Goal: Complete application form

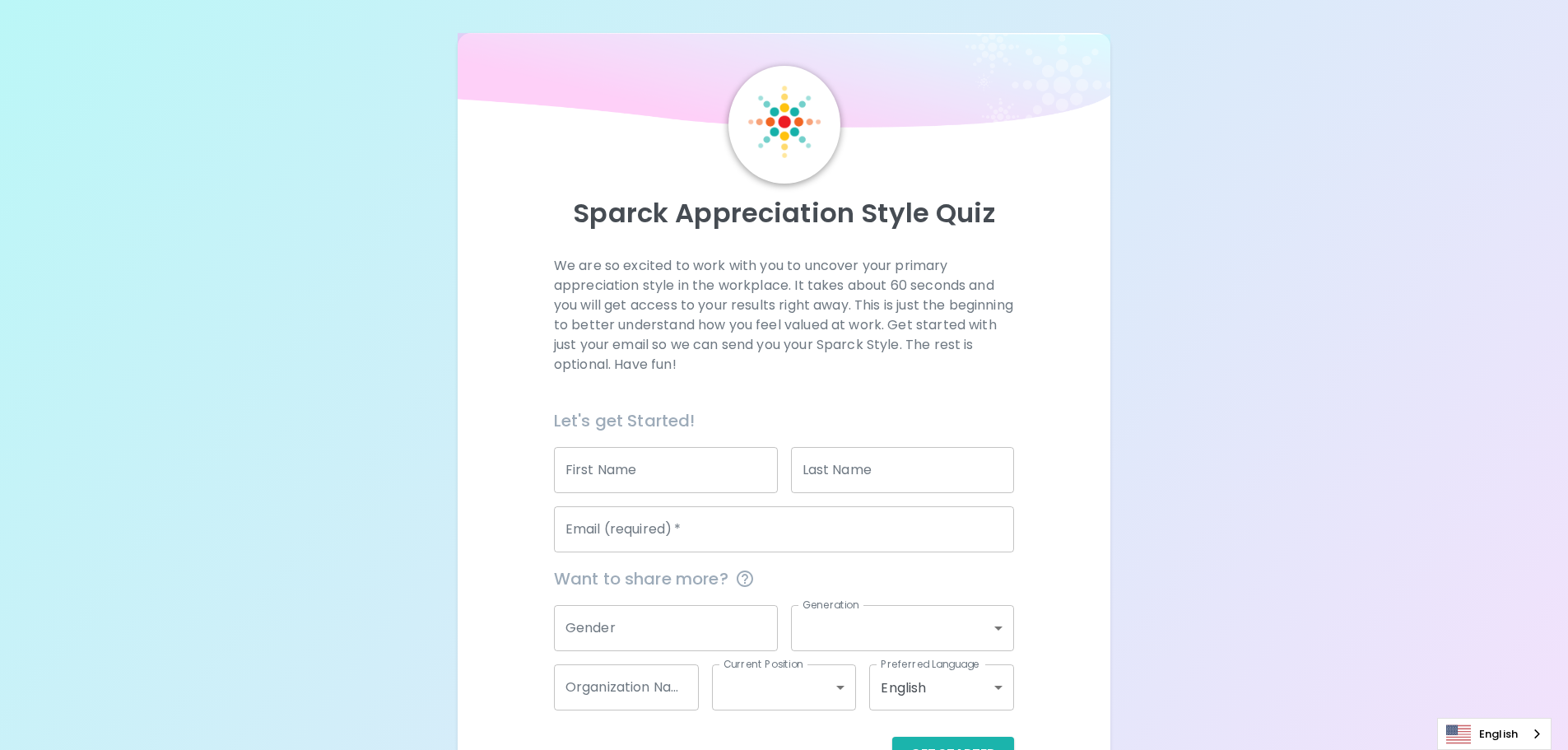
scroll to position [54, 0]
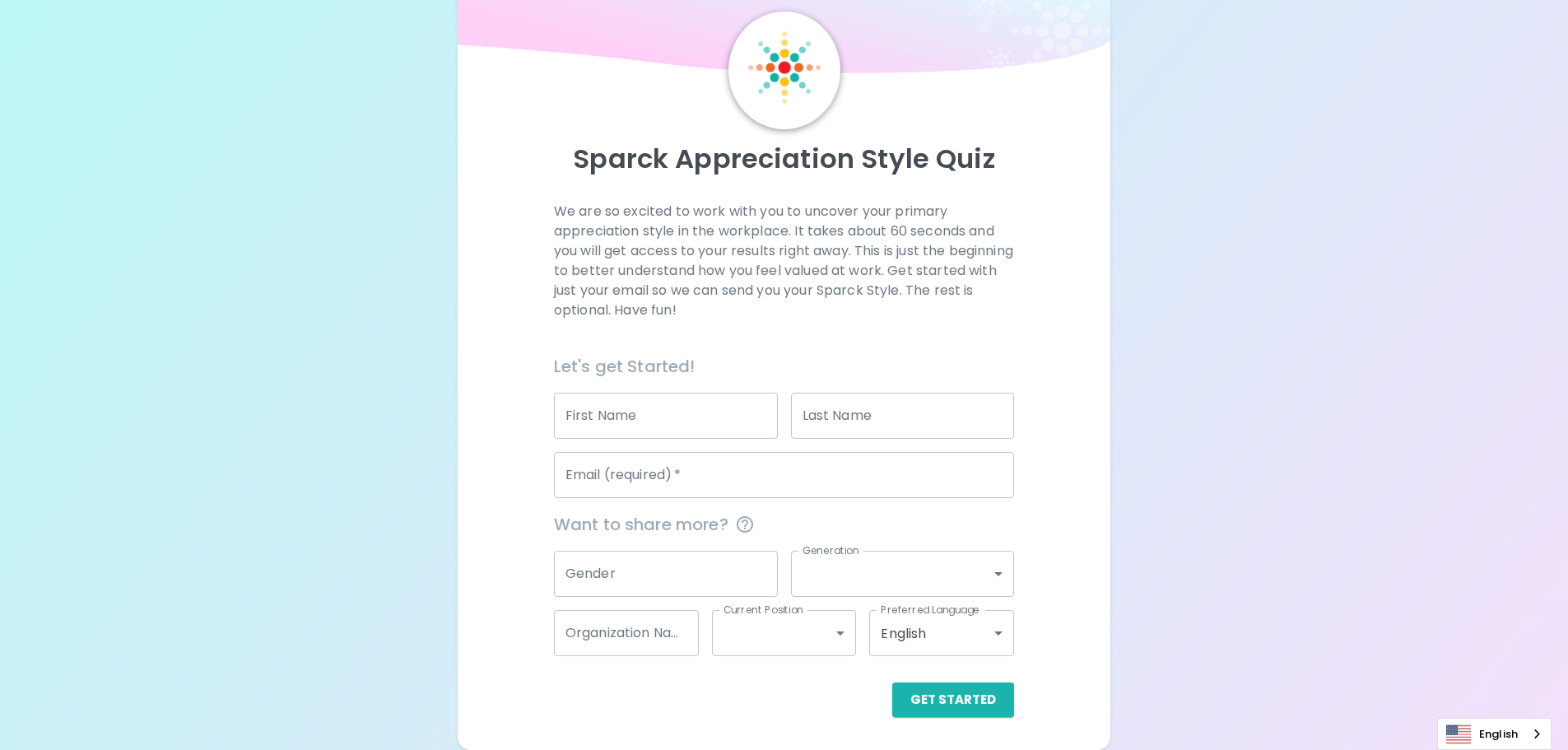
click at [616, 422] on input "First Name" at bounding box center [666, 416] width 223 height 46
type input "Keeley"
type input "Sclippa"
type input "keeley.sclippa@zoealliedhealth.com.au"
click at [615, 578] on input "Gender" at bounding box center [666, 574] width 223 height 46
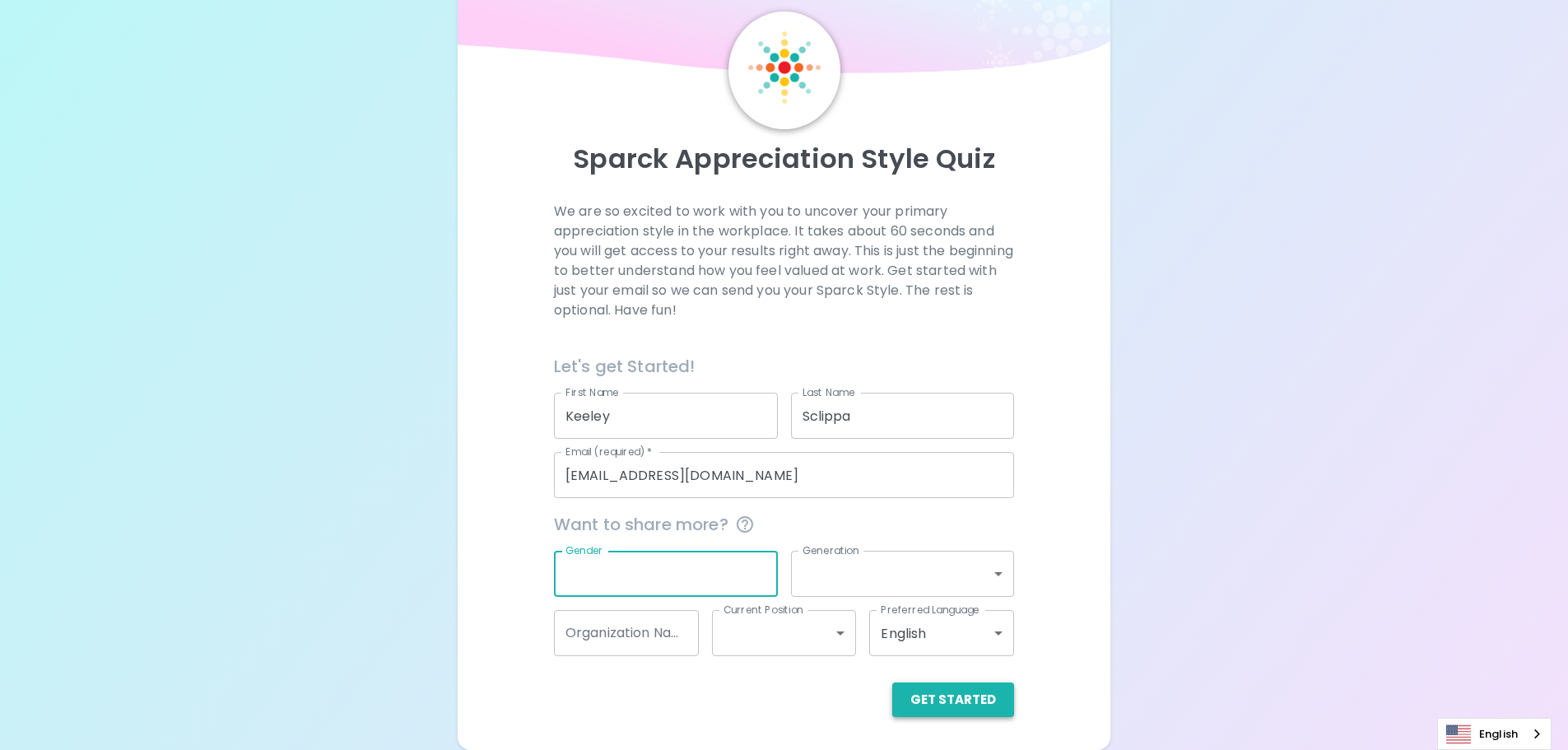
click at [979, 695] on button "Get Started" at bounding box center [953, 700] width 121 height 35
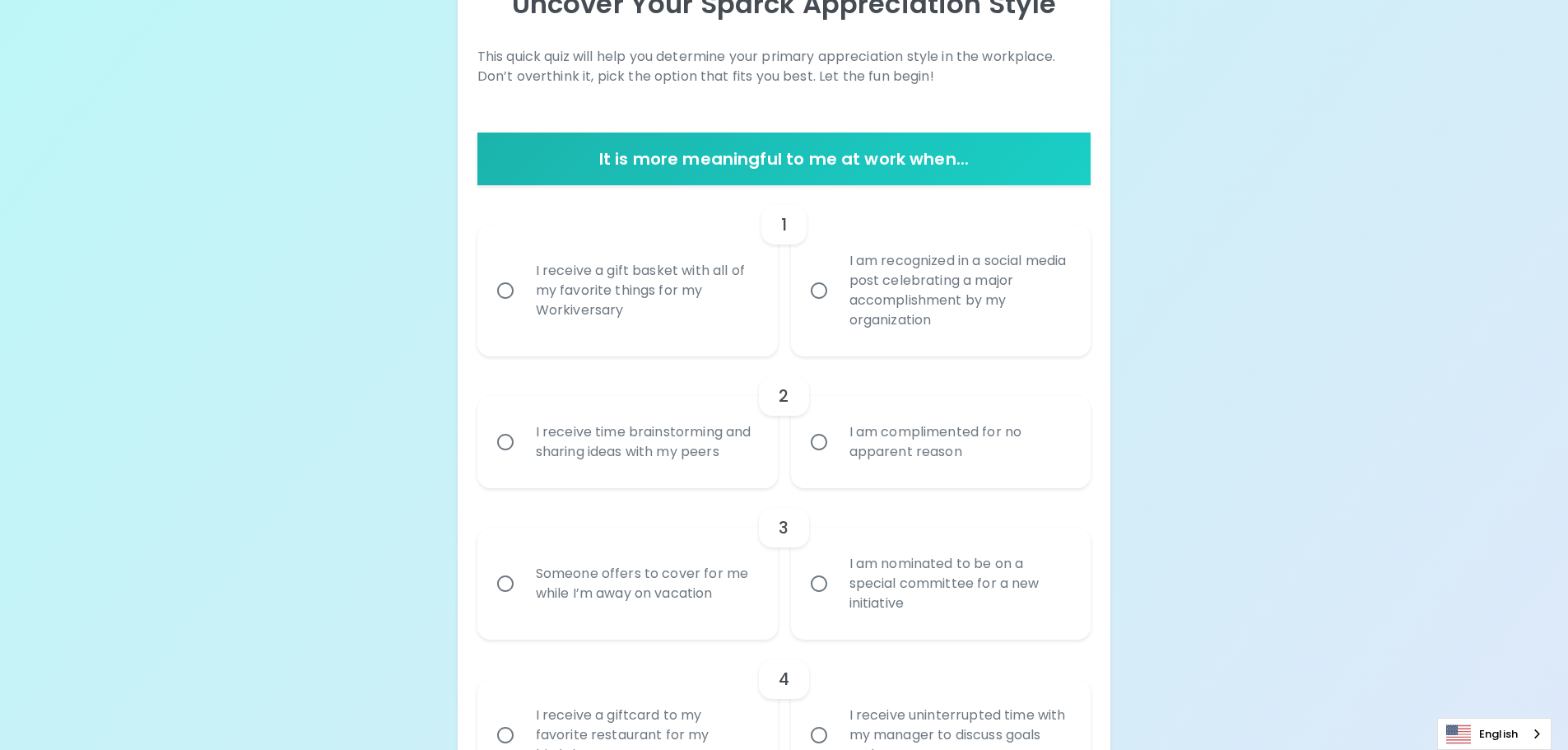
scroll to position [219, 0]
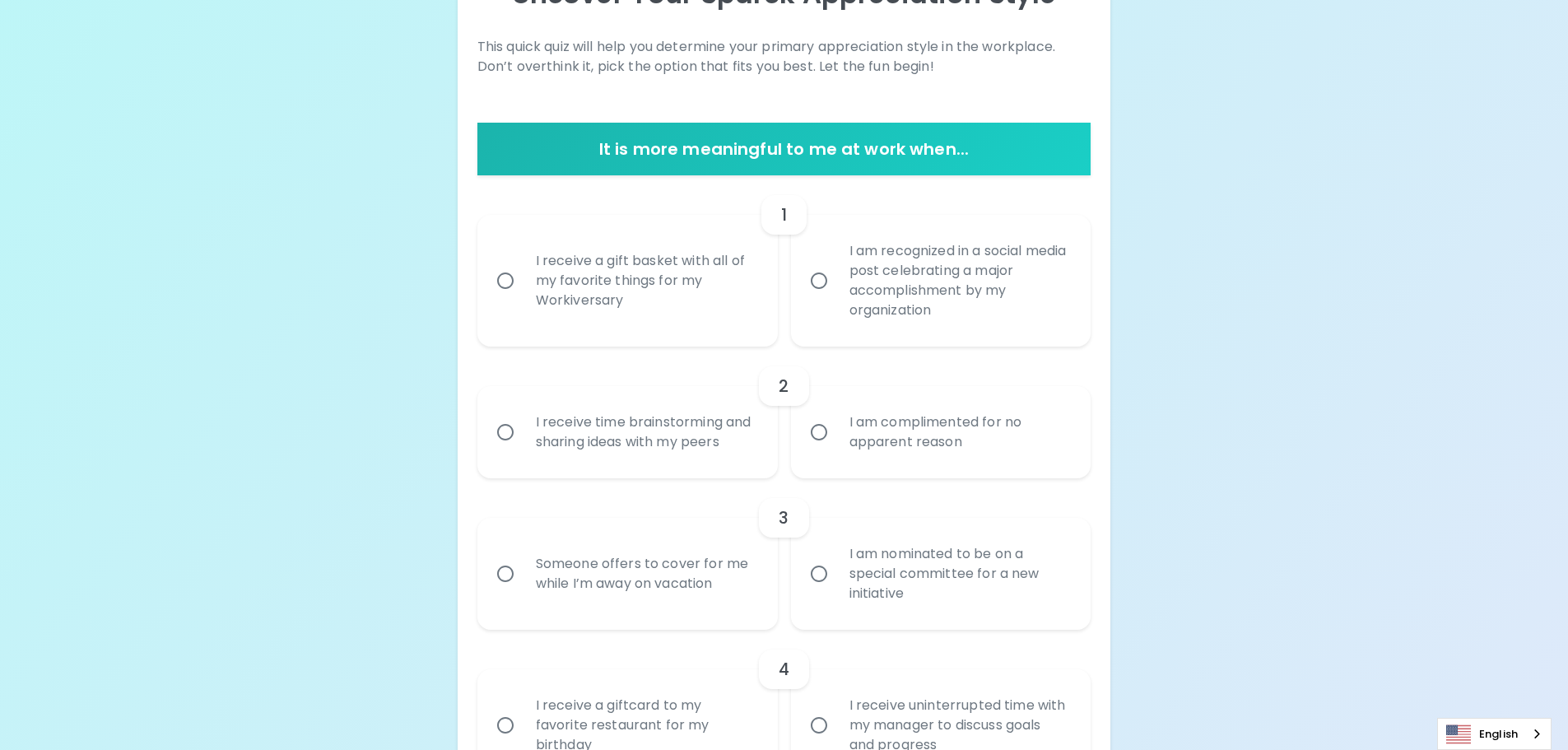
click at [657, 305] on div "I receive a gift basket with all of my favorite things for my Workiversary" at bounding box center [646, 280] width 247 height 99
click at [523, 297] on input "I receive a gift basket with all of my favorite things for my Workiversary" at bounding box center [506, 281] width 35 height 35
radio input "true"
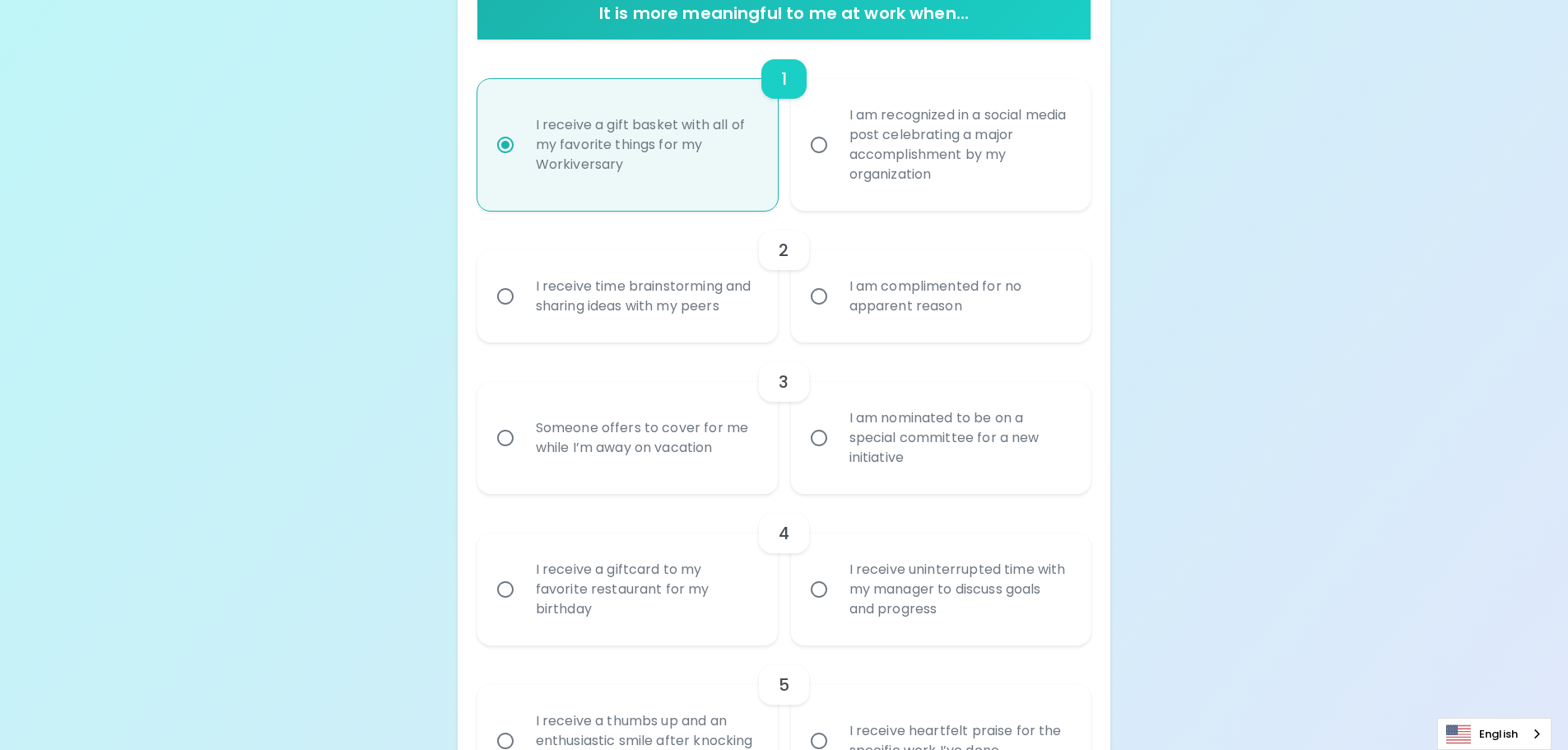
scroll to position [269, 0]
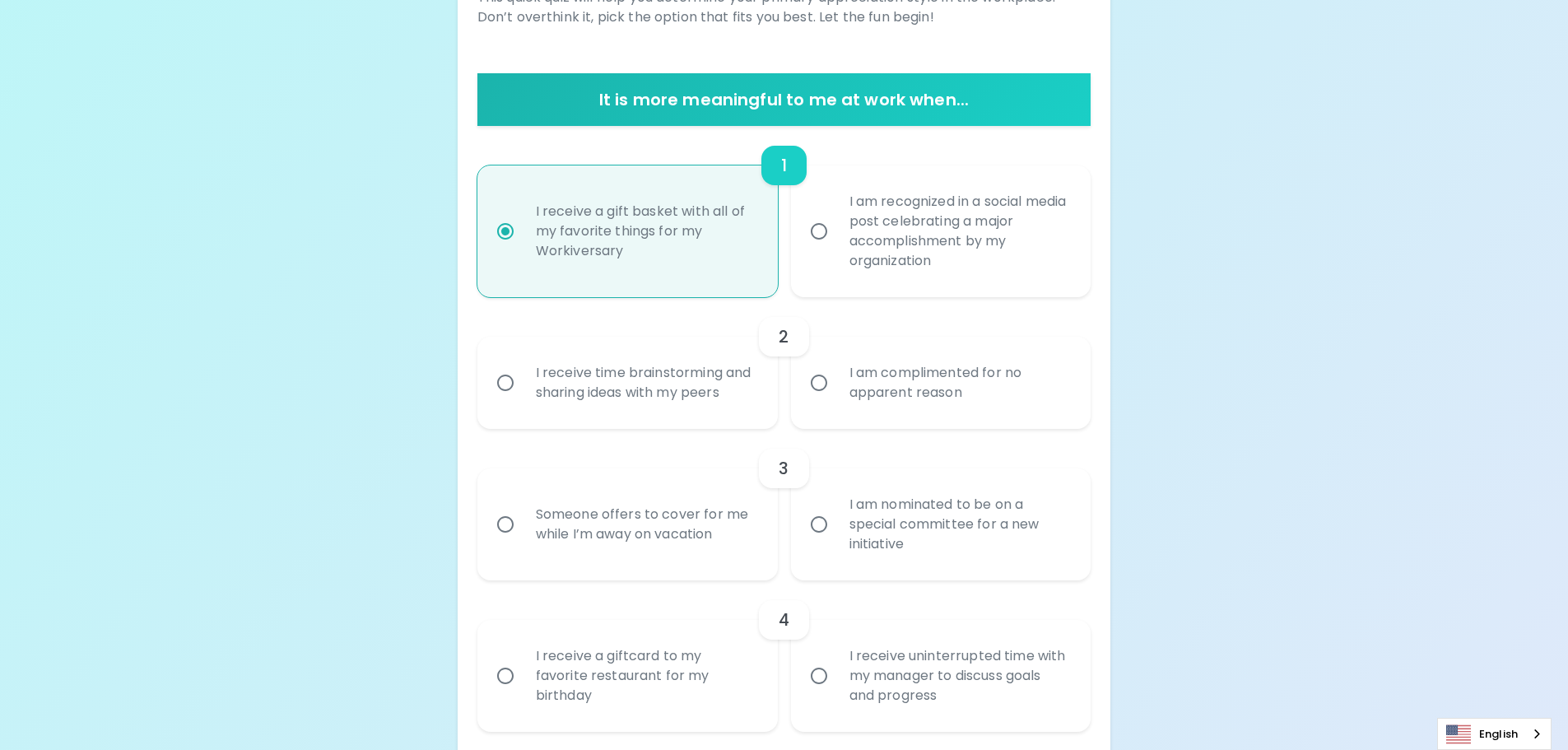
click at [651, 362] on div "I receive time brainstorming and sharing ideas with my peers" at bounding box center [646, 382] width 247 height 79
click at [523, 365] on input "I receive time brainstorming and sharing ideas with my peers" at bounding box center [506, 382] width 35 height 35
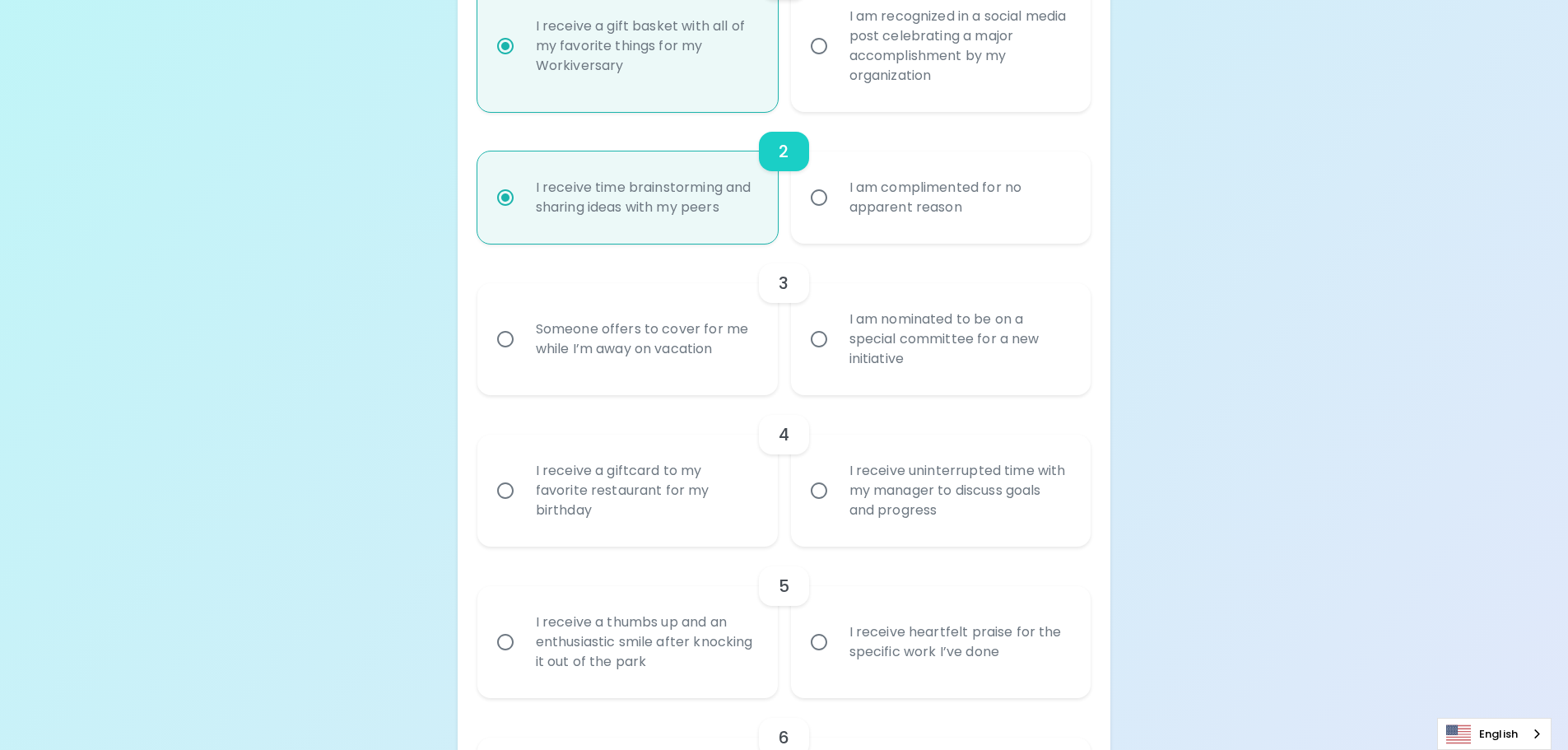
scroll to position [482, 0]
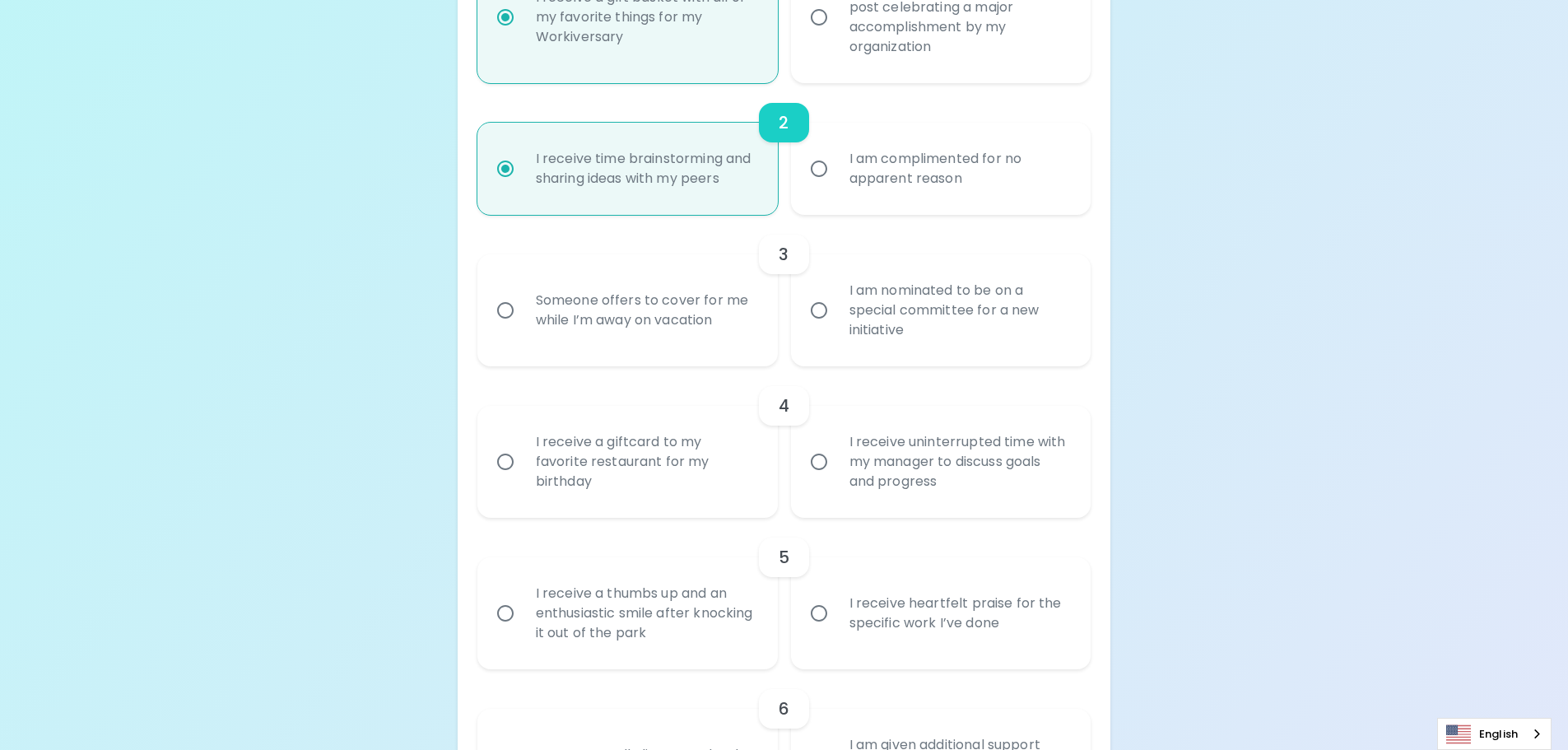
radio input "true"
click at [1053, 318] on div "I am nominated to be on a special committee for a new initiative" at bounding box center [959, 310] width 247 height 99
click at [836, 318] on input "I am nominated to be on a special committee for a new initiative" at bounding box center [819, 310] width 35 height 35
radio input "false"
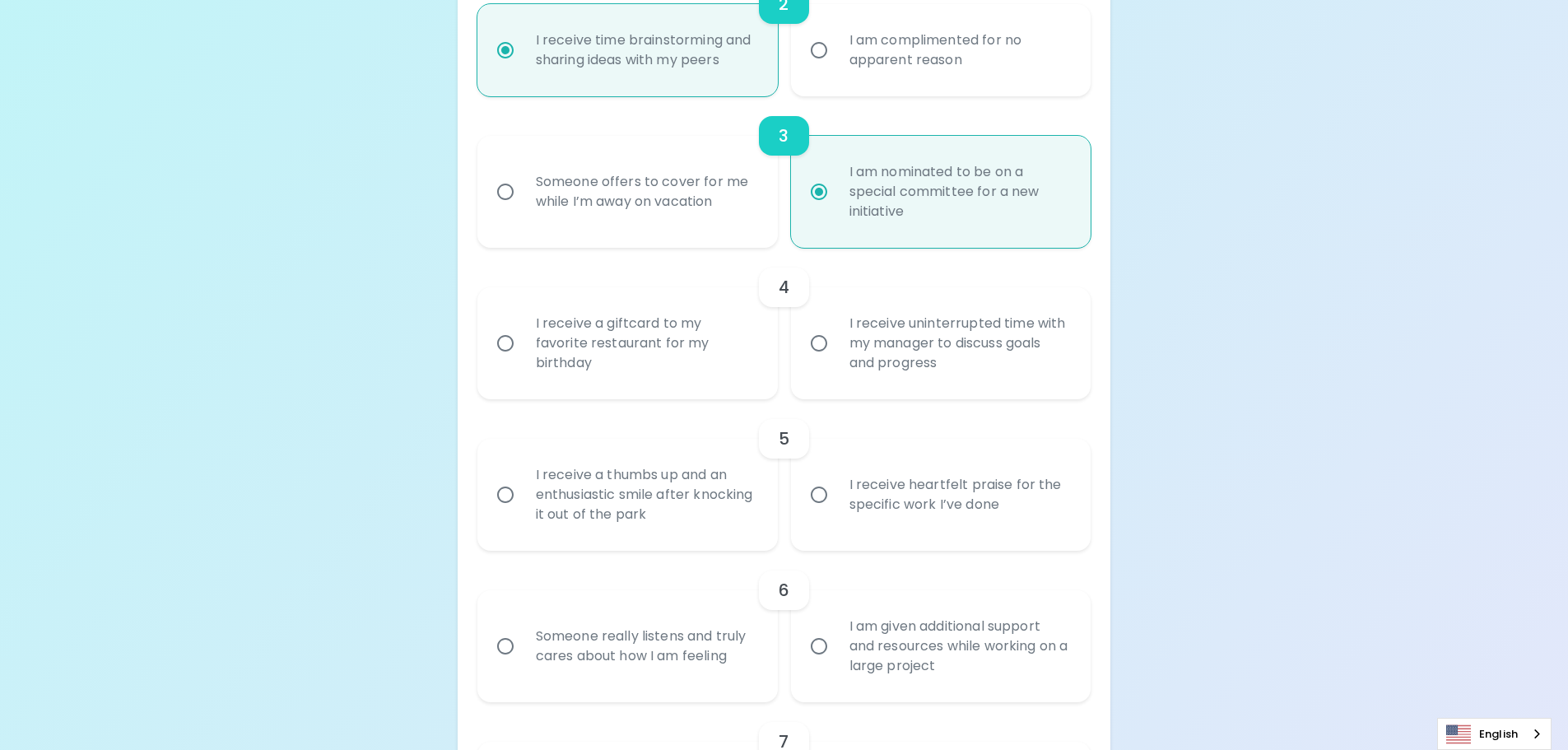
scroll to position [614, 0]
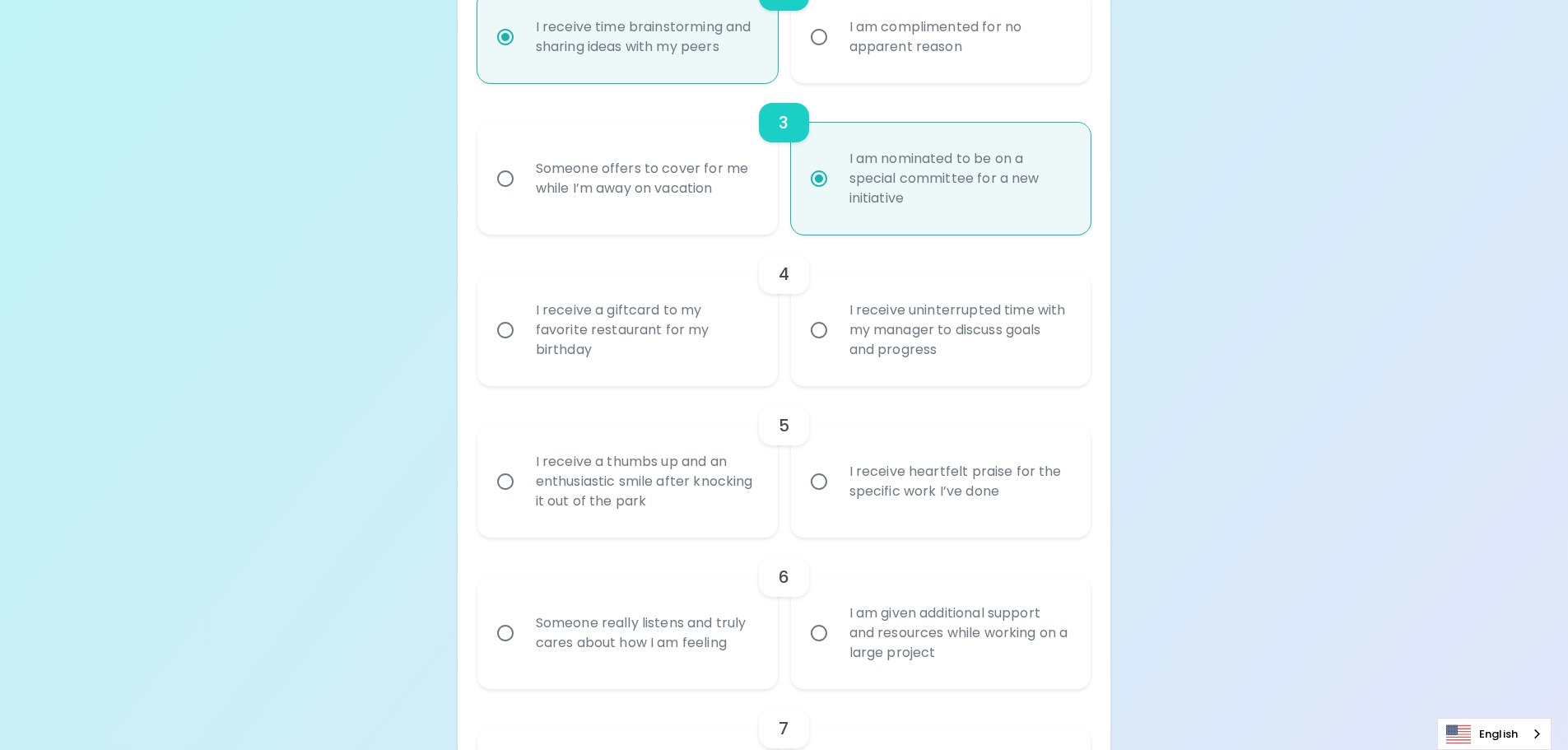
radio input "true"
click at [748, 331] on div "I receive a giftcard to my favorite restaurant for my birthday" at bounding box center [646, 329] width 247 height 99
click at [523, 331] on input "I receive a giftcard to my favorite restaurant for my birthday" at bounding box center [506, 330] width 35 height 35
radio input "false"
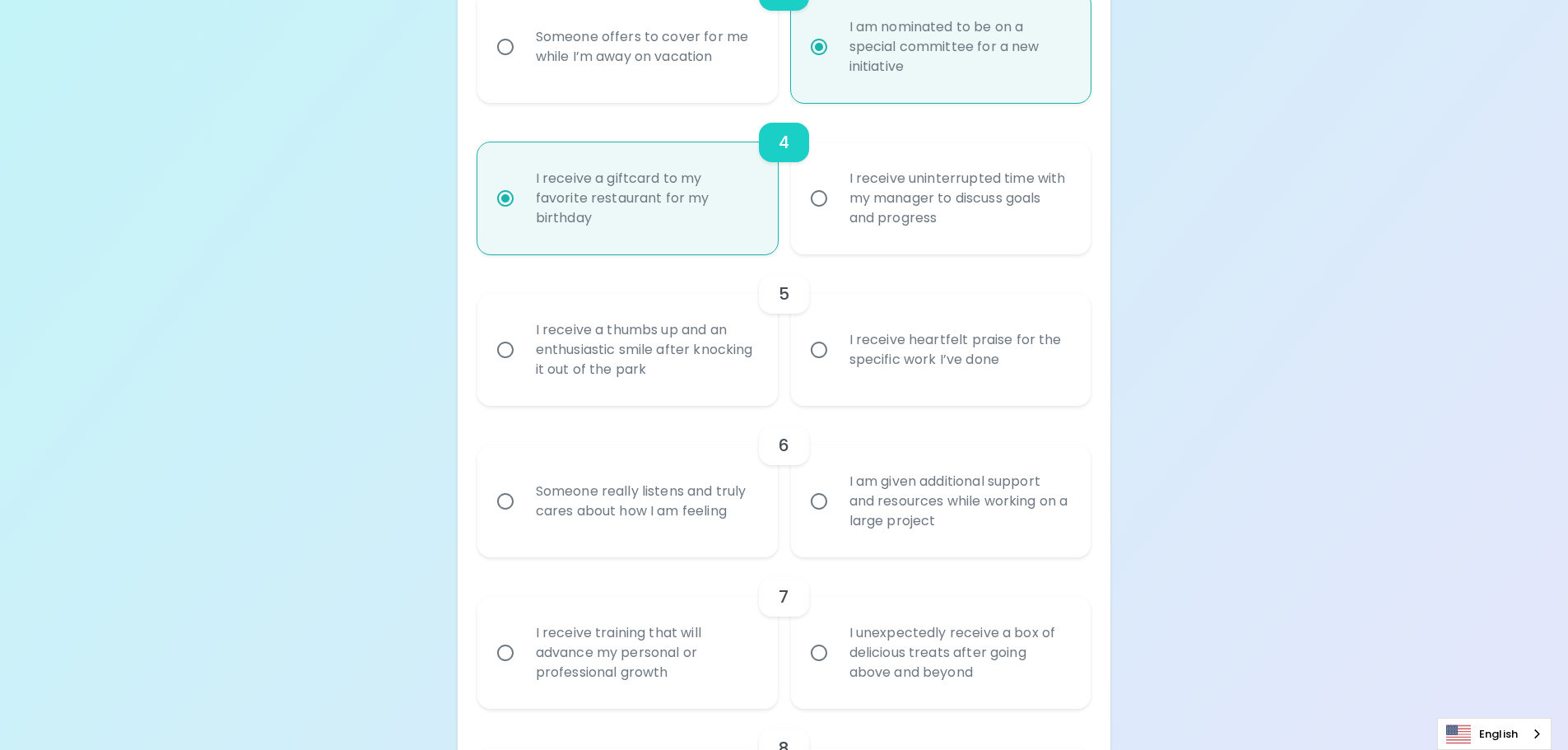
scroll to position [828, 0]
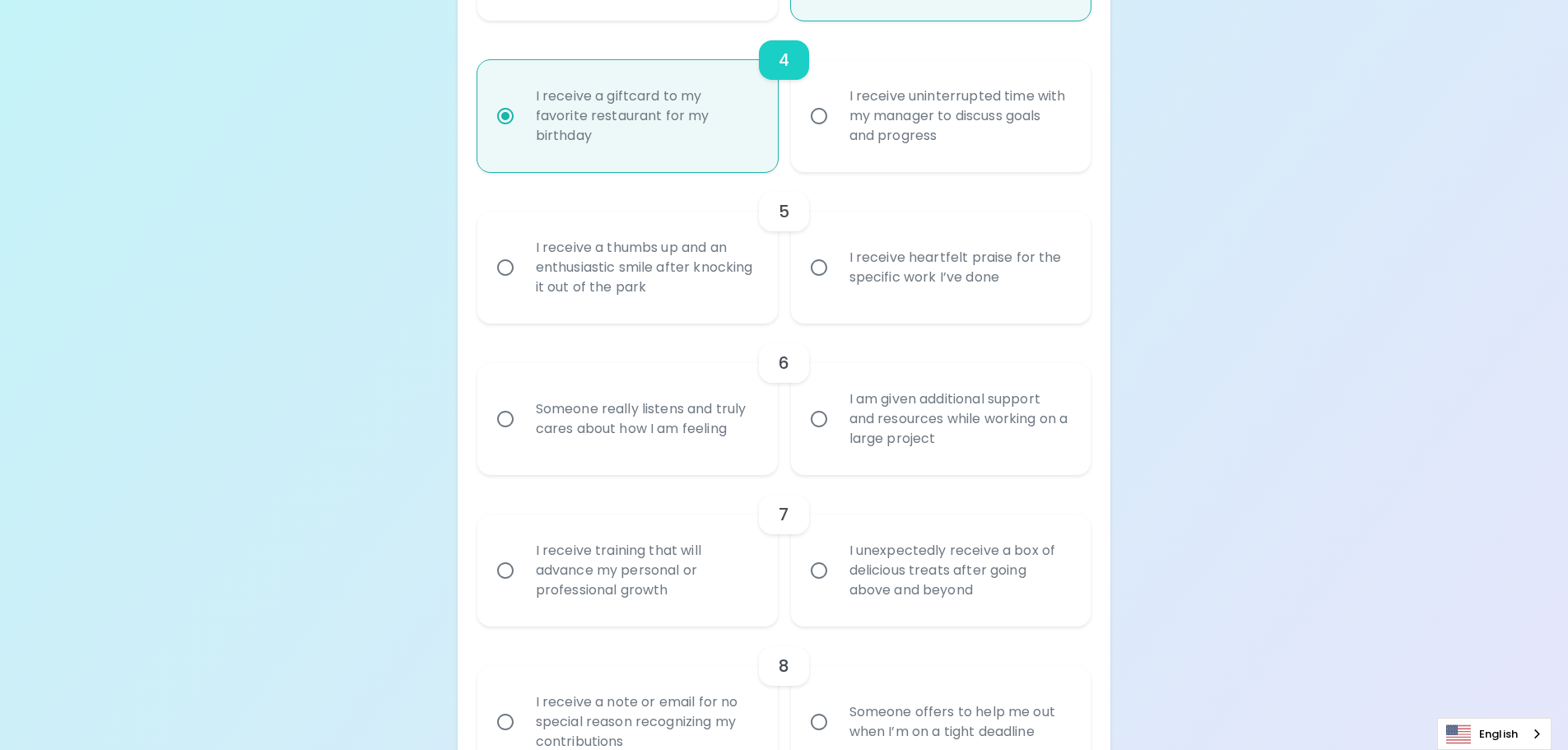
radio input "true"
click at [950, 297] on div "I receive heartfelt praise for the specific work I’ve done" at bounding box center [959, 268] width 247 height 79
drag, startPoint x: 801, startPoint y: 269, endPoint x: 819, endPoint y: 268, distance: 18.0
click at [804, 269] on input "I receive heartfelt praise for the specific work I’ve done" at bounding box center [819, 268] width 35 height 35
radio input "false"
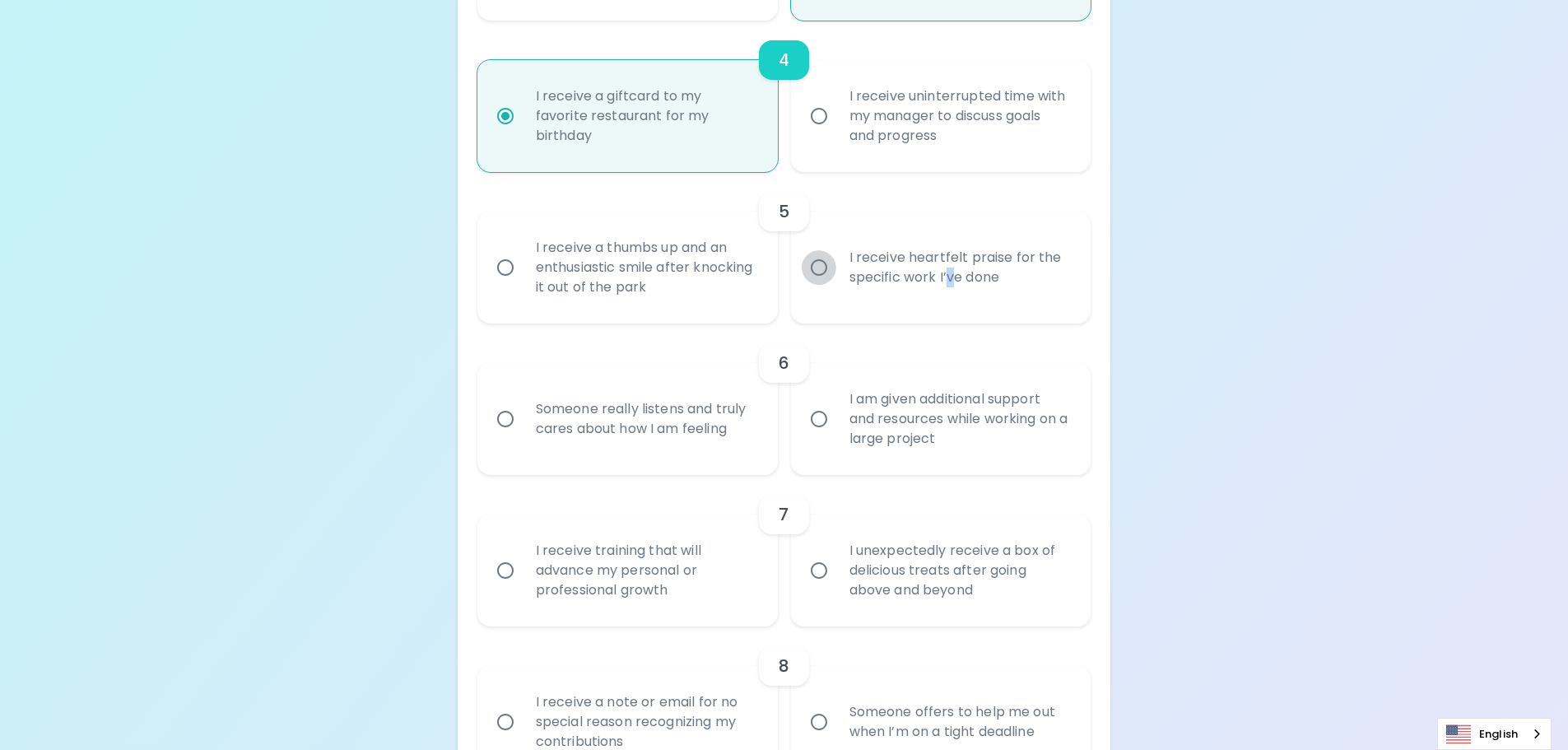
radio input "false"
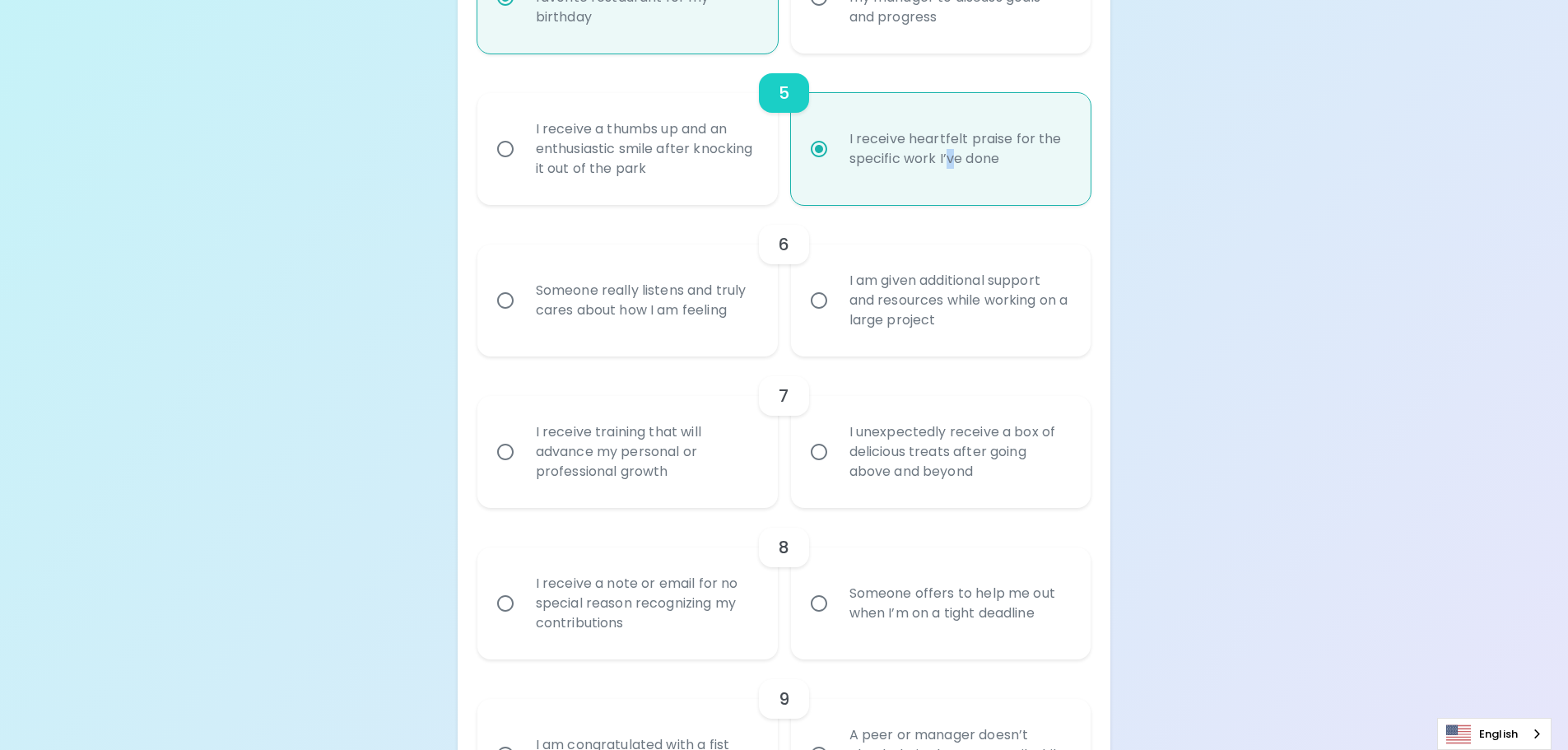
scroll to position [960, 0]
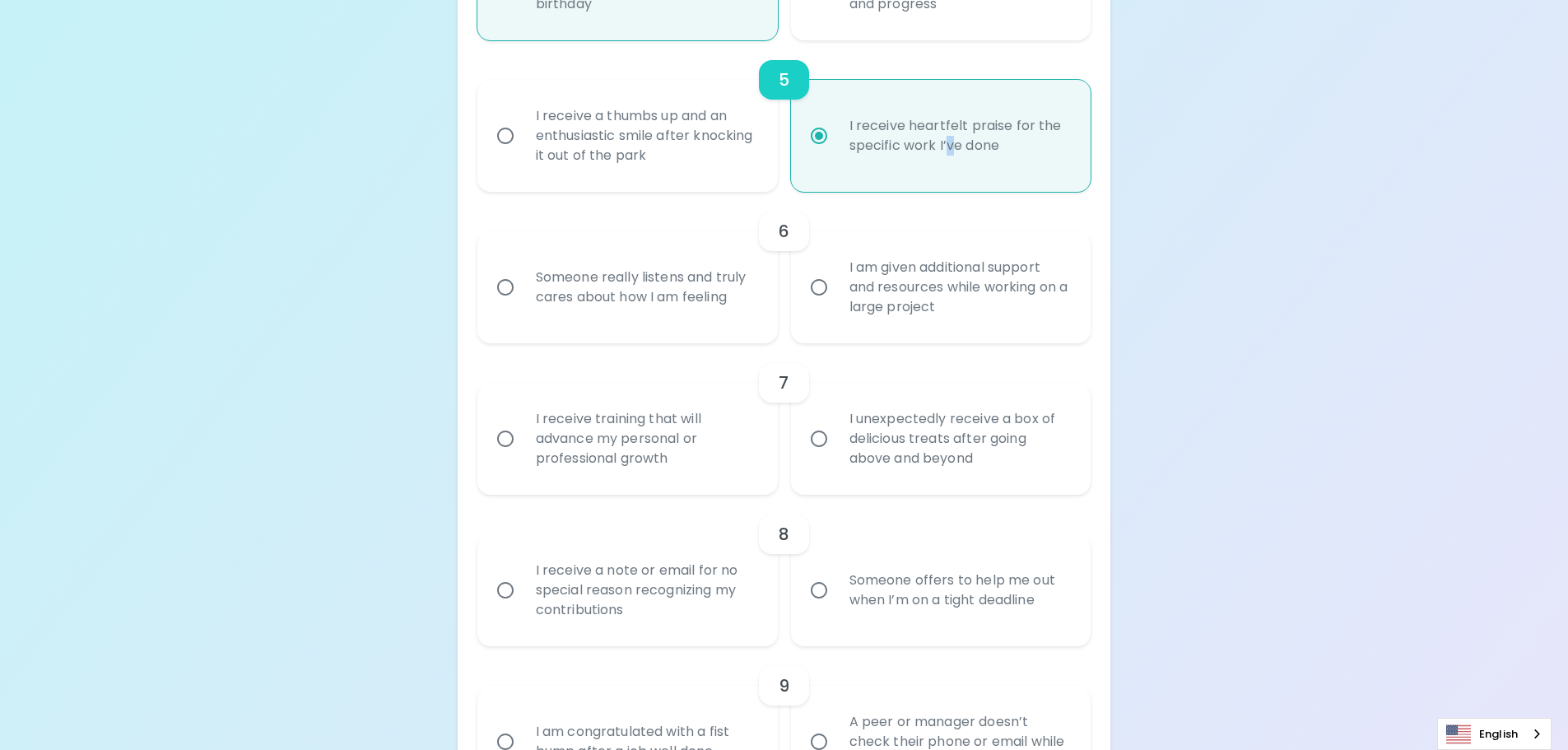
radio input "true"
click at [693, 298] on div "Someone really listens and truly cares about how I am feeling" at bounding box center [646, 287] width 247 height 79
click at [523, 298] on input "Someone really listens and truly cares about how I am feeling" at bounding box center [506, 287] width 35 height 35
radio input "false"
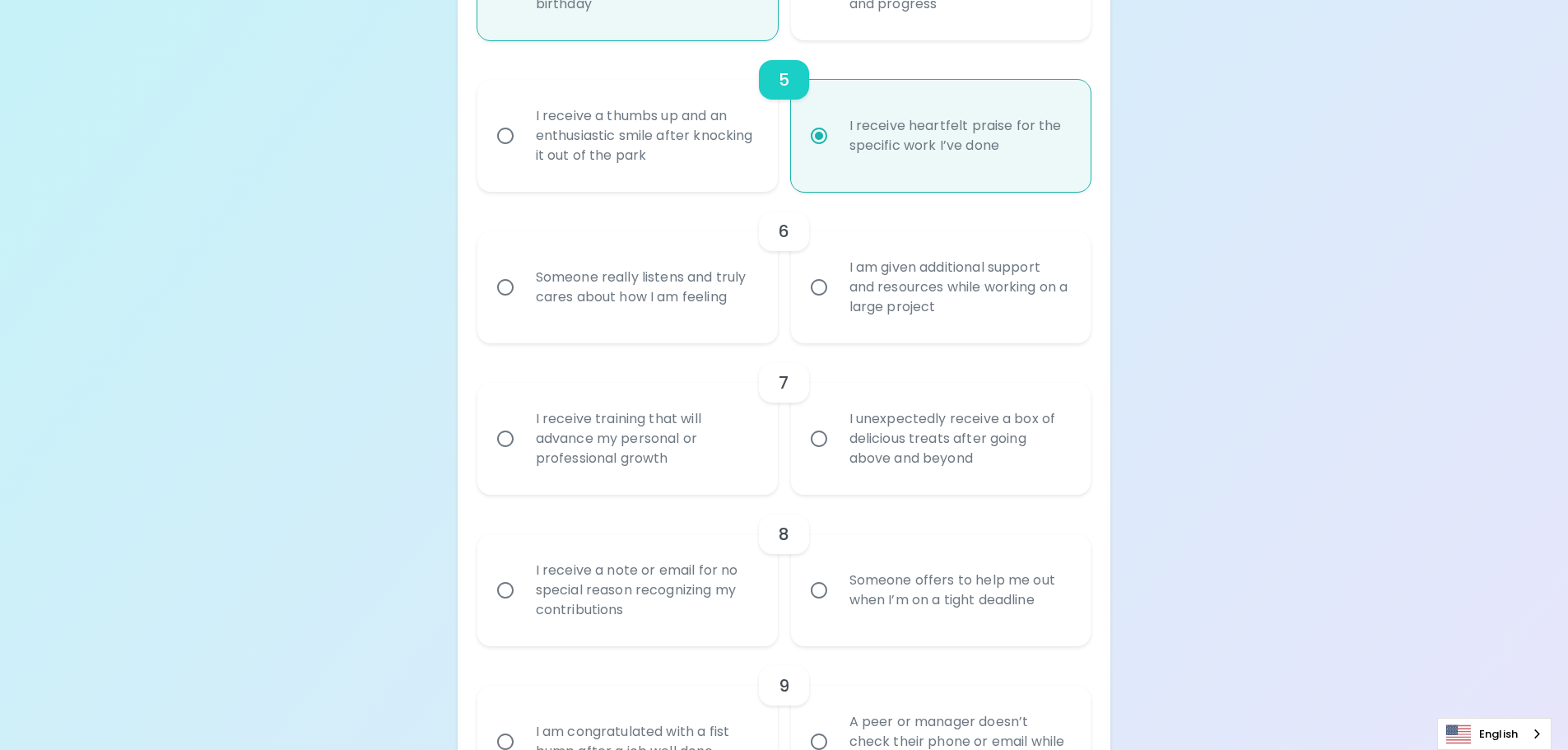
radio input "false"
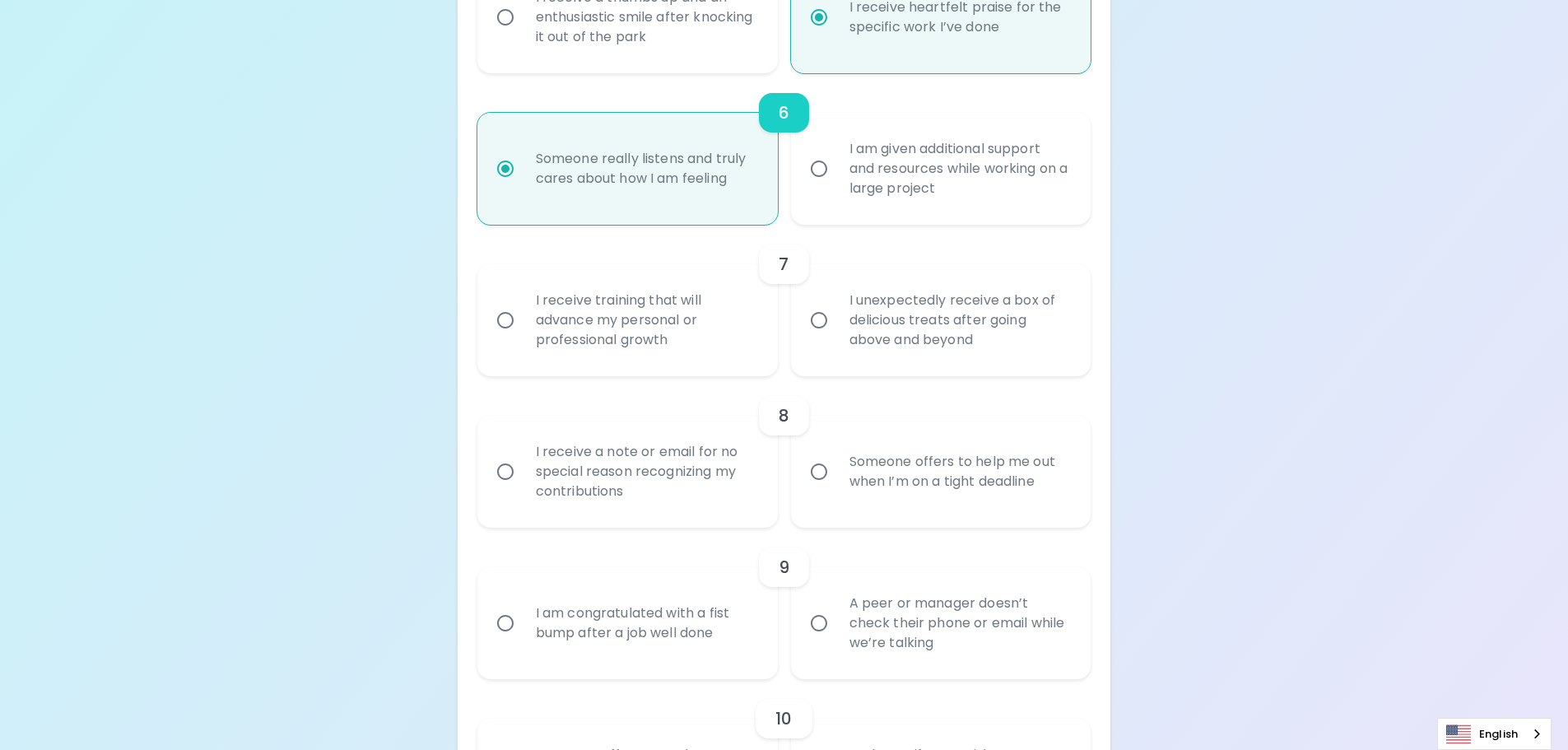
scroll to position [1091, 0]
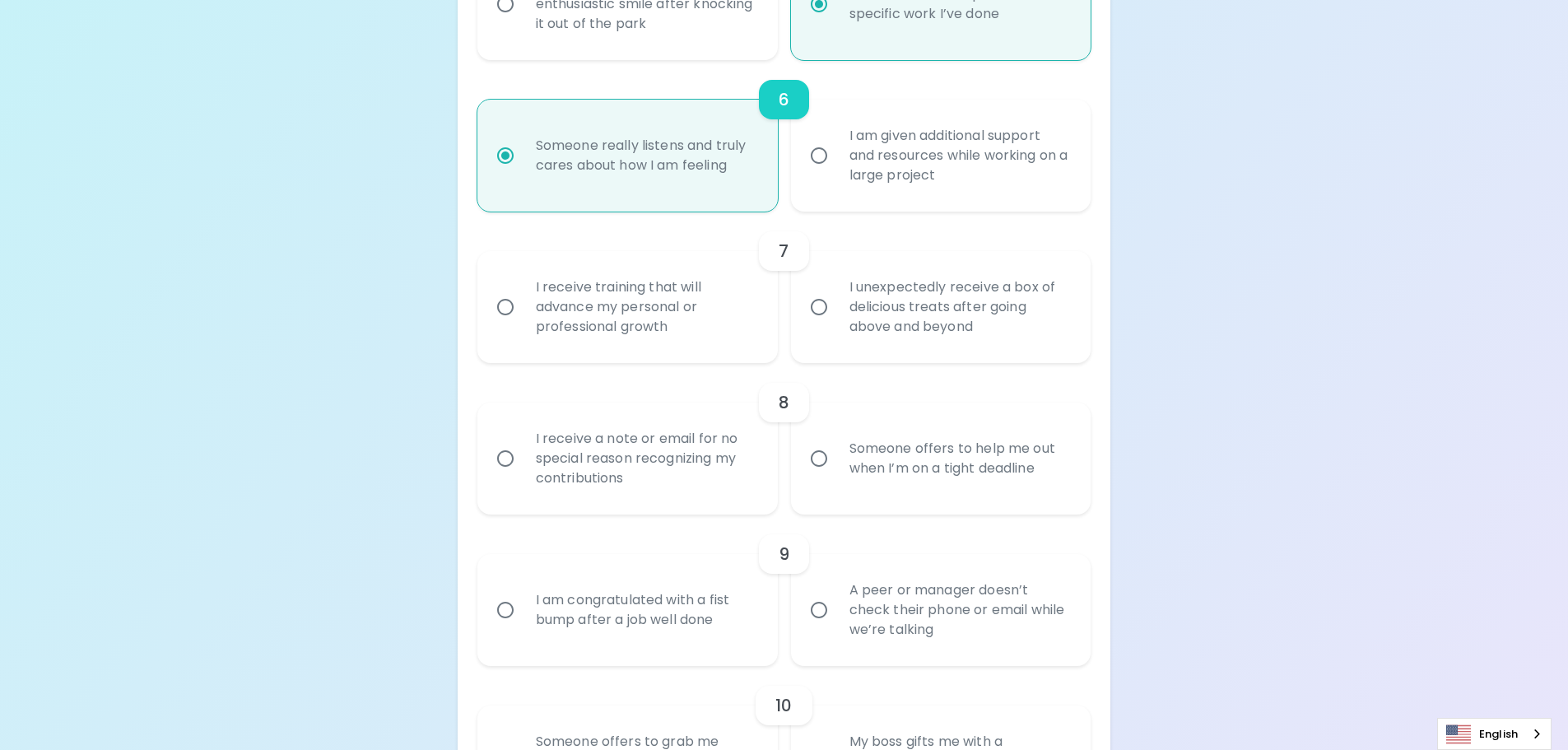
radio input "true"
click at [728, 326] on div "I receive training that will advance my personal or professional growth" at bounding box center [646, 307] width 247 height 99
click at [523, 324] on input "I receive training that will advance my personal or professional growth" at bounding box center [506, 307] width 35 height 35
radio input "false"
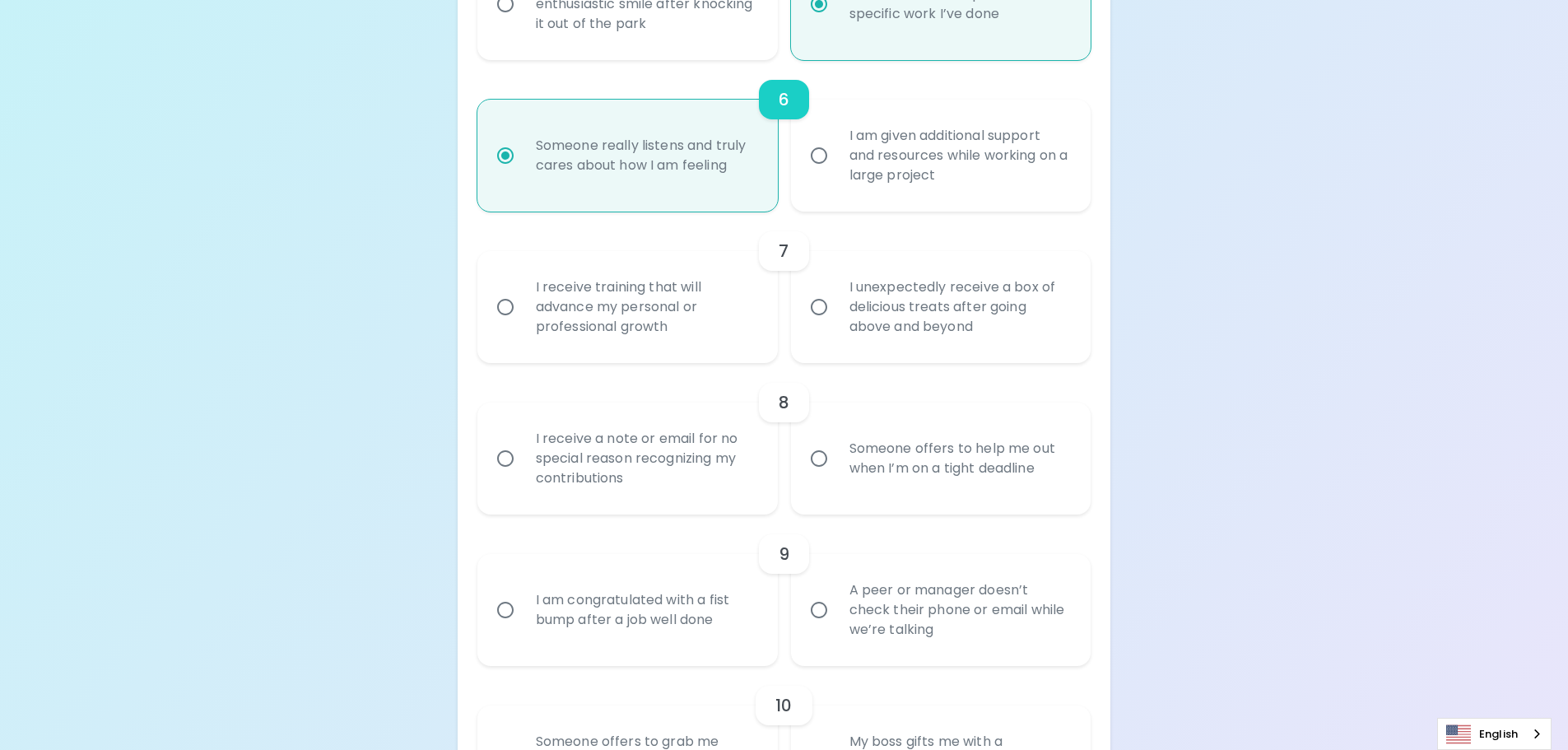
radio input "false"
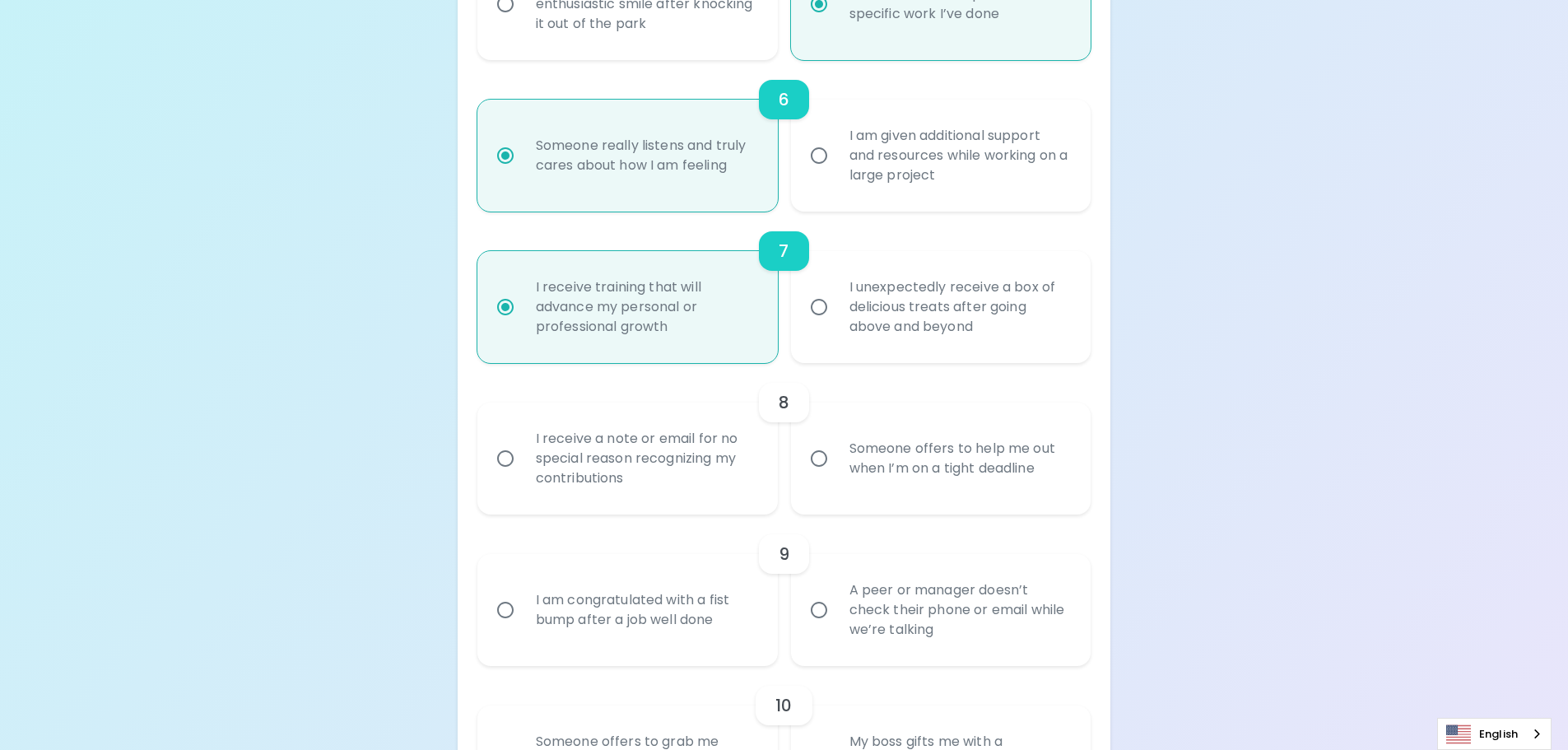
scroll to position [1223, 0]
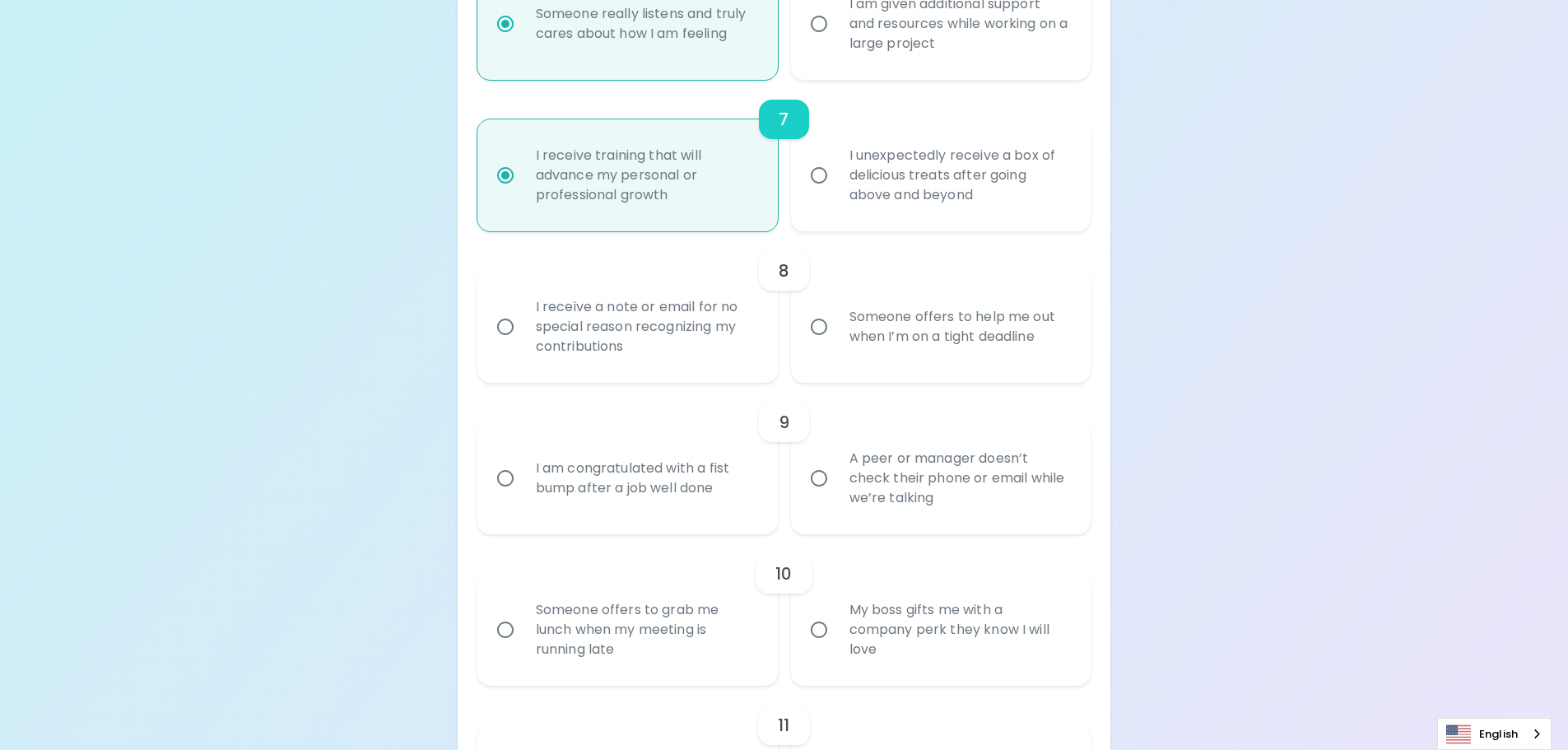
radio input "true"
click at [728, 354] on div "I receive a note or email for no special reason recognizing my contributions" at bounding box center [646, 326] width 247 height 99
click at [523, 344] on input "I receive a note or email for no special reason recognizing my contributions" at bounding box center [506, 326] width 35 height 35
radio input "false"
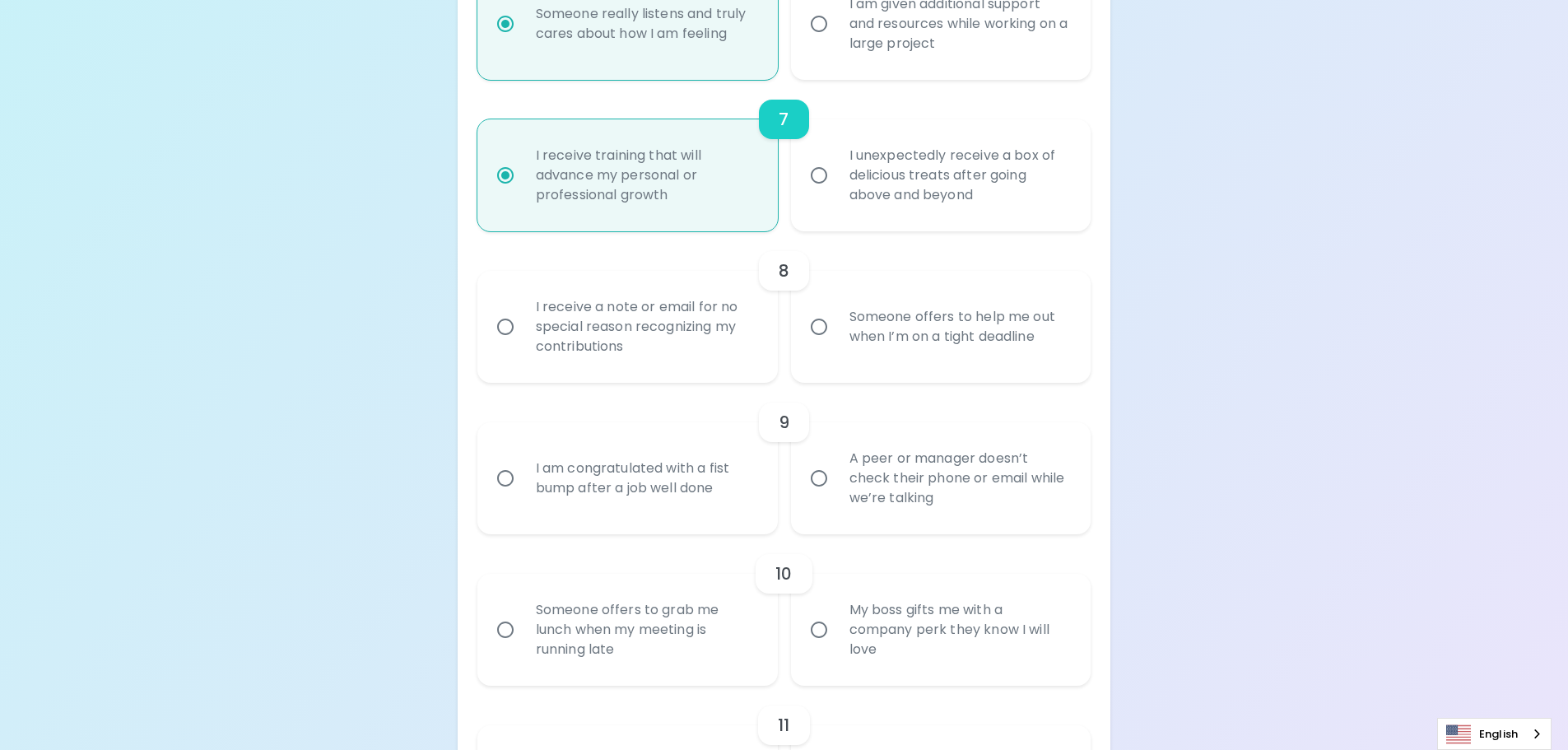
radio input "false"
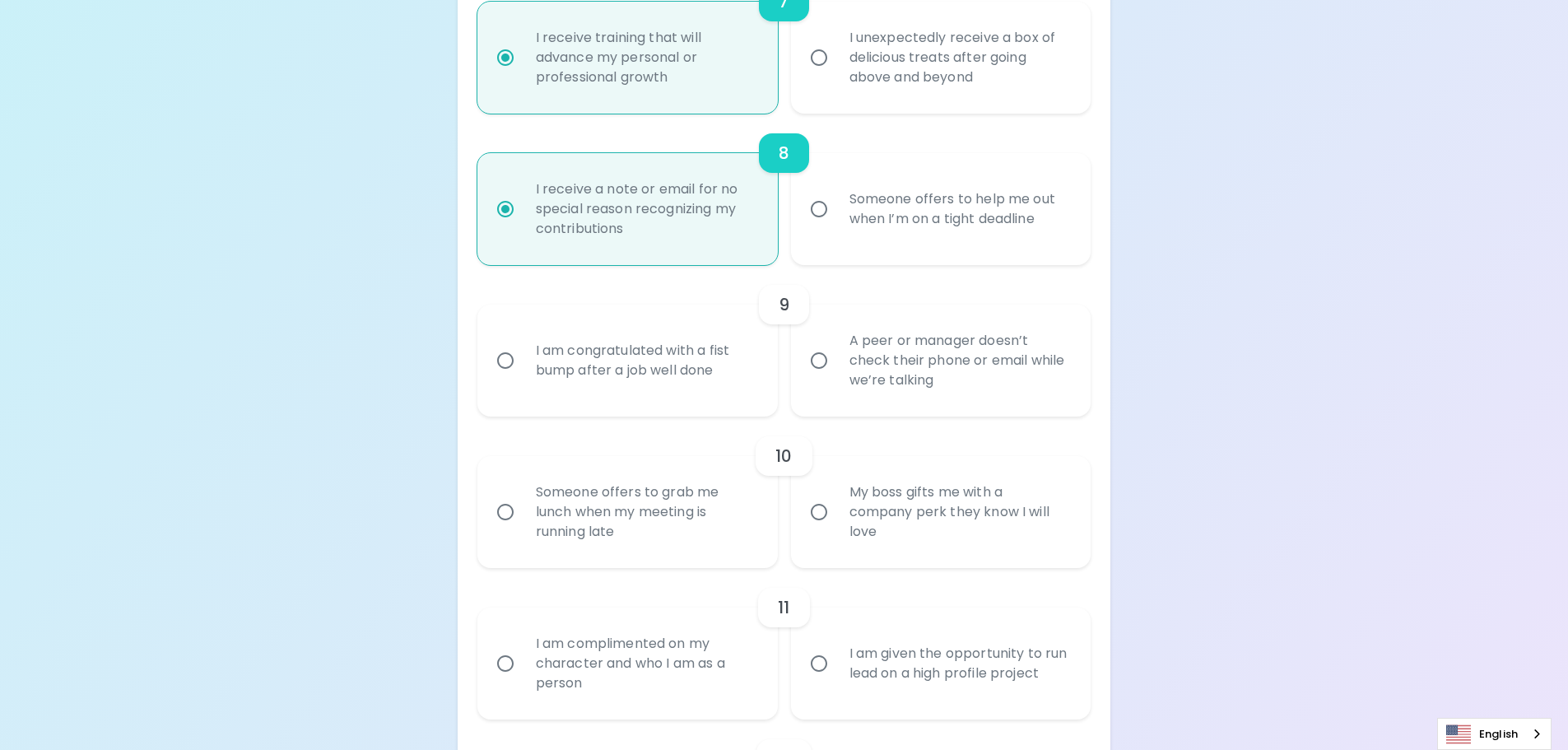
scroll to position [1355, 0]
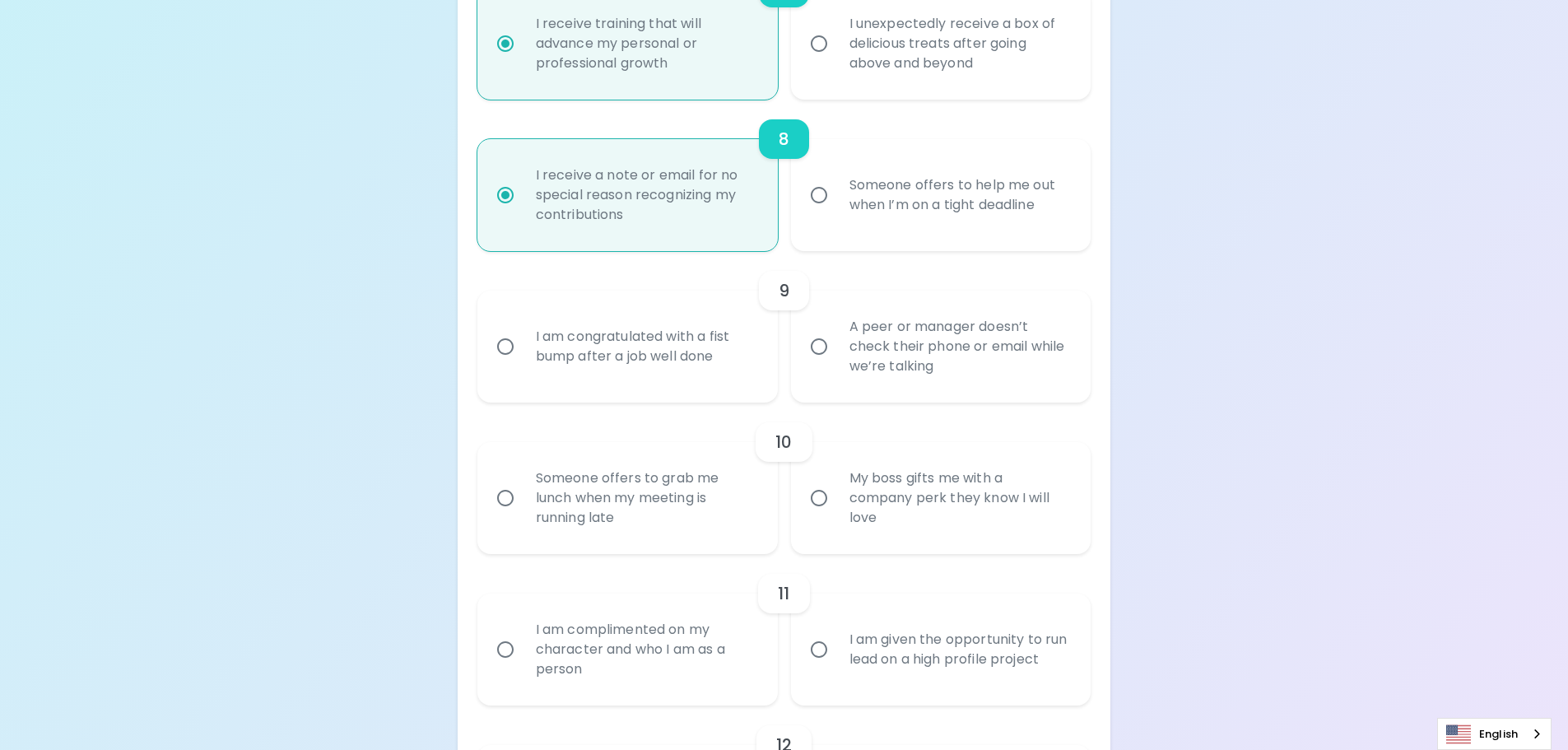
radio input "true"
click at [954, 371] on div "A peer or manager doesn’t check their phone or email while we’re talking" at bounding box center [959, 347] width 247 height 99
click at [836, 364] on input "A peer or manager doesn’t check their phone or email while we’re talking" at bounding box center [819, 347] width 35 height 35
radio input "false"
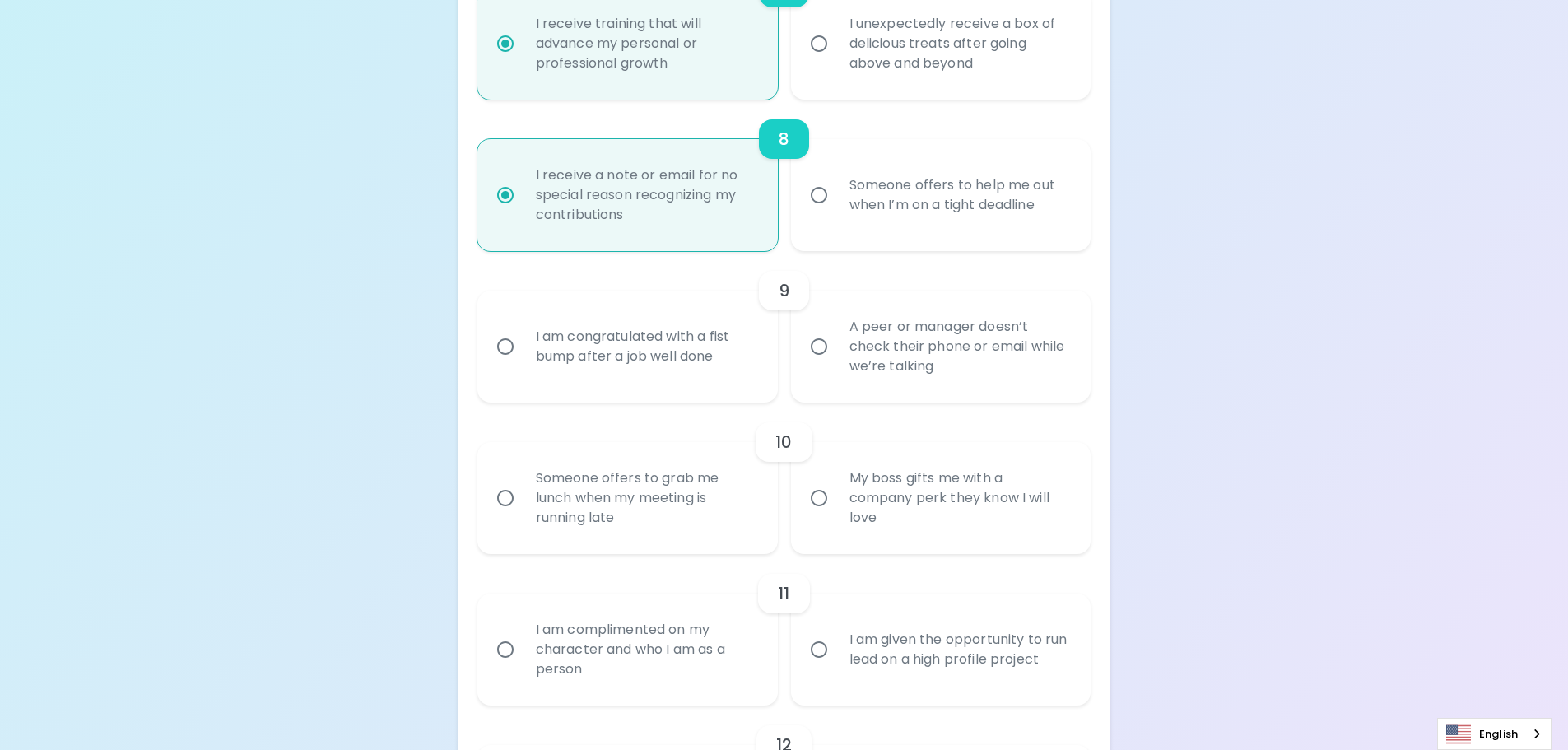
radio input "false"
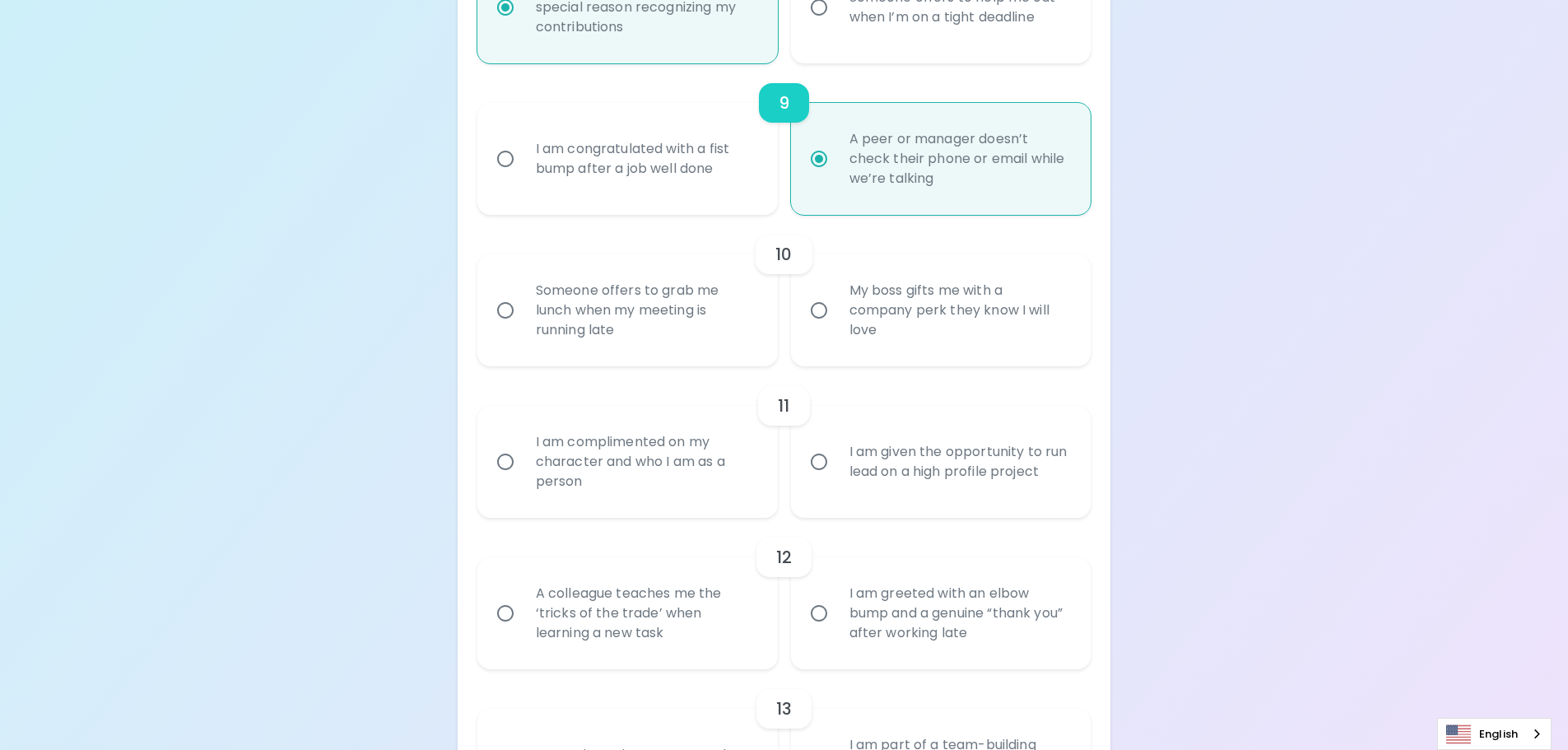
scroll to position [1568, 0]
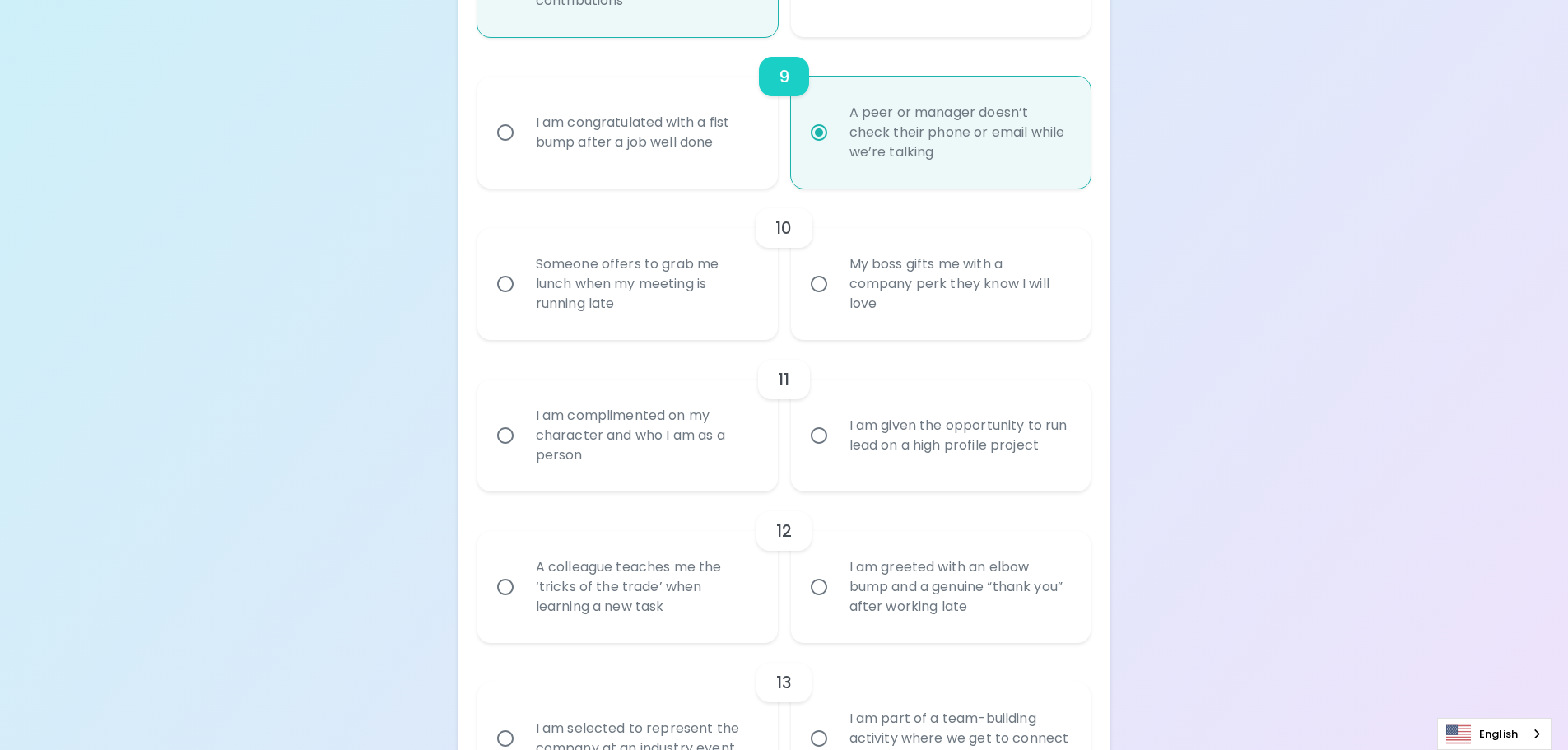
radio input "true"
click at [957, 309] on div "My boss gifts me with a company perk they know I will love" at bounding box center [959, 284] width 247 height 99
click at [836, 301] on input "My boss gifts me with a company perk they know I will love" at bounding box center [819, 284] width 35 height 35
radio input "false"
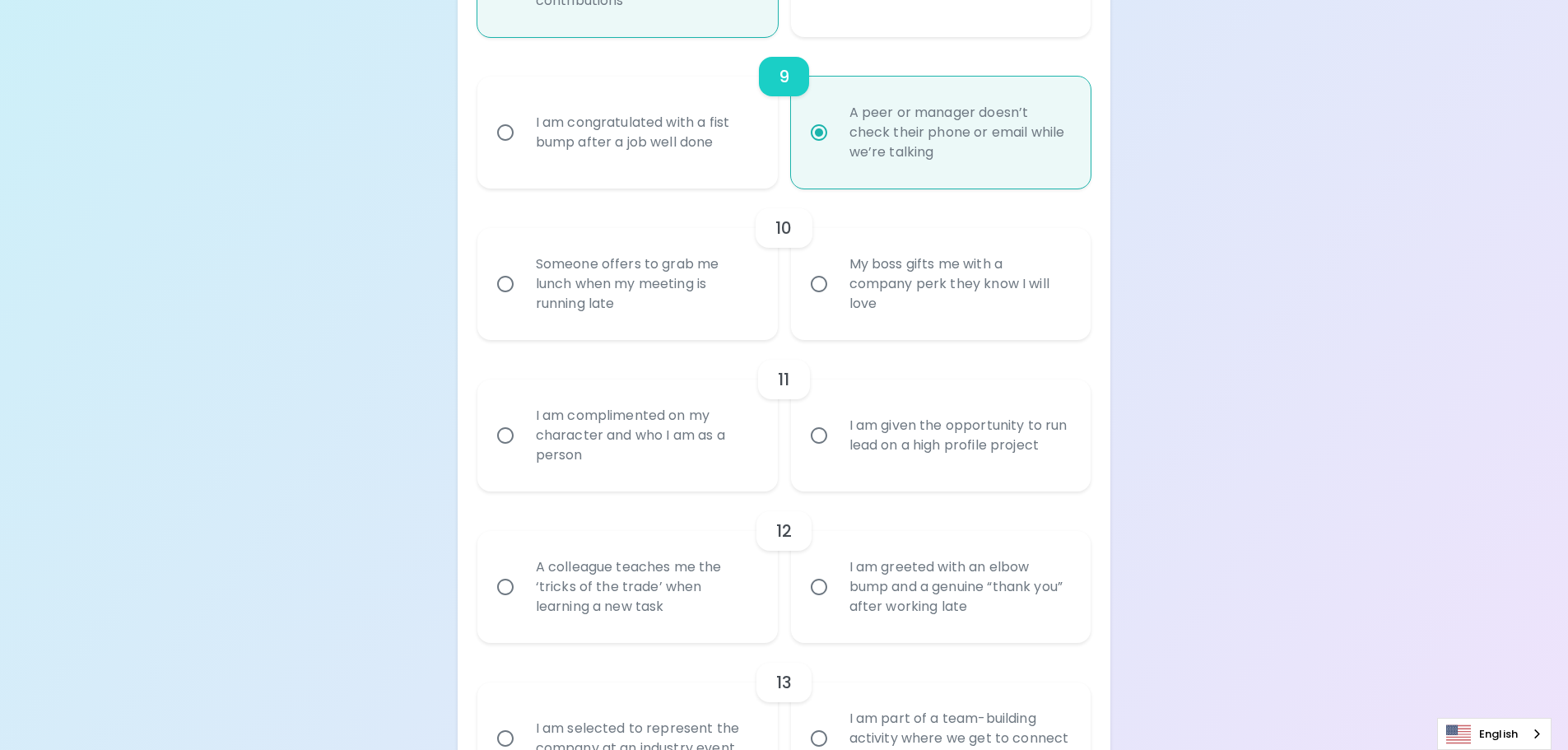
radio input "false"
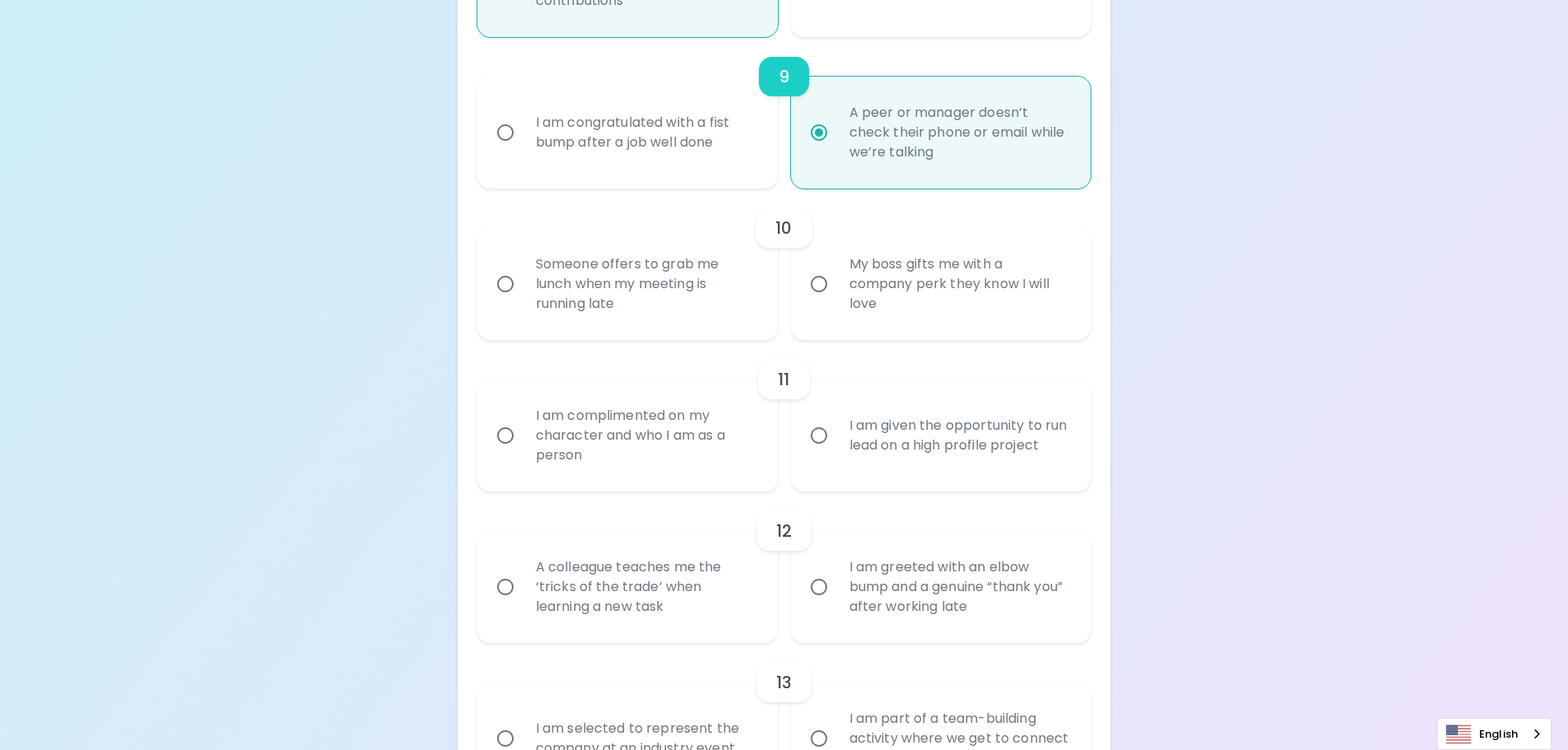
radio input "false"
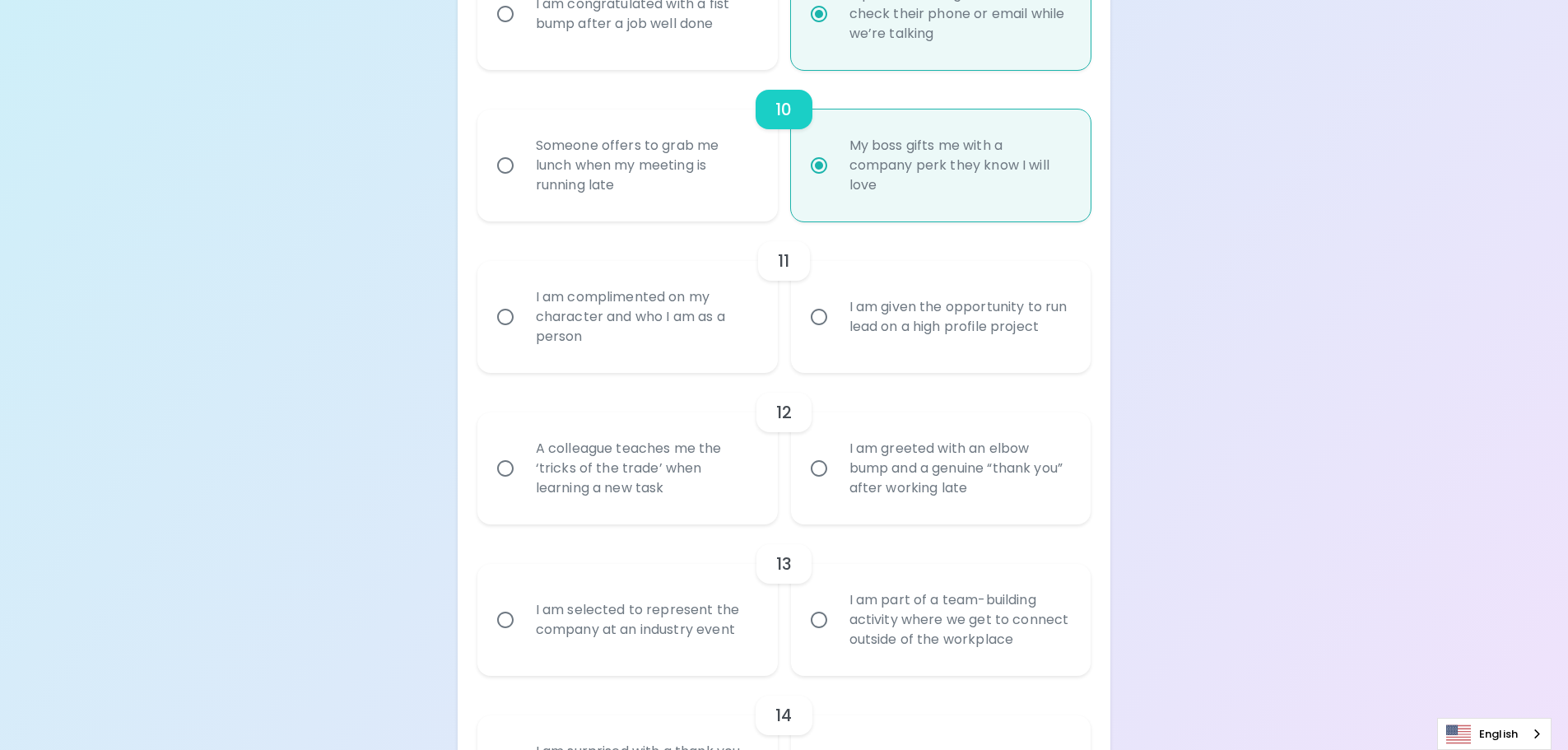
scroll to position [1700, 0]
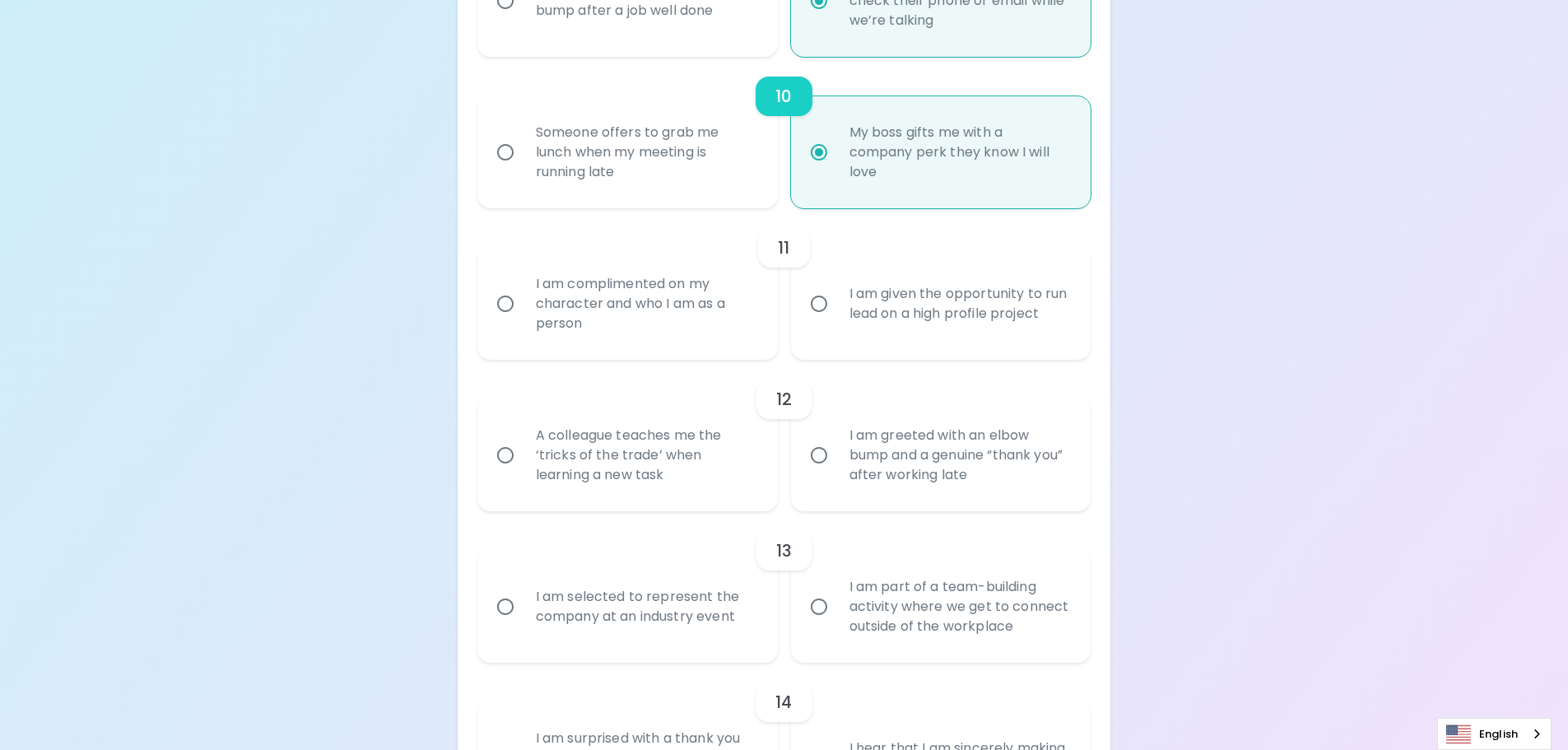
radio input "true"
click at [676, 320] on div "I am complimented on my character and who I am as a person" at bounding box center [646, 303] width 247 height 99
click at [523, 320] on input "I am complimented on my character and who I am as a person" at bounding box center [506, 303] width 35 height 35
radio input "false"
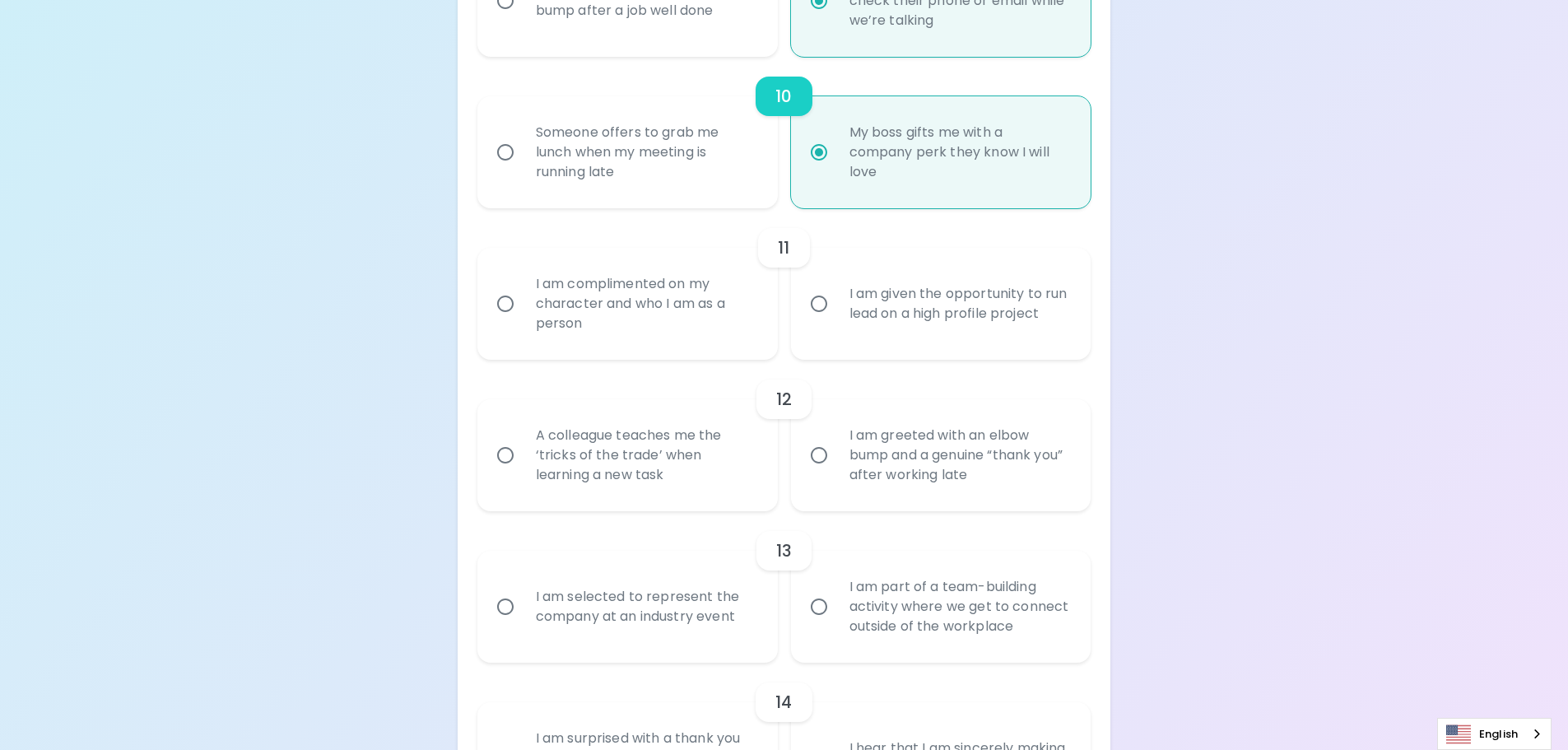
radio input "false"
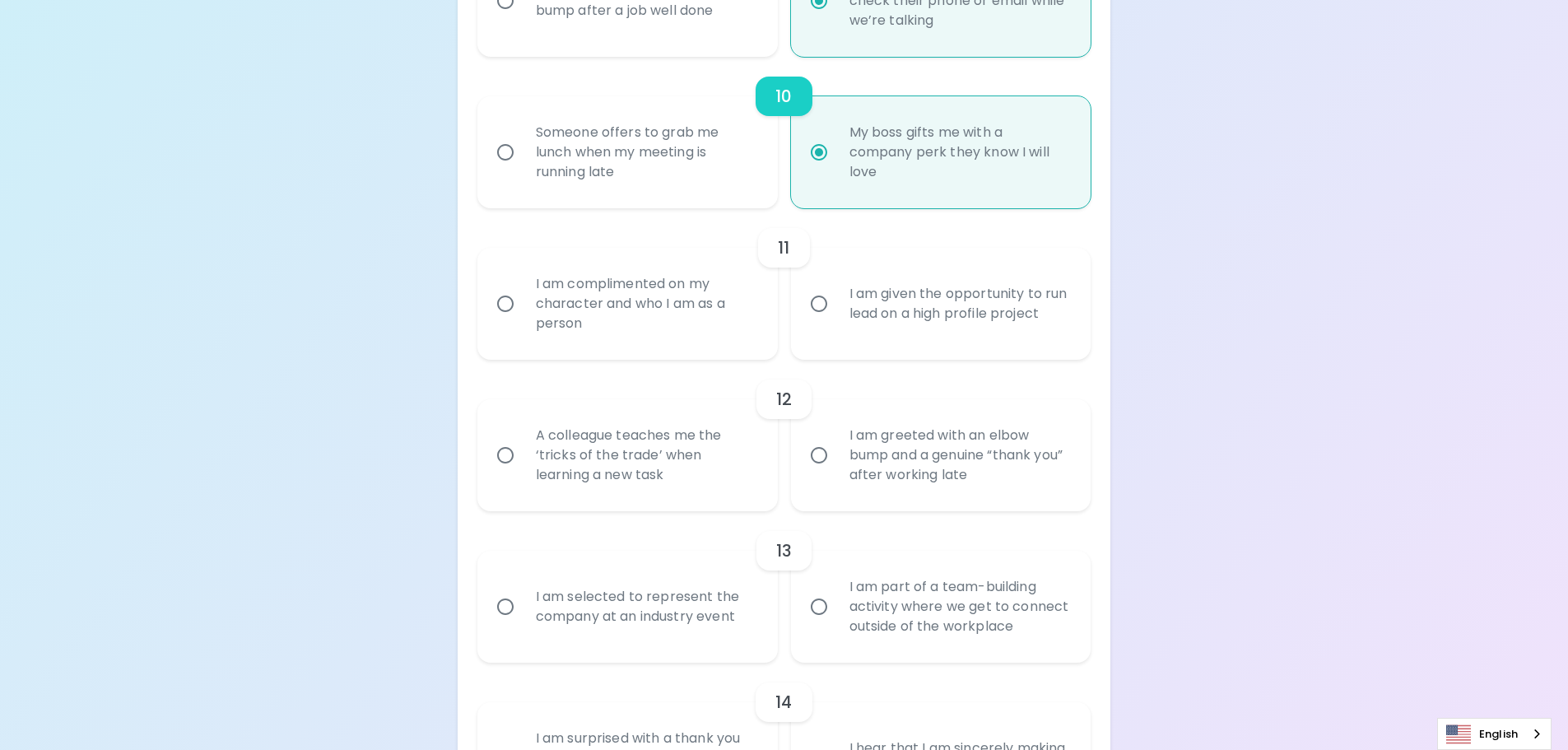
radio input "false"
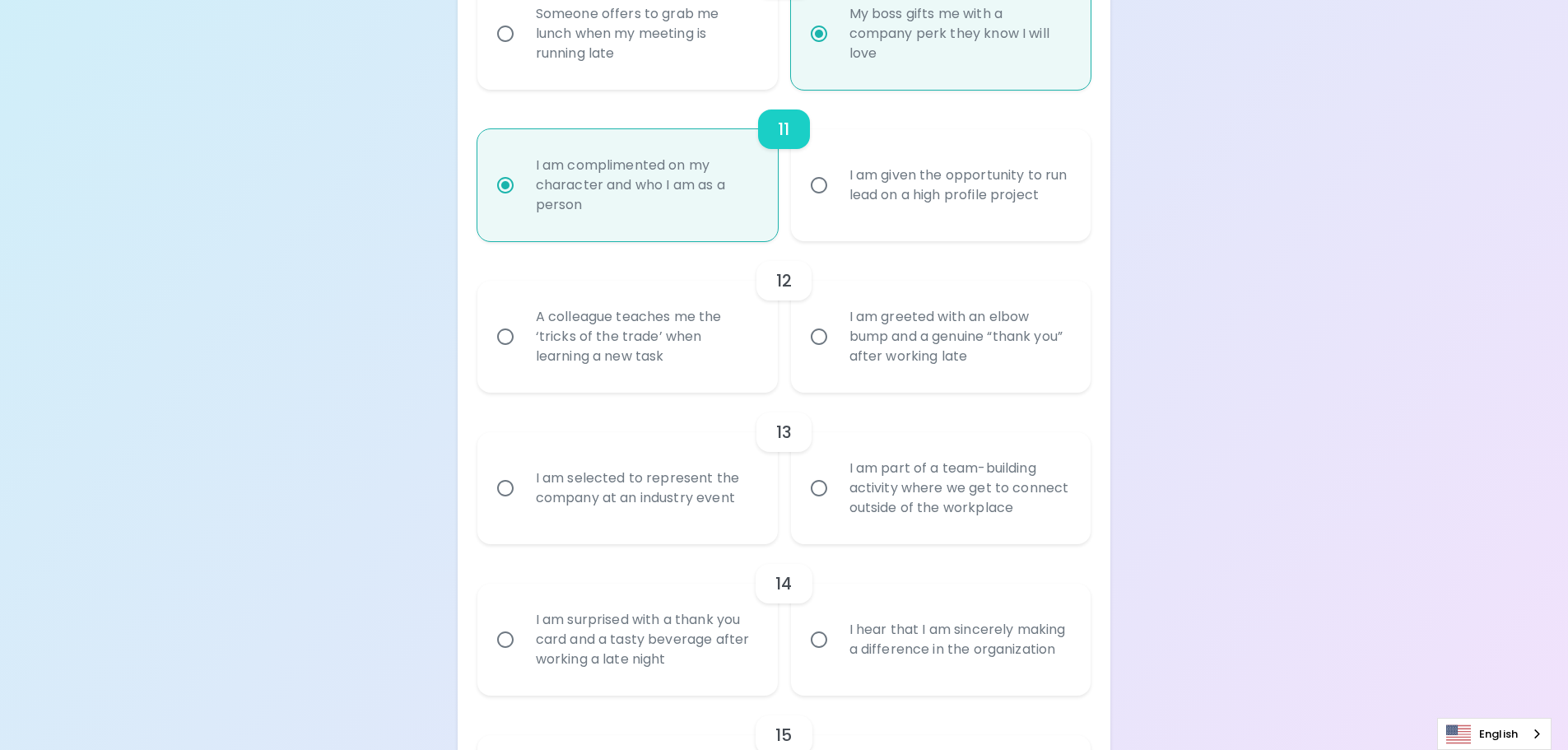
scroll to position [1832, 0]
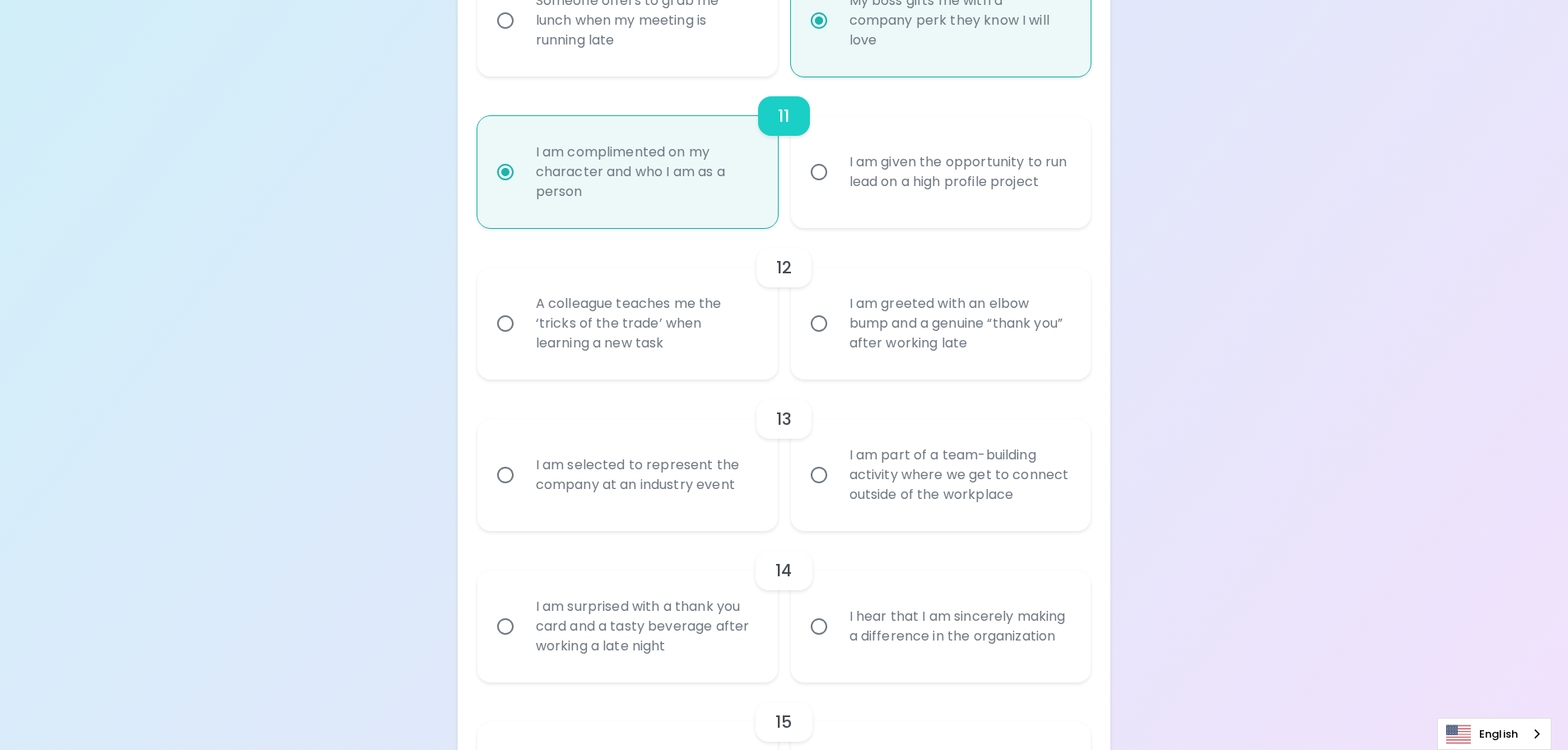
radio input "true"
click at [1025, 363] on div "I am greeted with an elbow bump and a genuine “thank you” after working late" at bounding box center [959, 323] width 247 height 99
click at [836, 341] on input "I am greeted with an elbow bump and a genuine “thank you” after working late" at bounding box center [819, 323] width 35 height 35
radio input "false"
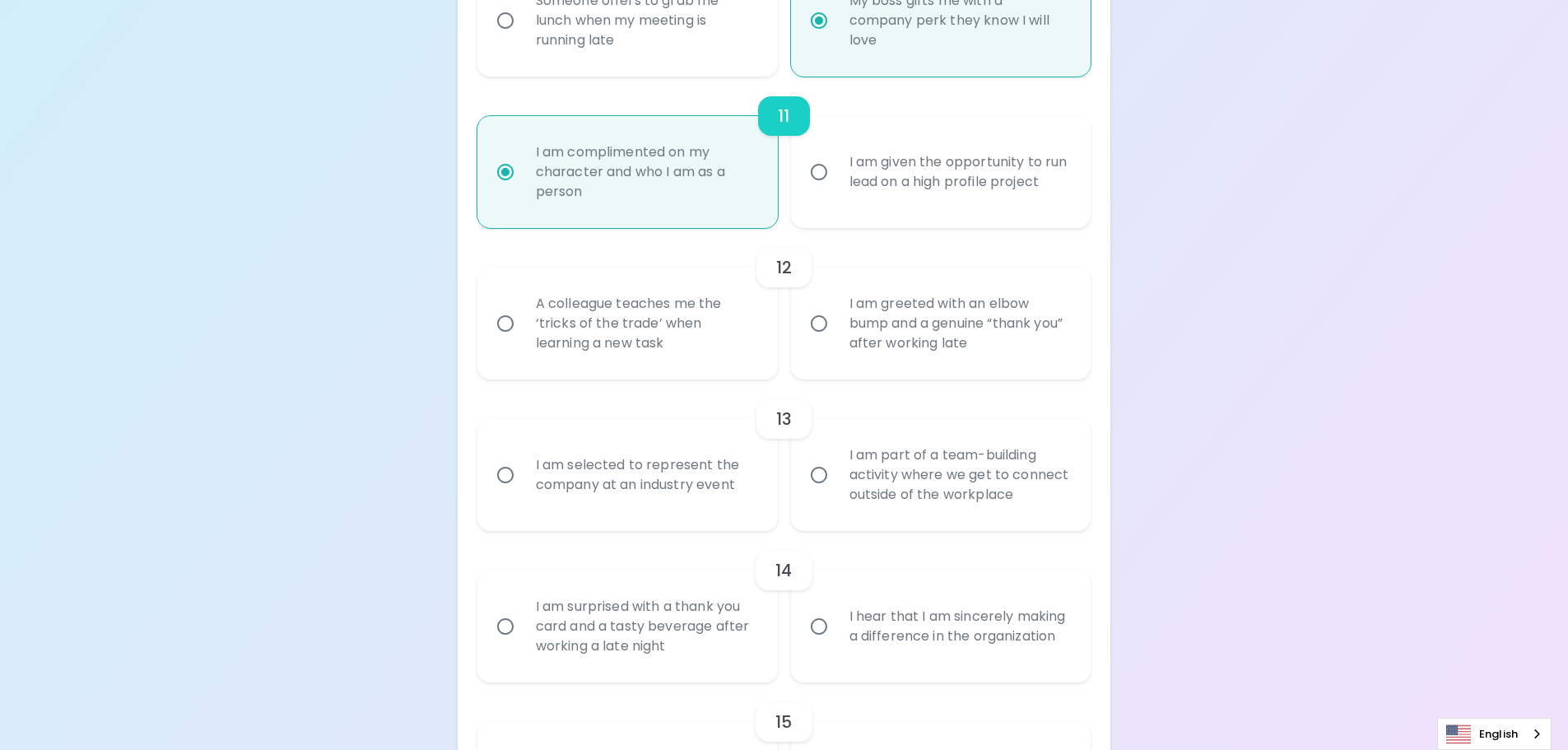
radio input "false"
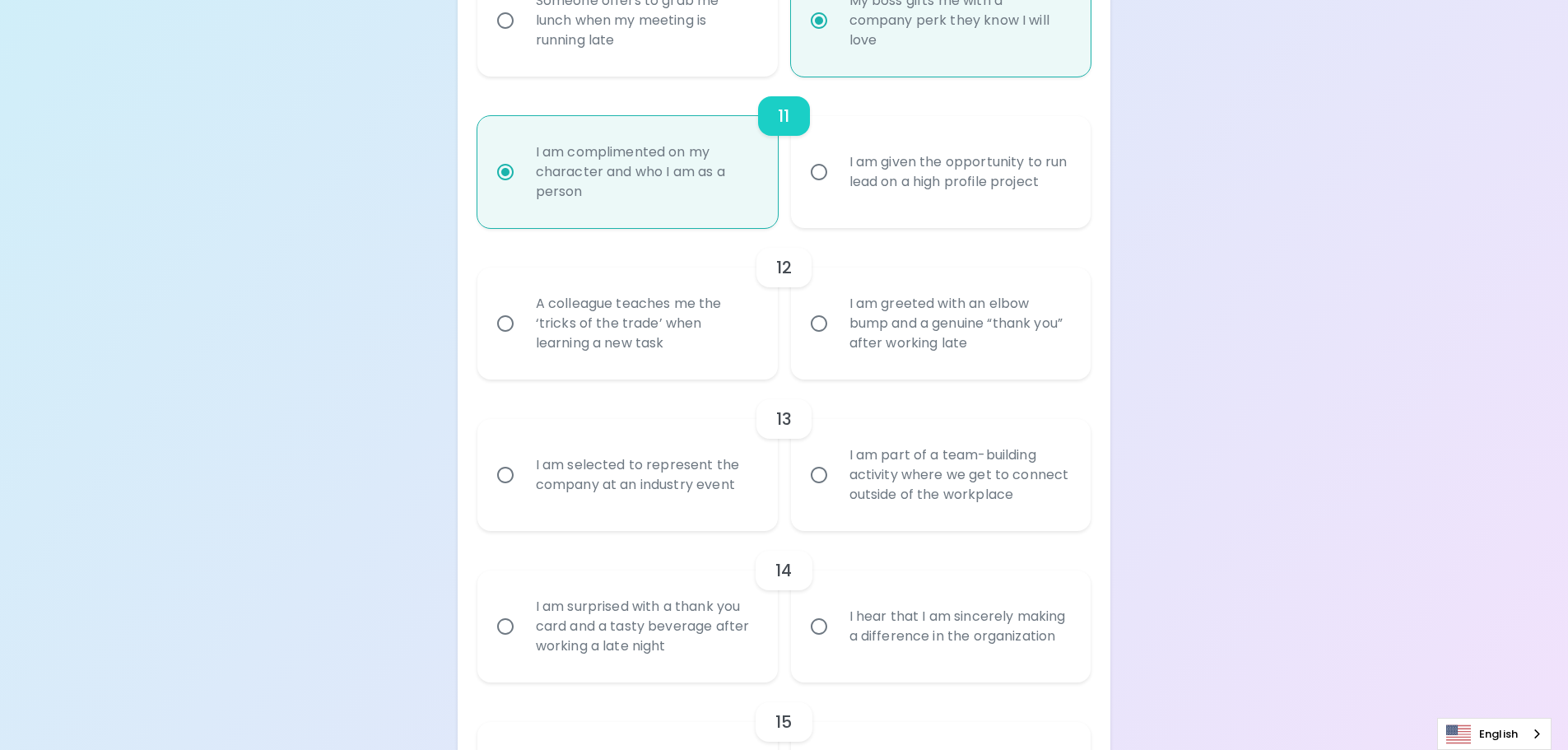
radio input "false"
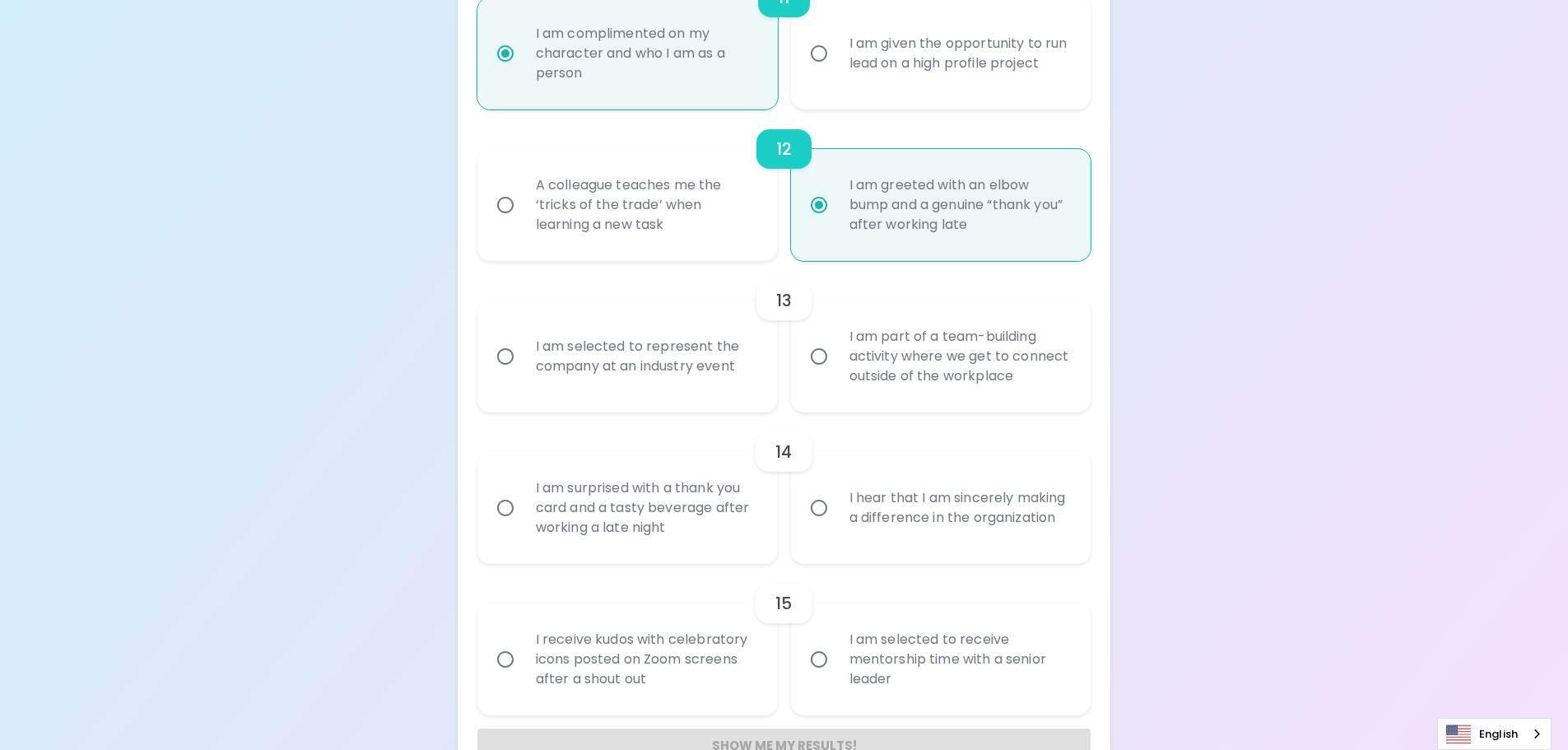
scroll to position [1963, 0]
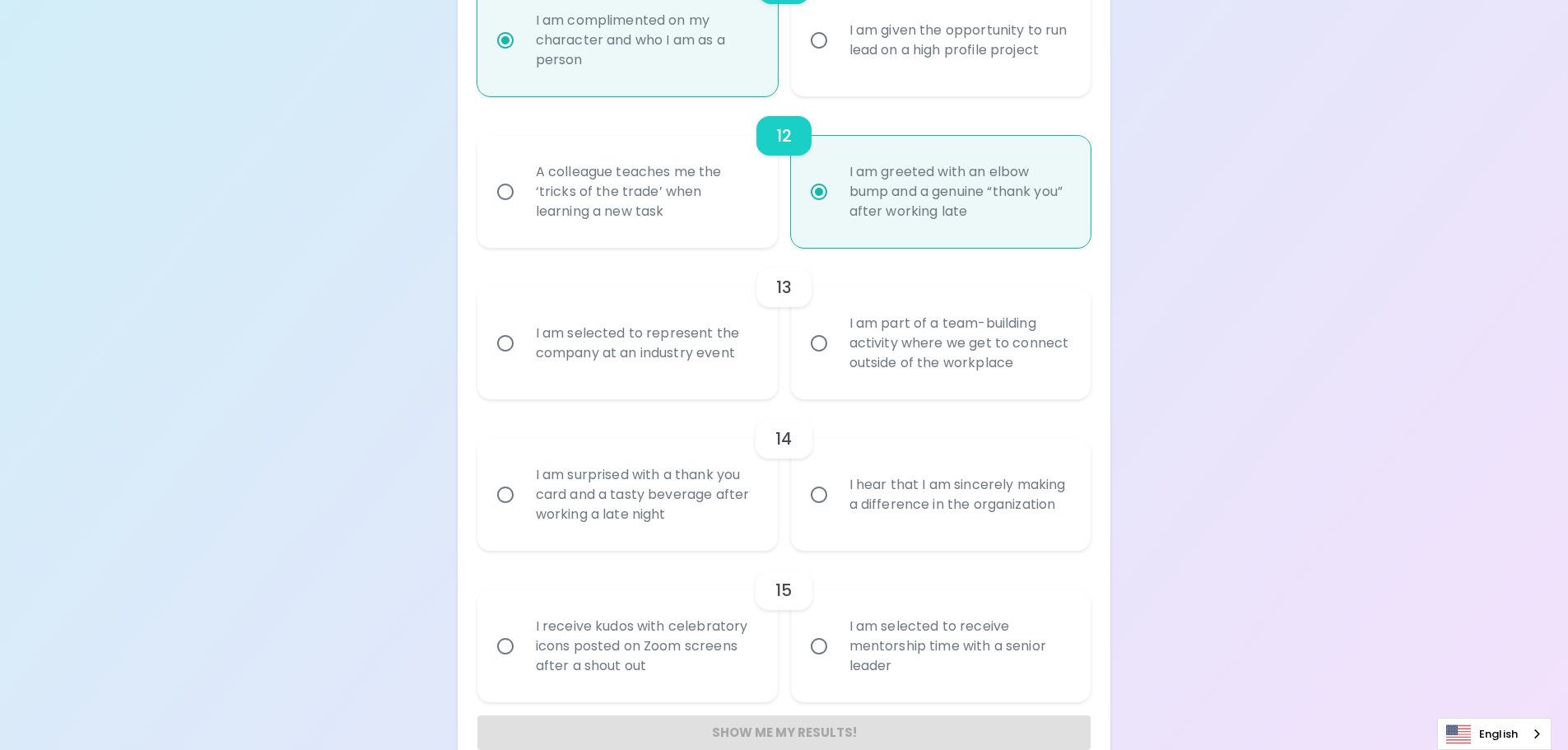
radio input "true"
click at [976, 366] on div "I am part of a team-building activity where we get to connect outside of the wo…" at bounding box center [959, 343] width 247 height 99
click at [836, 360] on input "I am part of a team-building activity where we get to connect outside of the wo…" at bounding box center [819, 343] width 35 height 35
radio input "false"
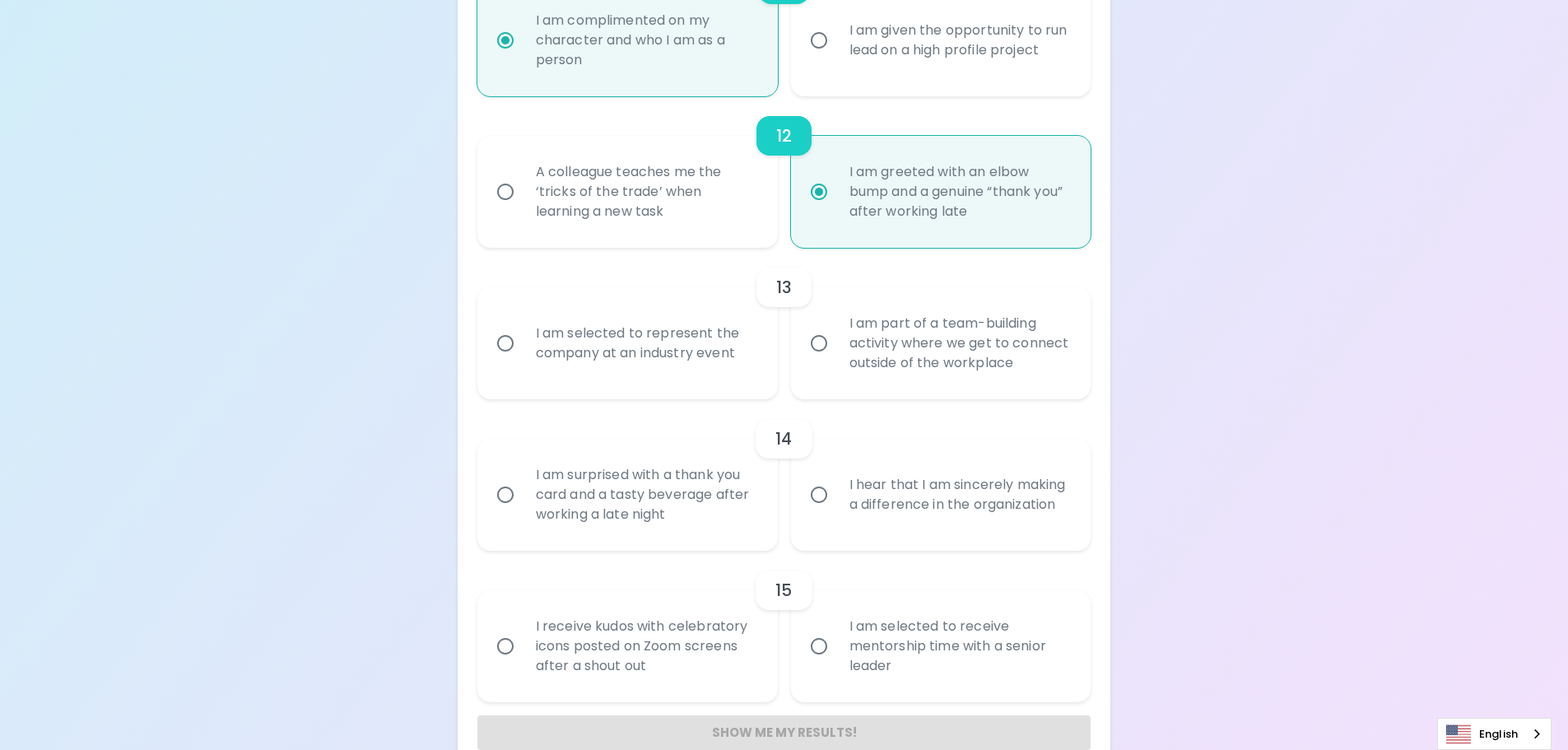
radio input "false"
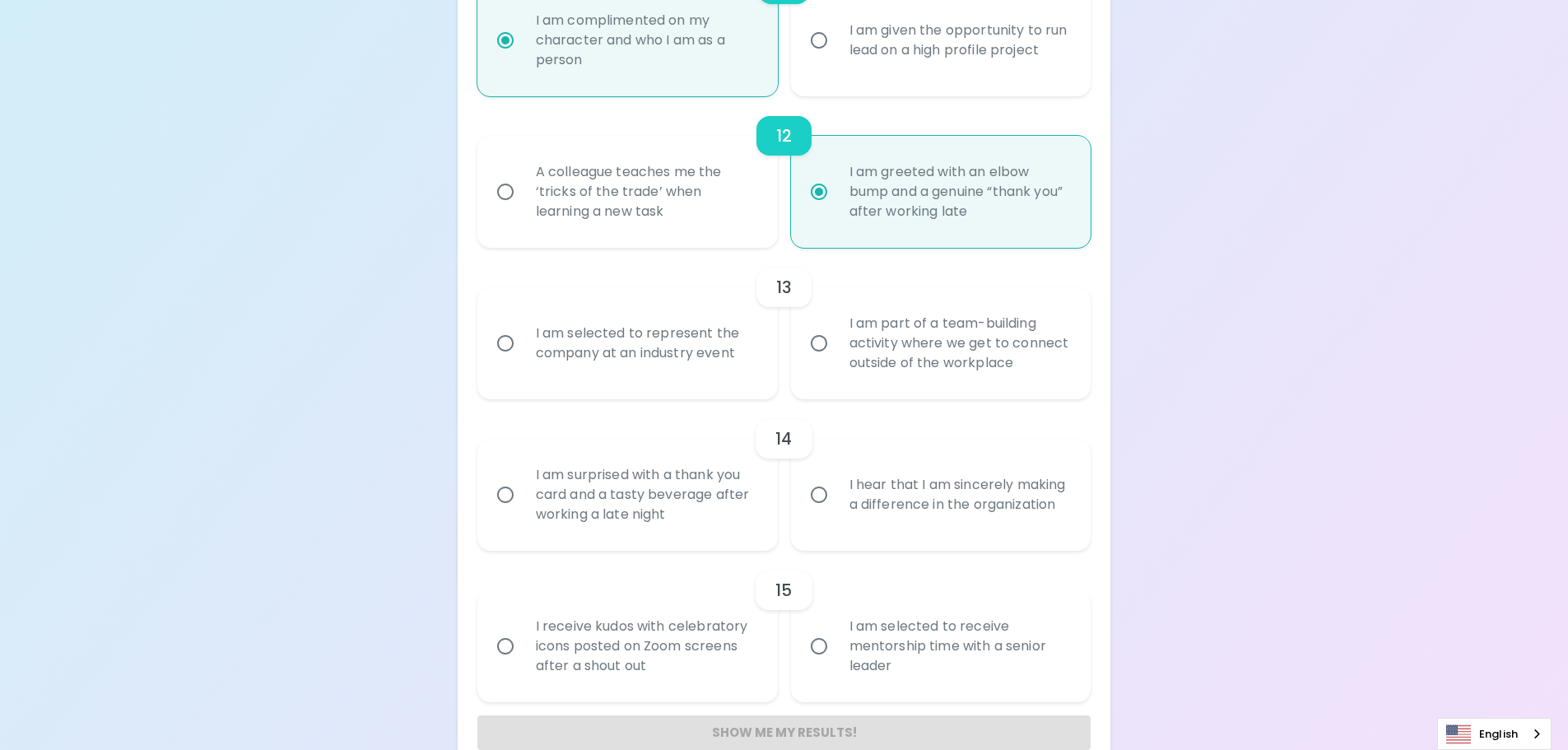
radio input "false"
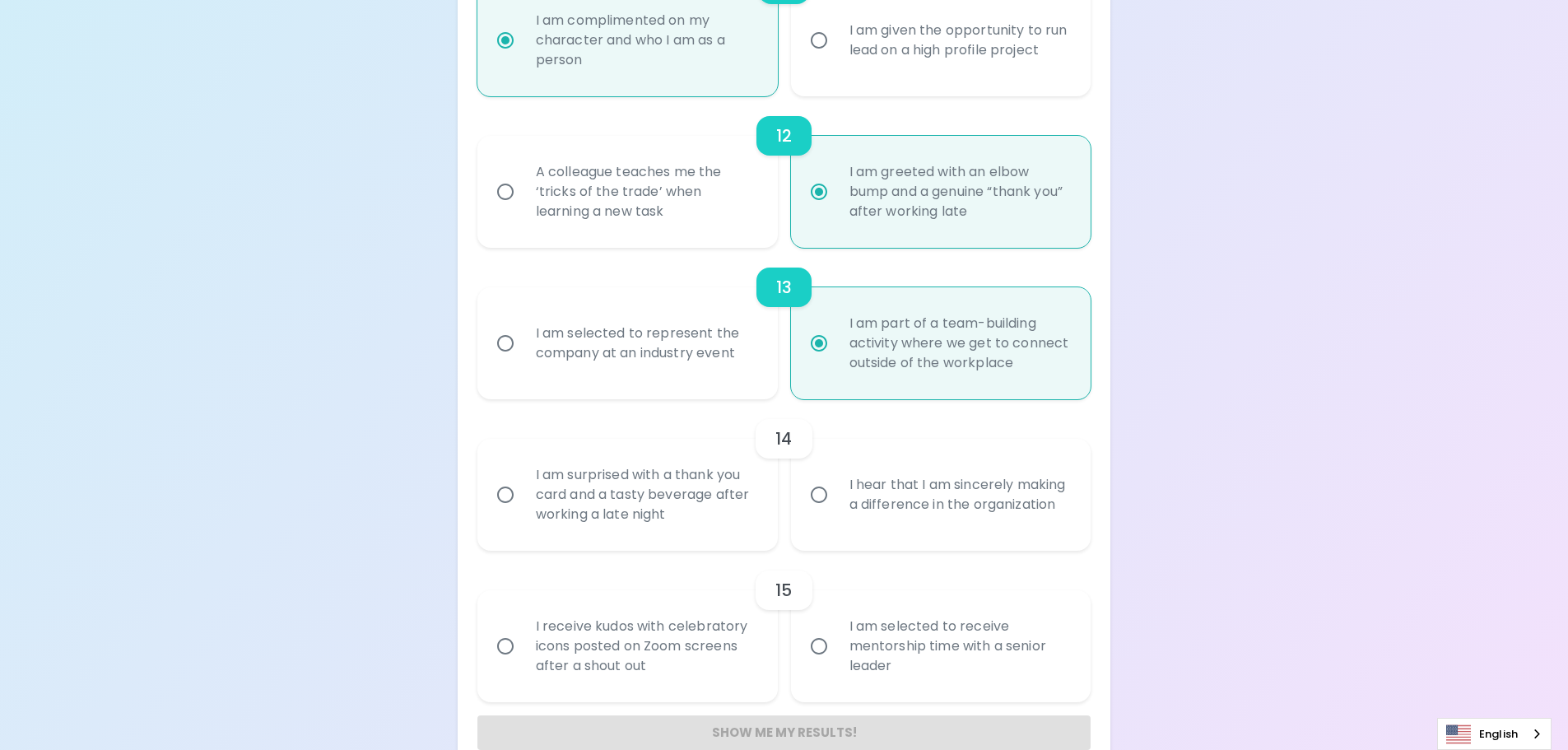
scroll to position [1997, 0]
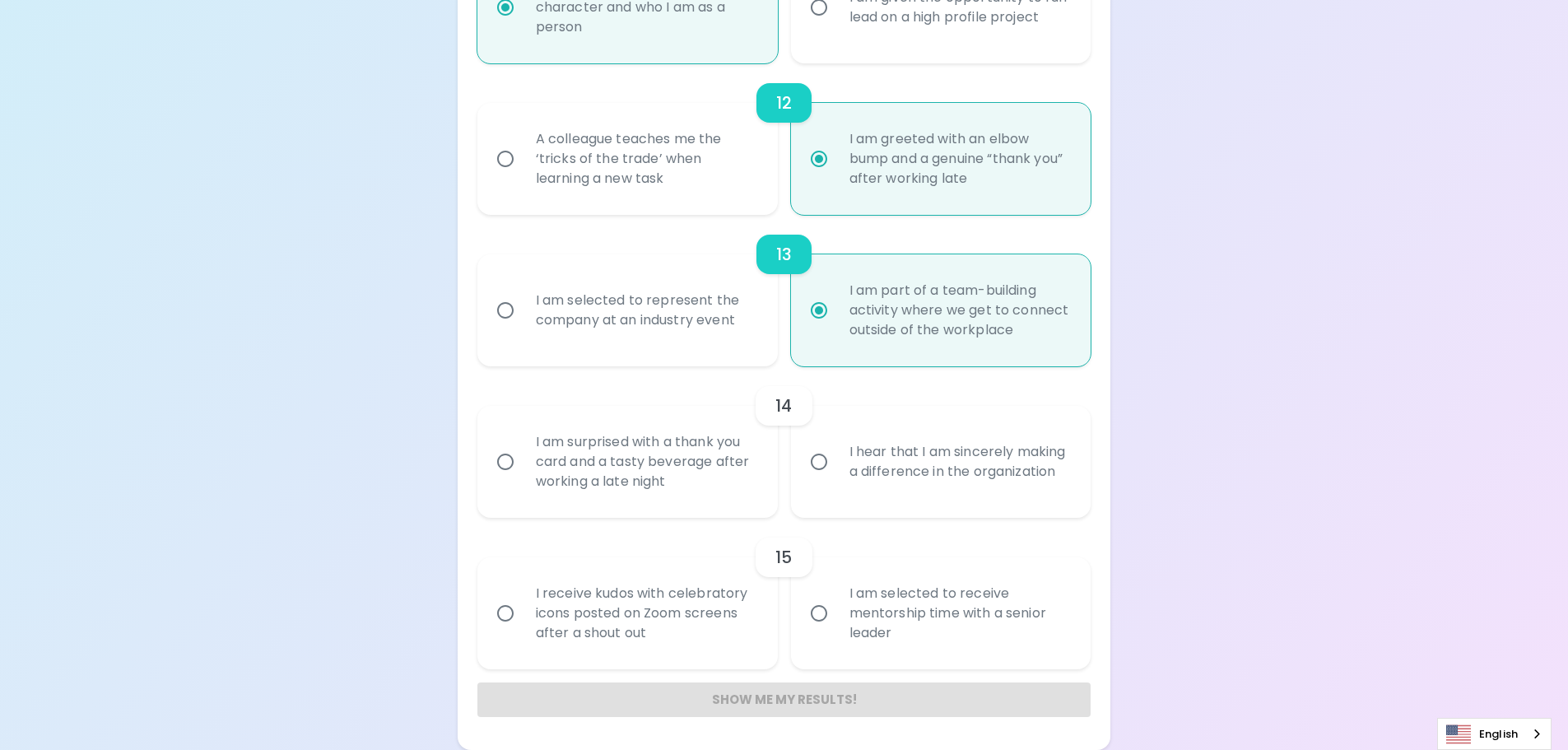
radio input "true"
click at [785, 318] on label "I am part of a team-building activity where we get to connect outside of the wo…" at bounding box center [932, 310] width 301 height 112
click at [801, 318] on input "I am part of a team-building activity where we get to connect outside of the wo…" at bounding box center [819, 310] width 35 height 35
click at [744, 326] on div "I am selected to represent the company at an industry event" at bounding box center [646, 310] width 247 height 79
click at [523, 326] on input "I am selected to represent the company at an industry event" at bounding box center [506, 310] width 35 height 35
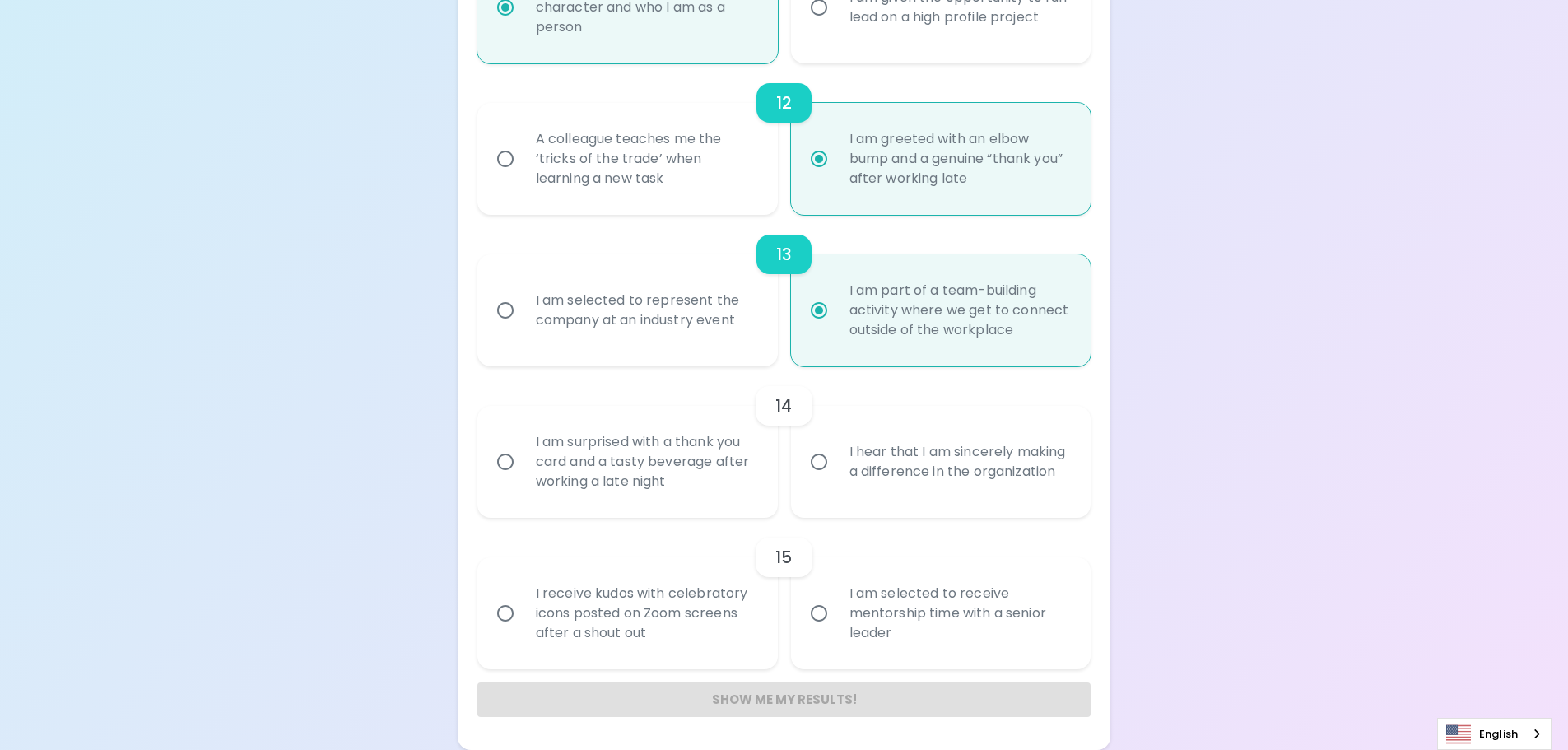
radio input "false"
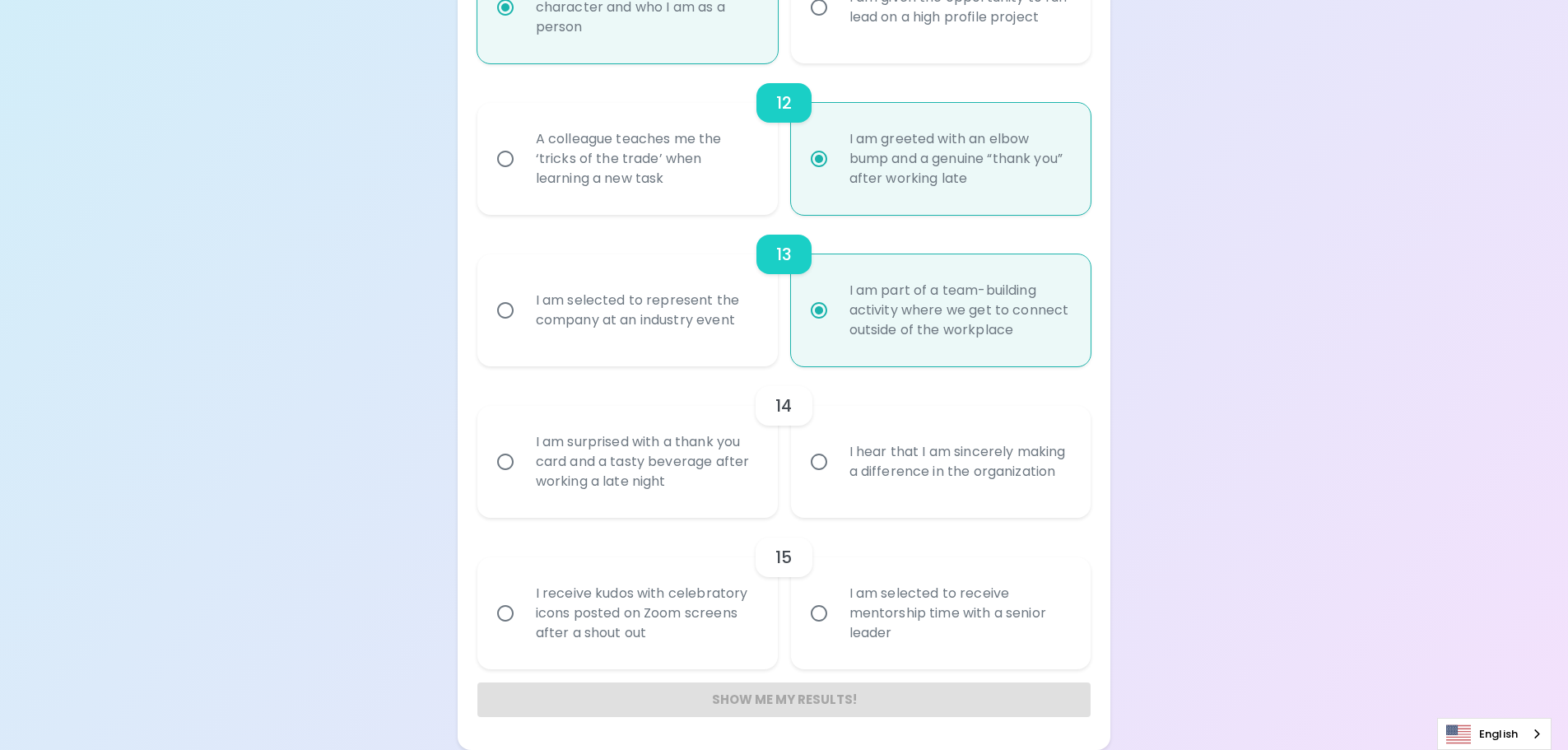
radio input "false"
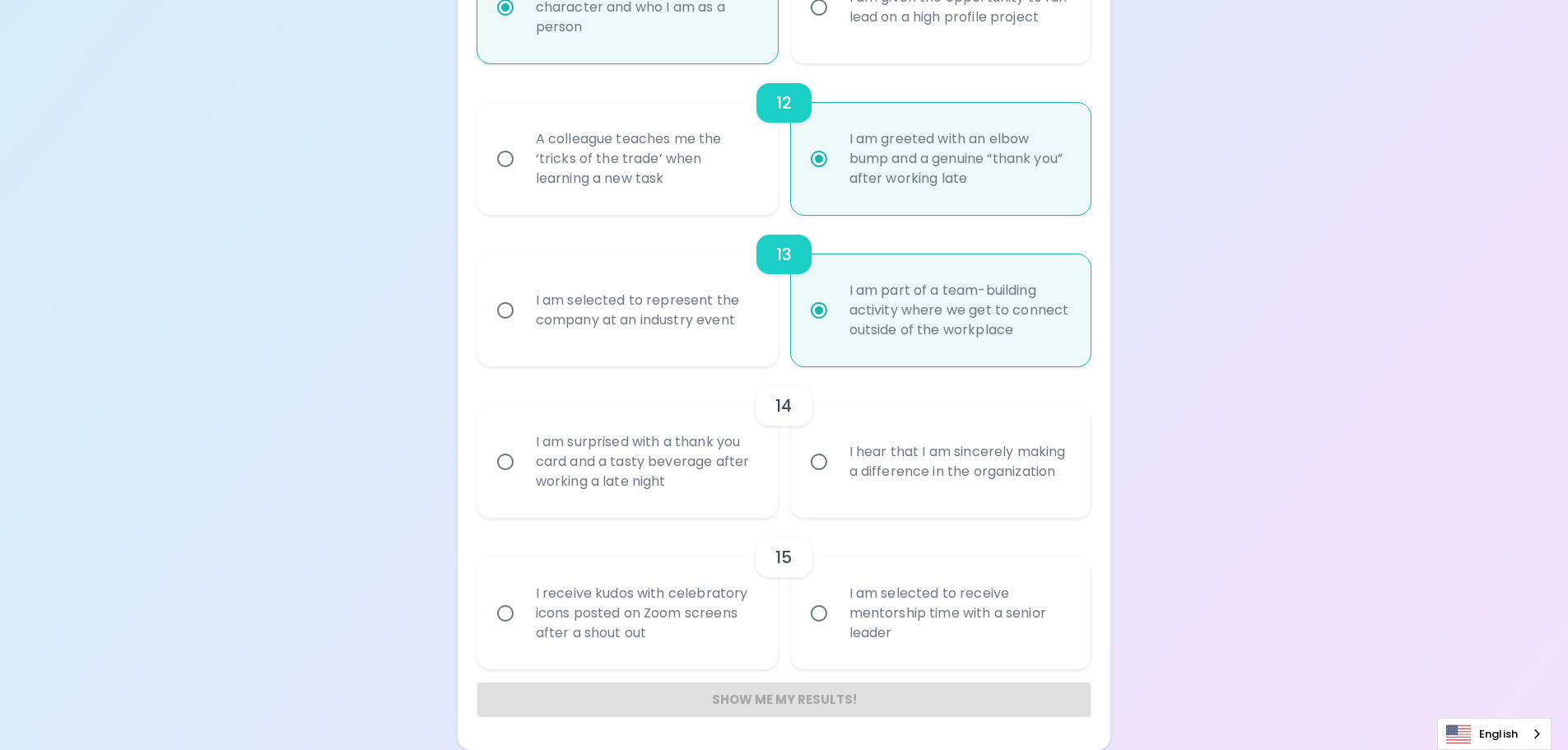
radio input "false"
radio input "true"
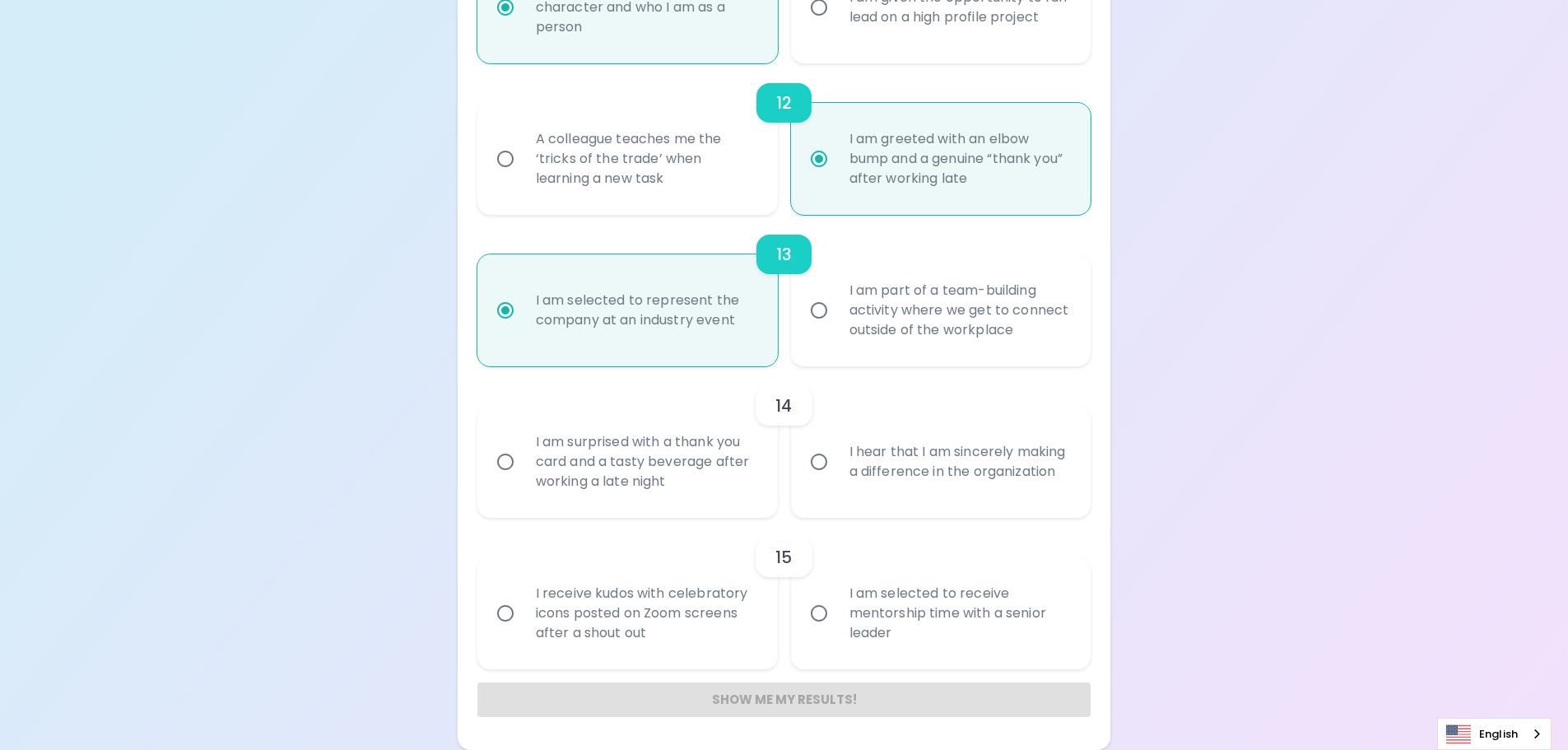
radio input "true"
click at [978, 314] on div "I am part of a team-building activity where we get to connect outside of the wo…" at bounding box center [959, 310] width 247 height 99
click at [836, 314] on input "I am part of a team-building activity where we get to connect outside of the wo…" at bounding box center [819, 310] width 35 height 35
radio input "false"
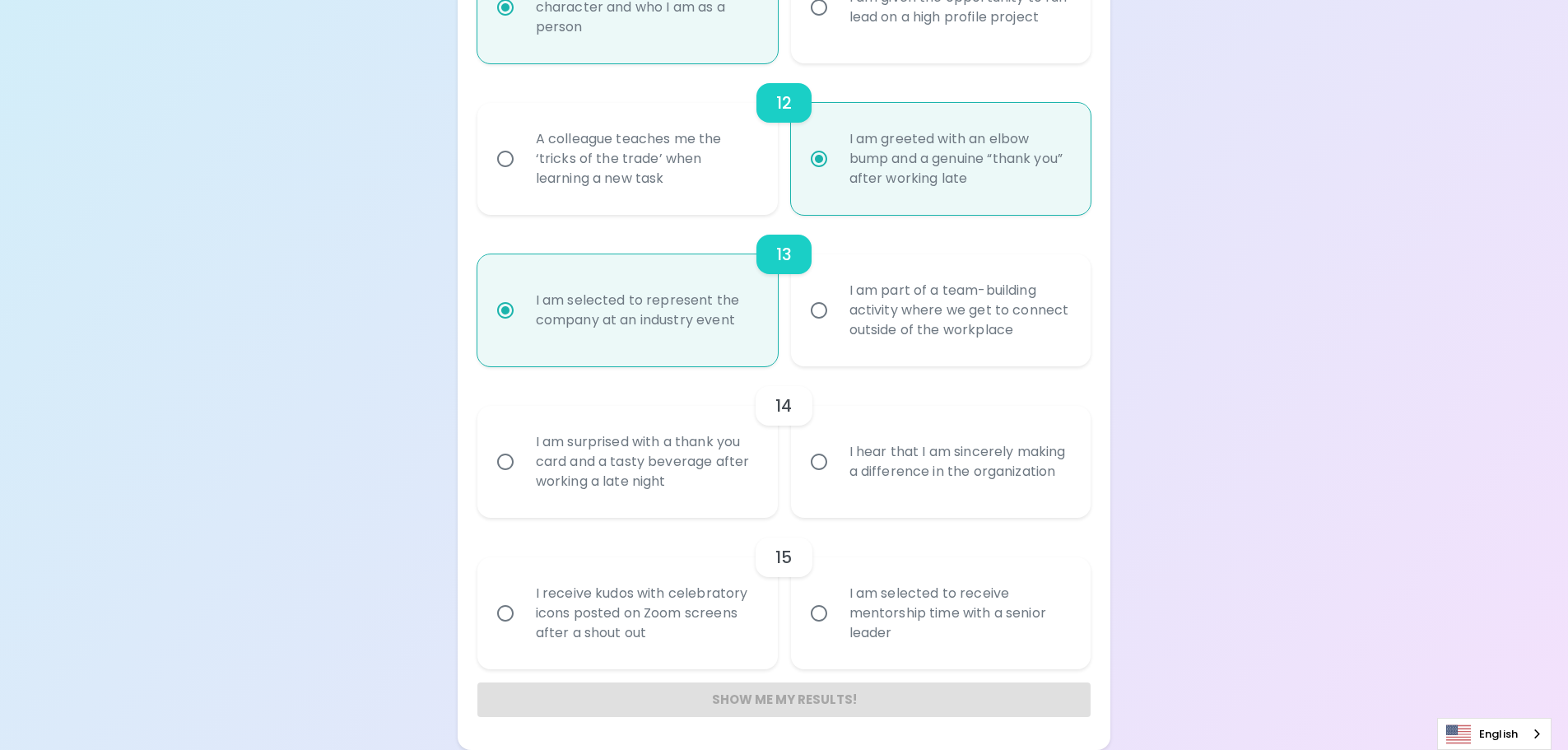
radio input "false"
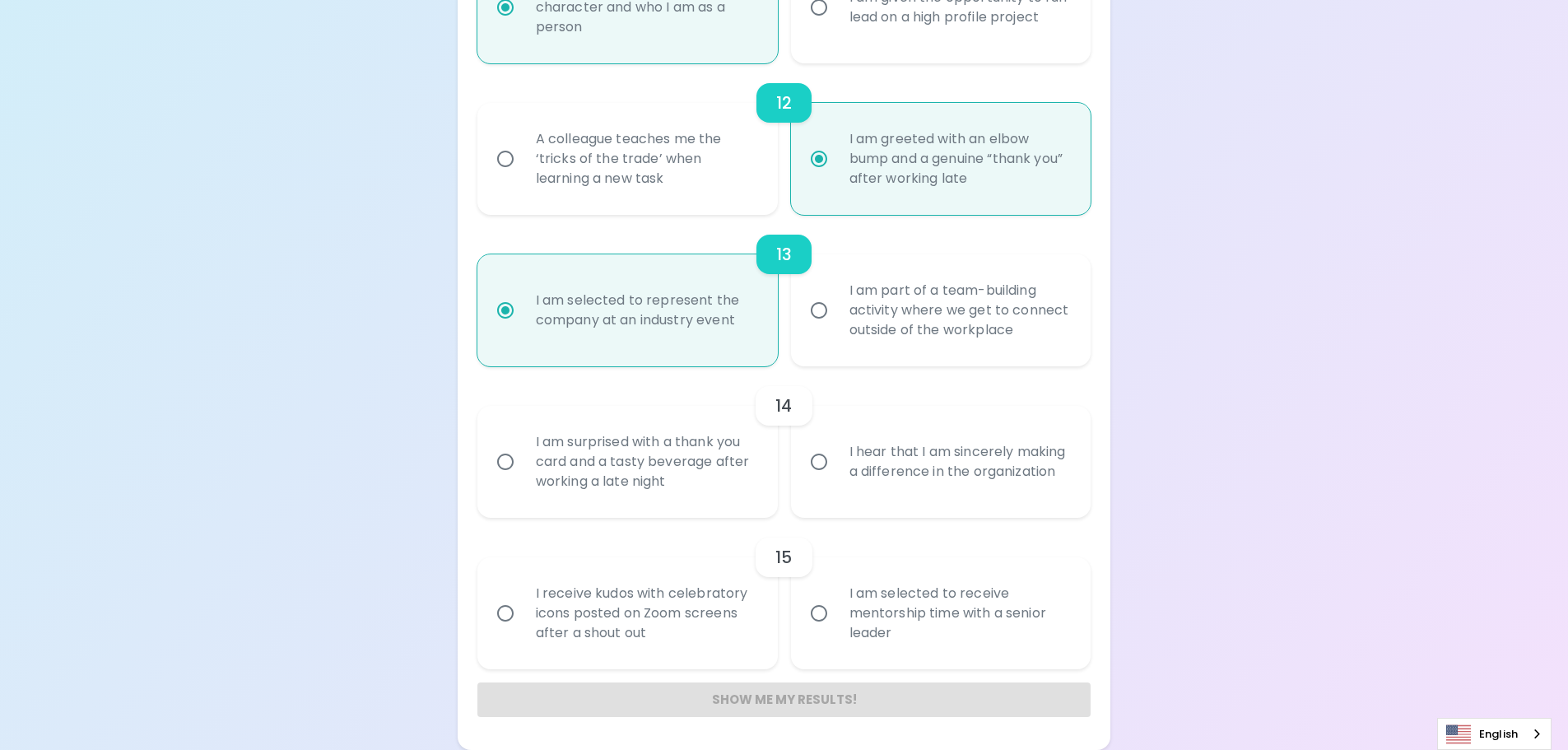
radio input "false"
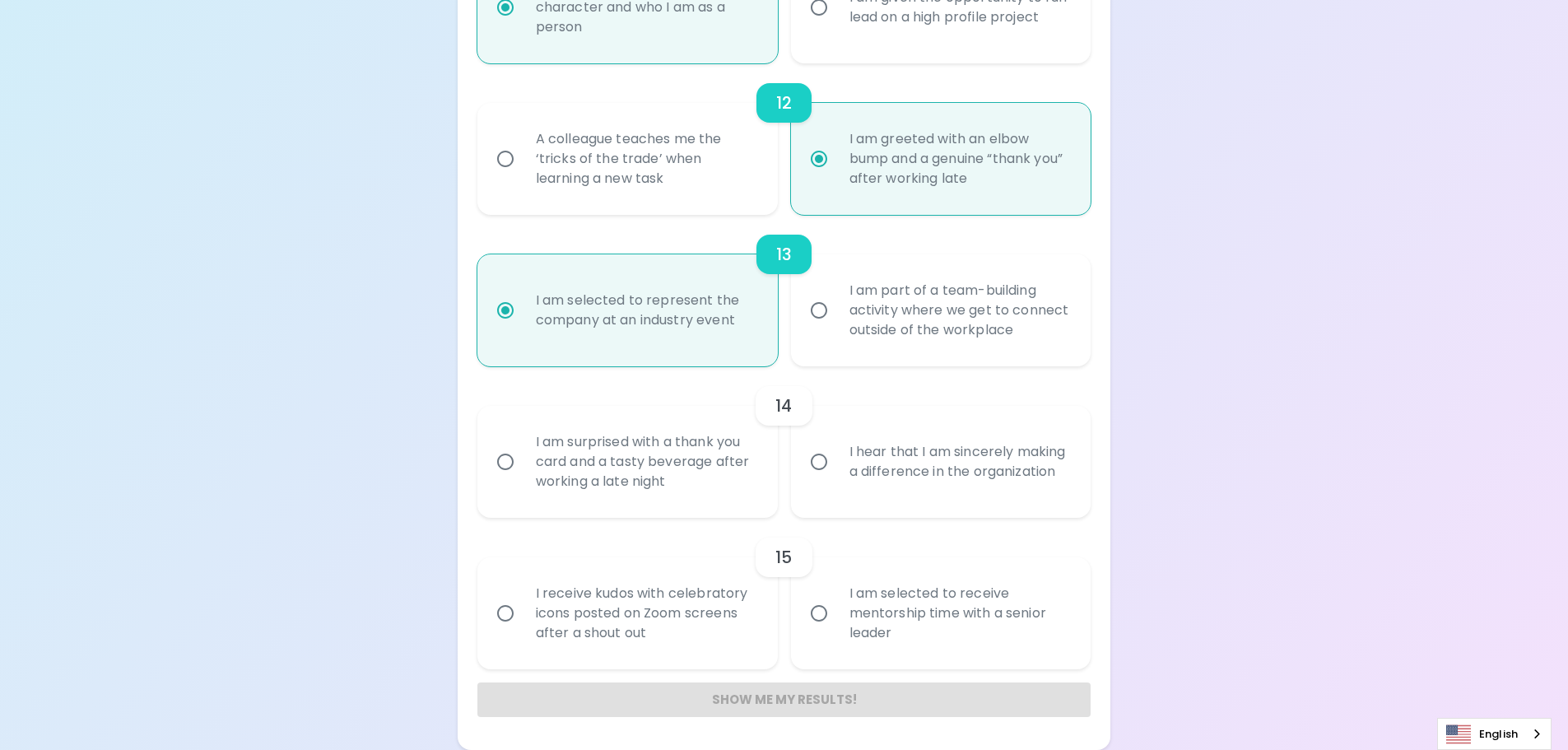
radio input "true"
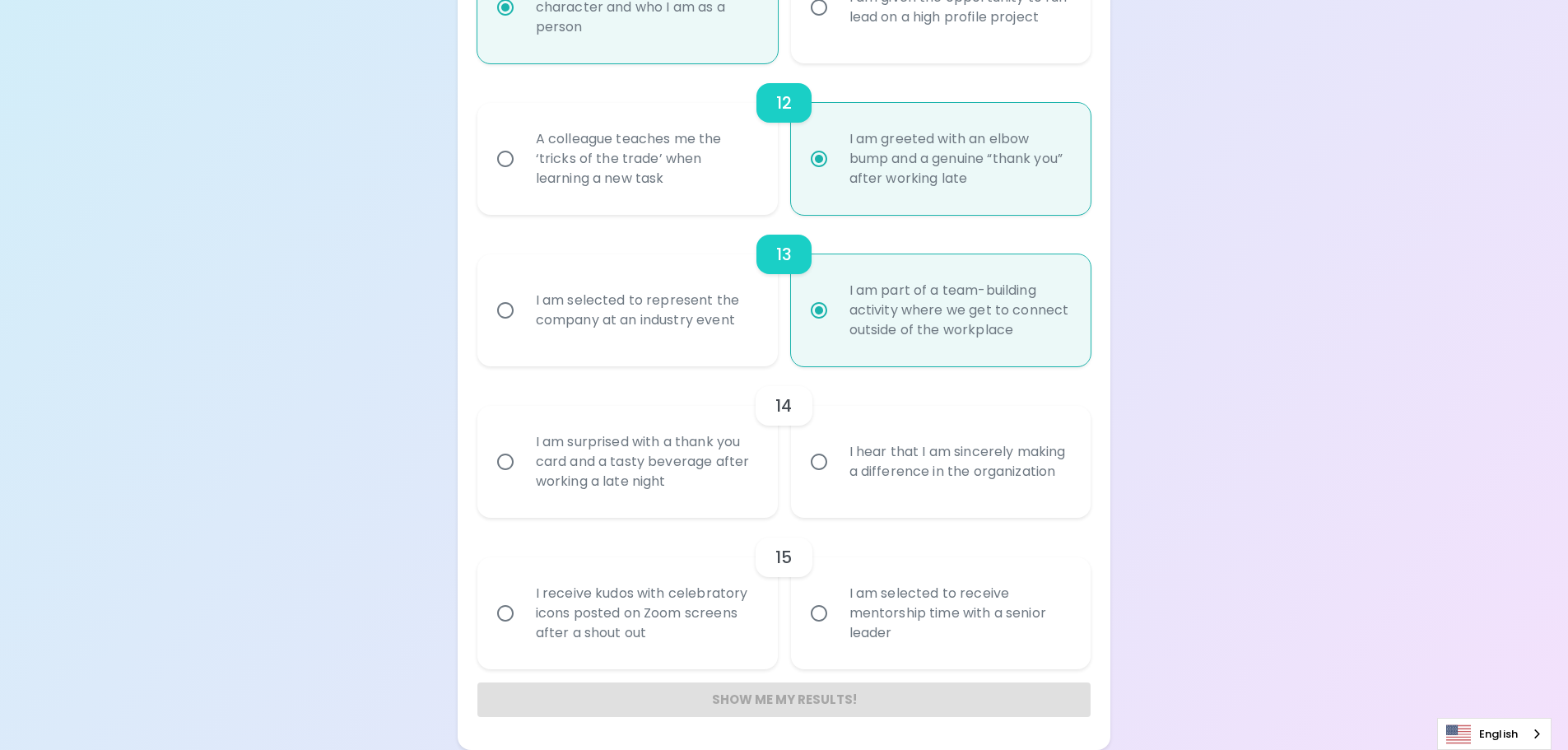
radio input "true"
click at [964, 480] on div "I hear that I am sincerely making a difference in the organization" at bounding box center [959, 461] width 247 height 79
click at [836, 478] on input "I hear that I am sincerely making a difference in the organization" at bounding box center [819, 462] width 35 height 35
radio input "false"
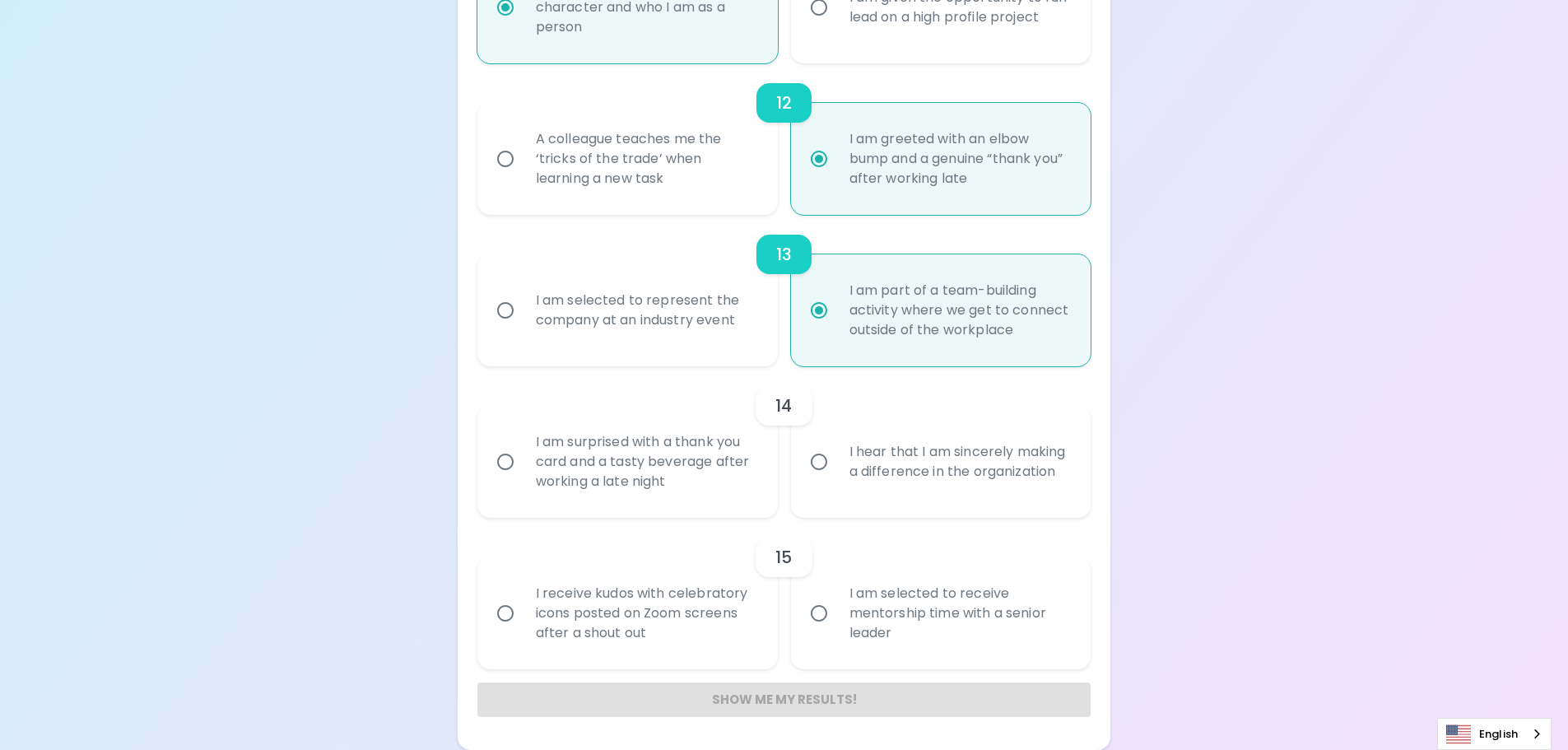
radio input "false"
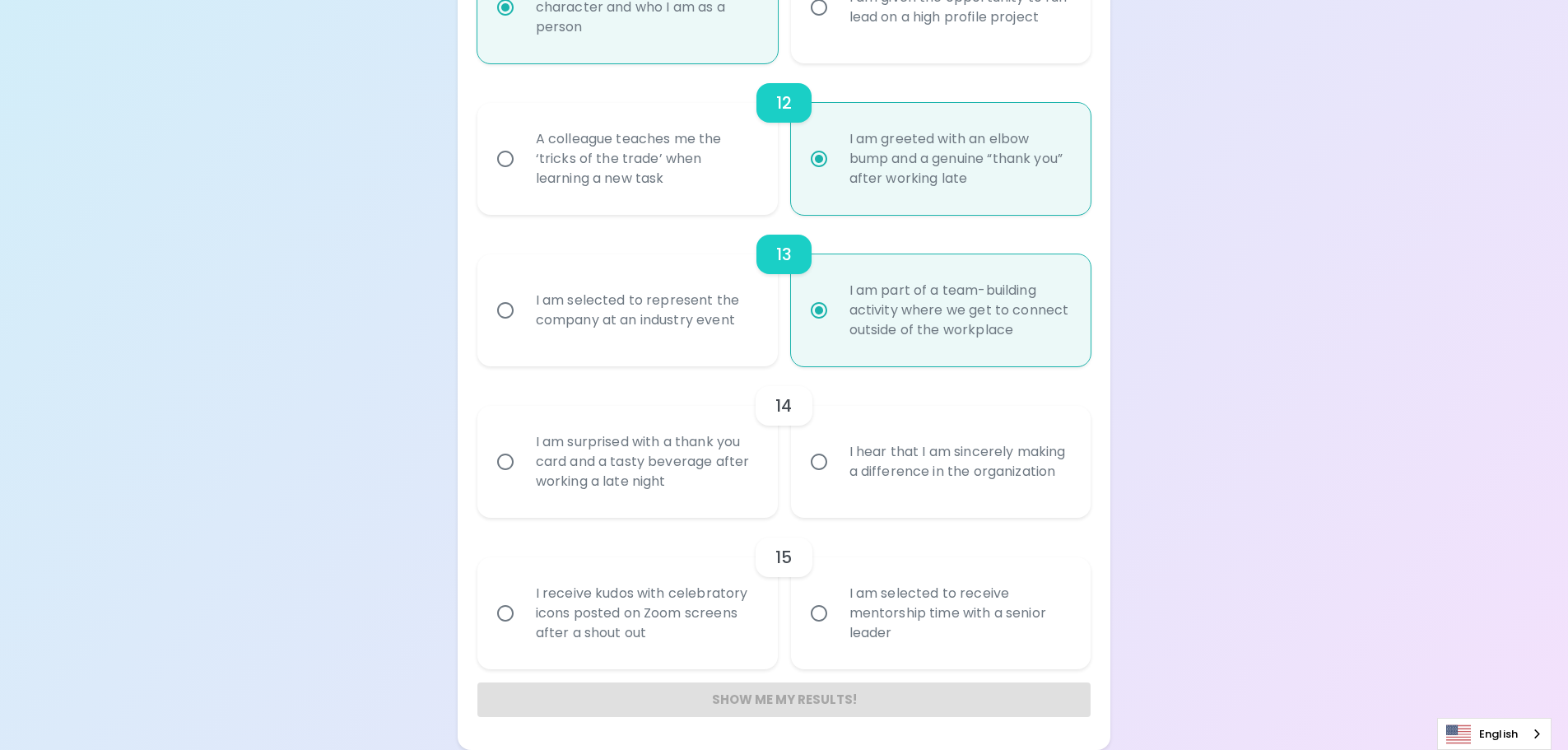
radio input "false"
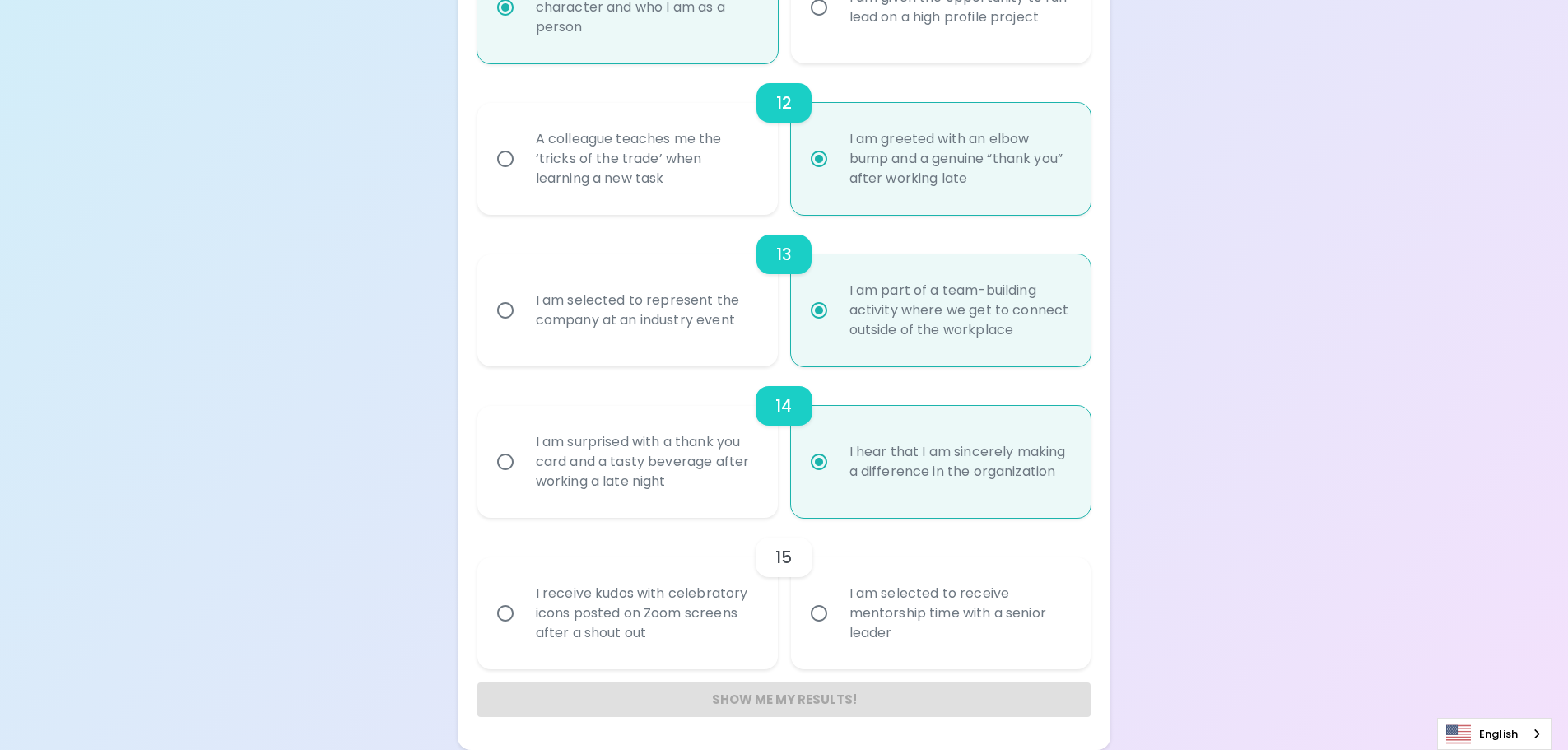
radio input "true"
click at [717, 482] on div "I am surprised with a thank you card and a tasty beverage after working a late …" at bounding box center [646, 461] width 247 height 99
click at [523, 478] on input "I am surprised with a thank you card and a tasty beverage after working a late …" at bounding box center [506, 462] width 35 height 35
radio input "false"
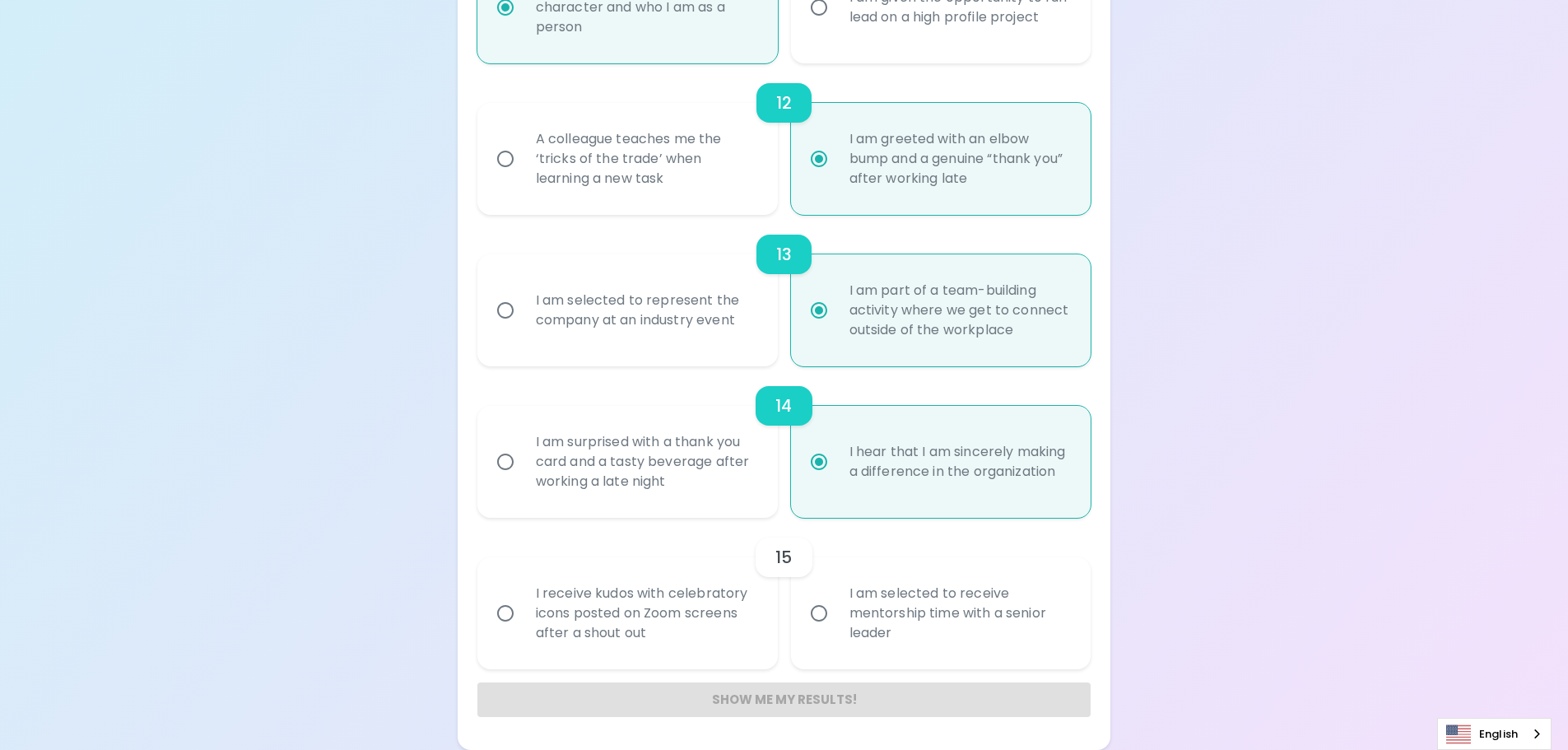
radio input "false"
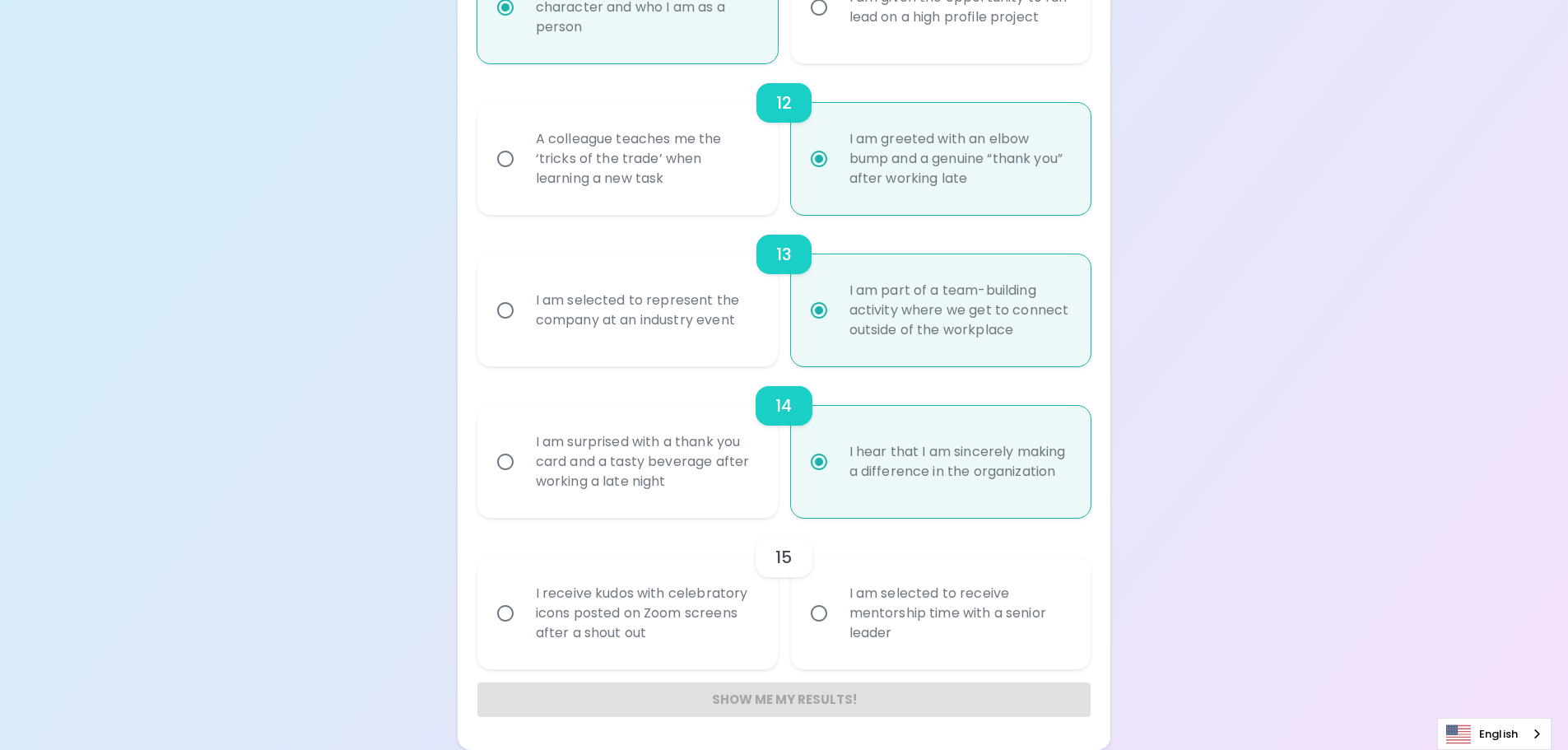
radio input "false"
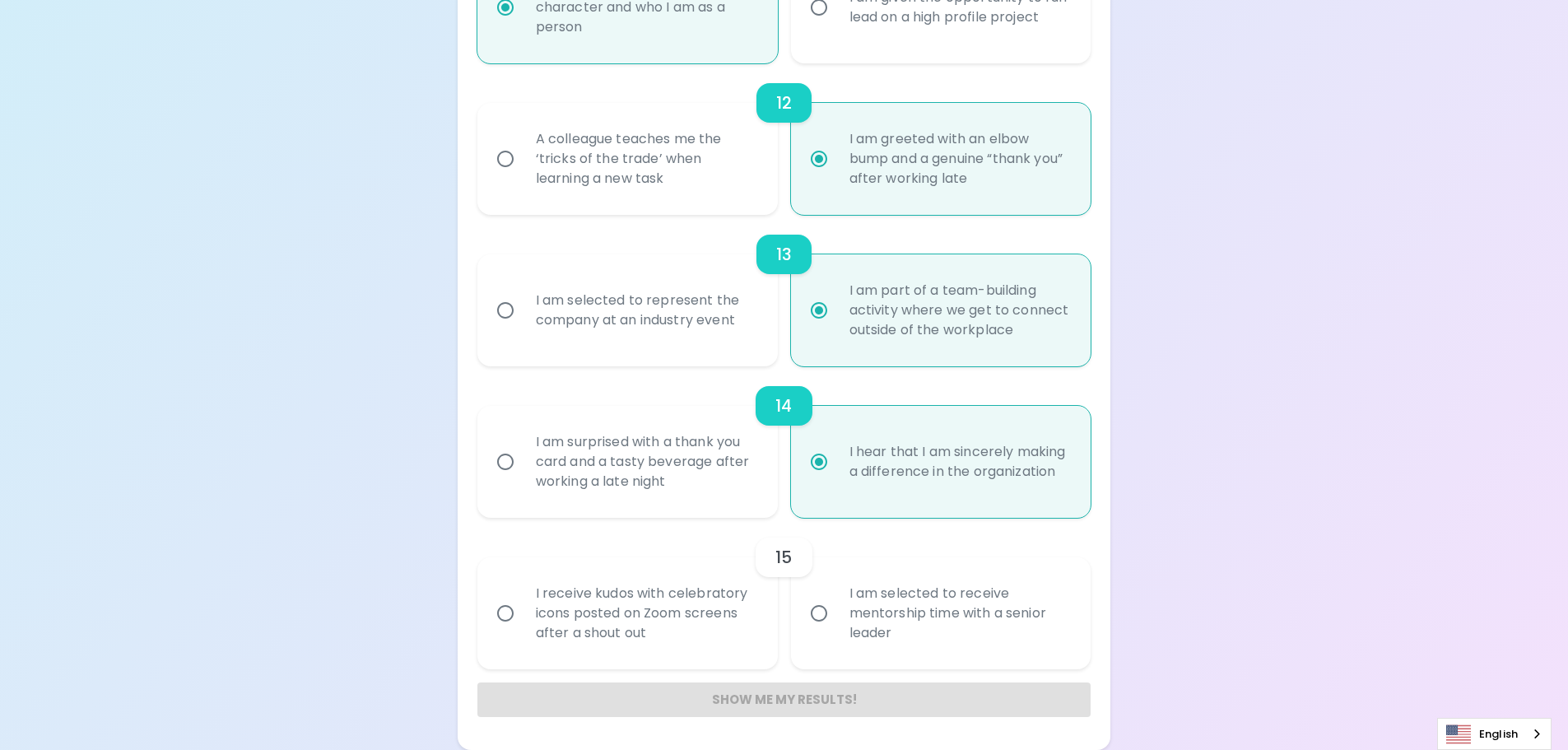
radio input "true"
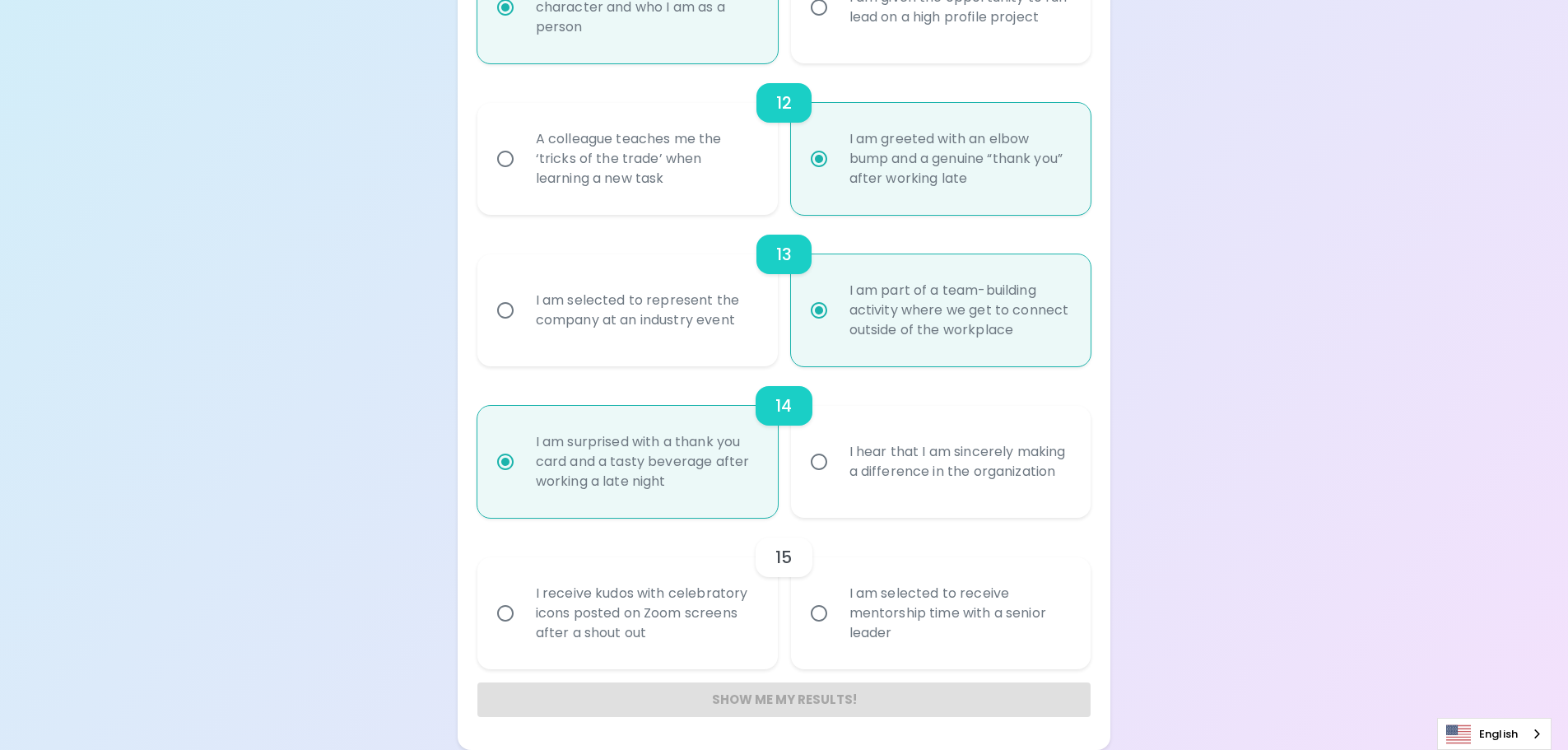
radio input "true"
click at [1034, 617] on div "I am selected to receive mentorship time with a senior leader" at bounding box center [959, 612] width 247 height 99
click at [836, 617] on input "I am selected to receive mentorship time with a senior leader" at bounding box center [819, 613] width 35 height 35
radio input "false"
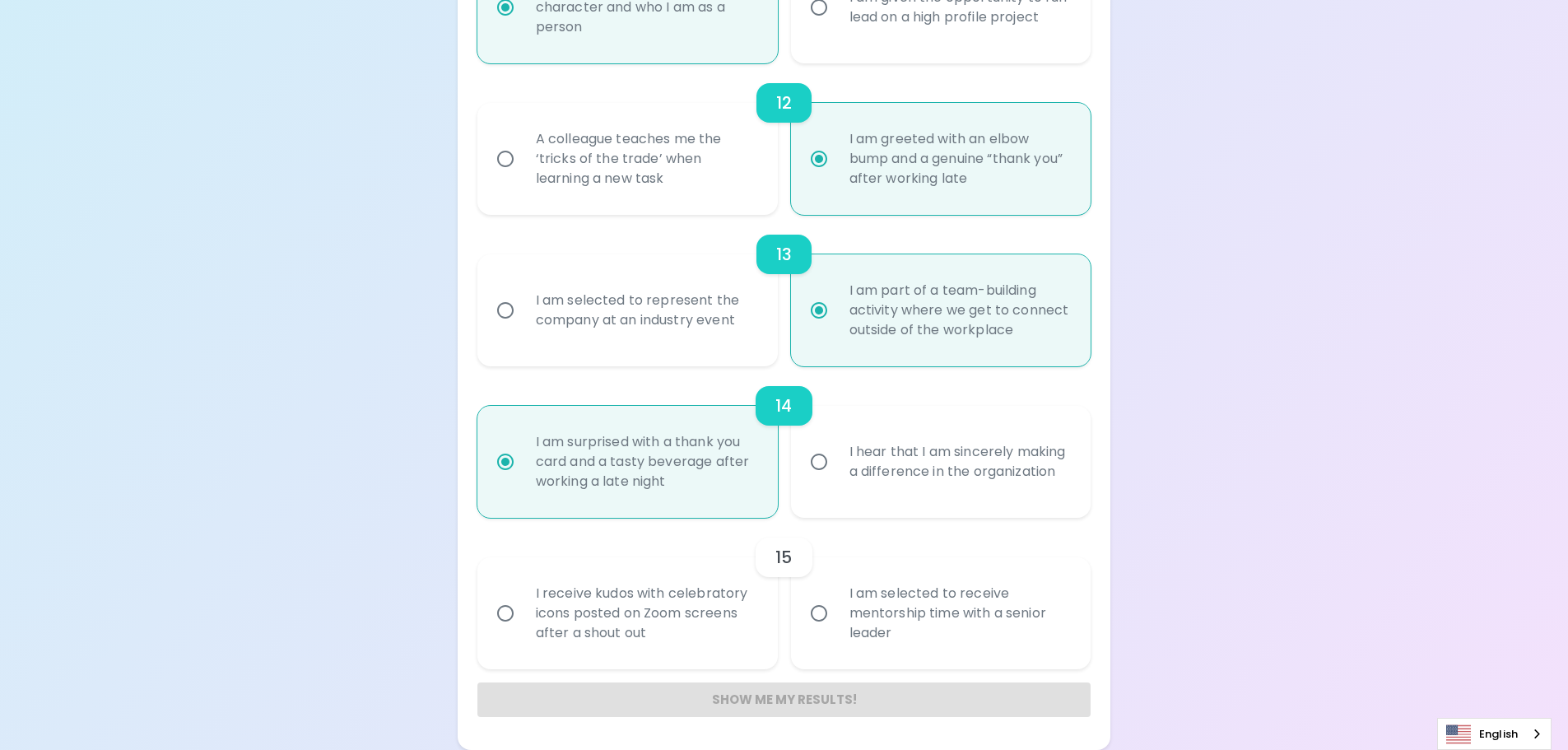
radio input "false"
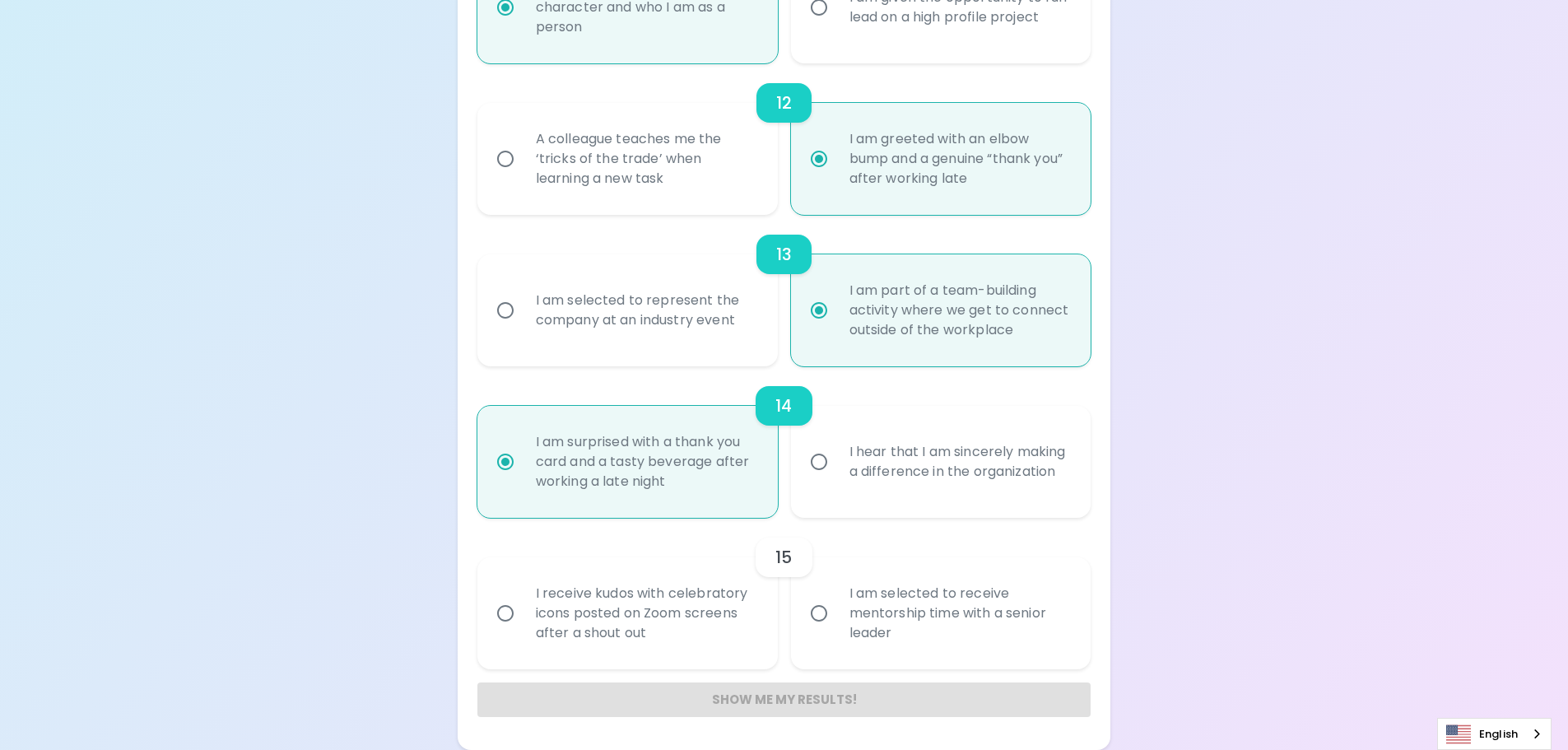
radio input "false"
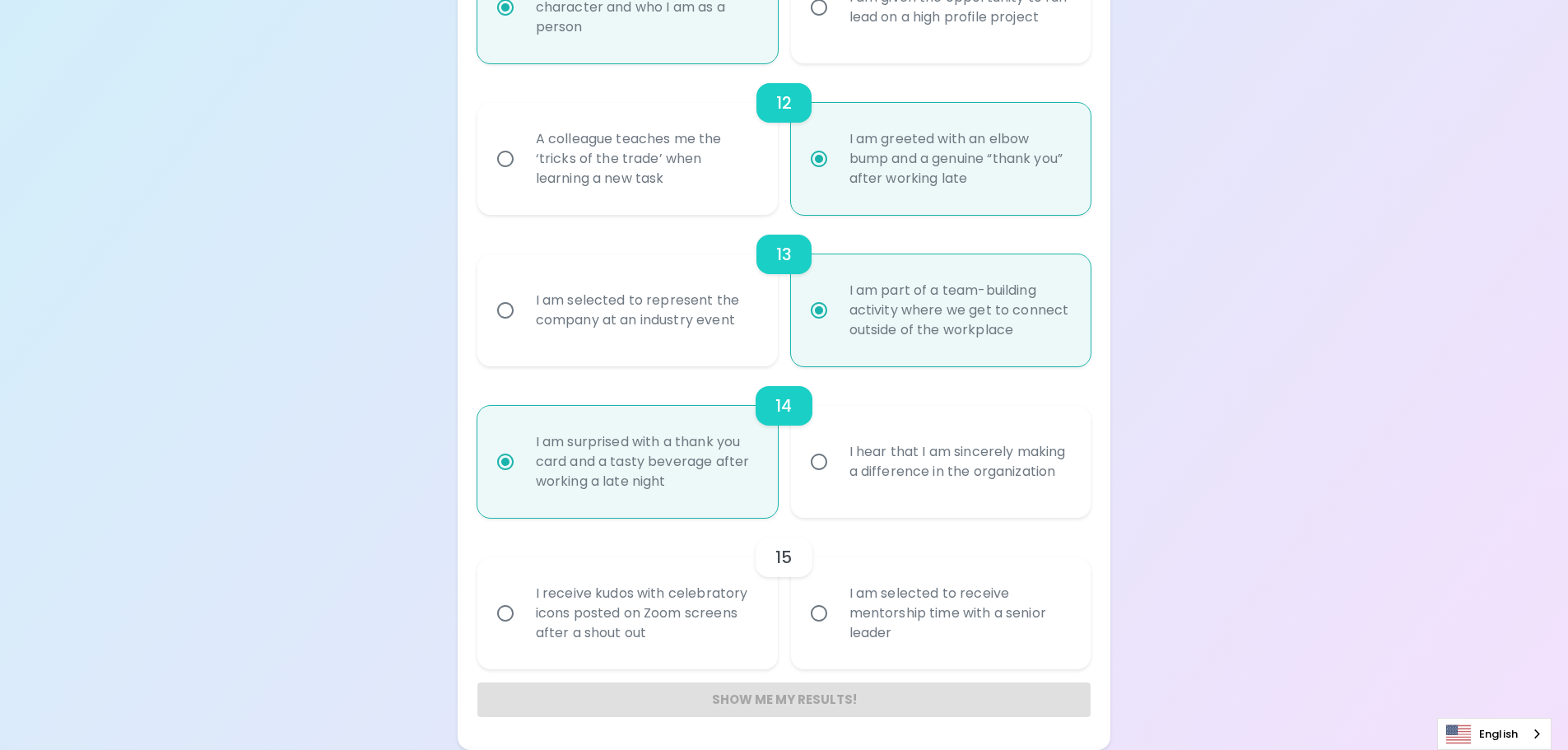
radio input "false"
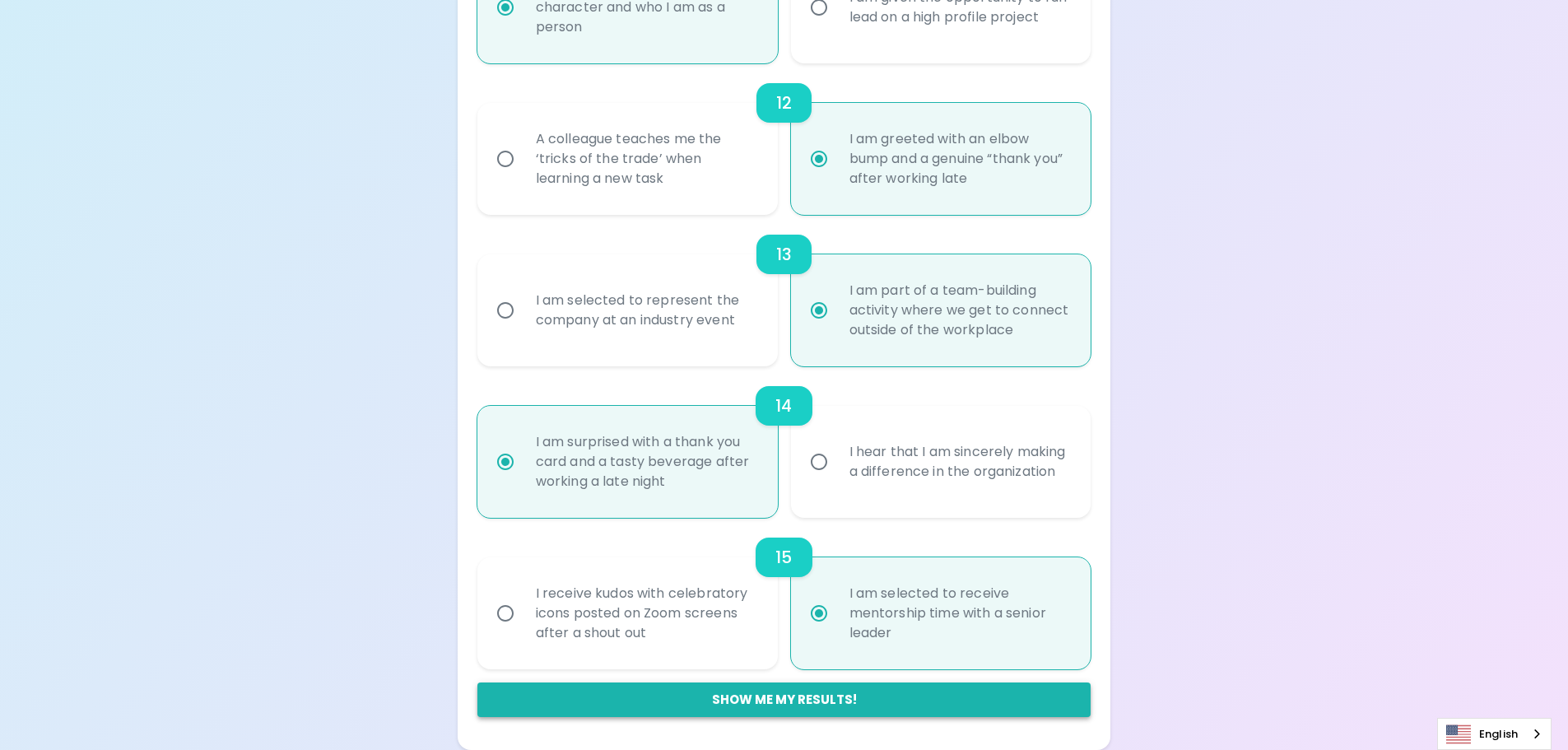
radio input "true"
click at [997, 692] on button "Show me my results!" at bounding box center [785, 700] width 614 height 35
radio input "false"
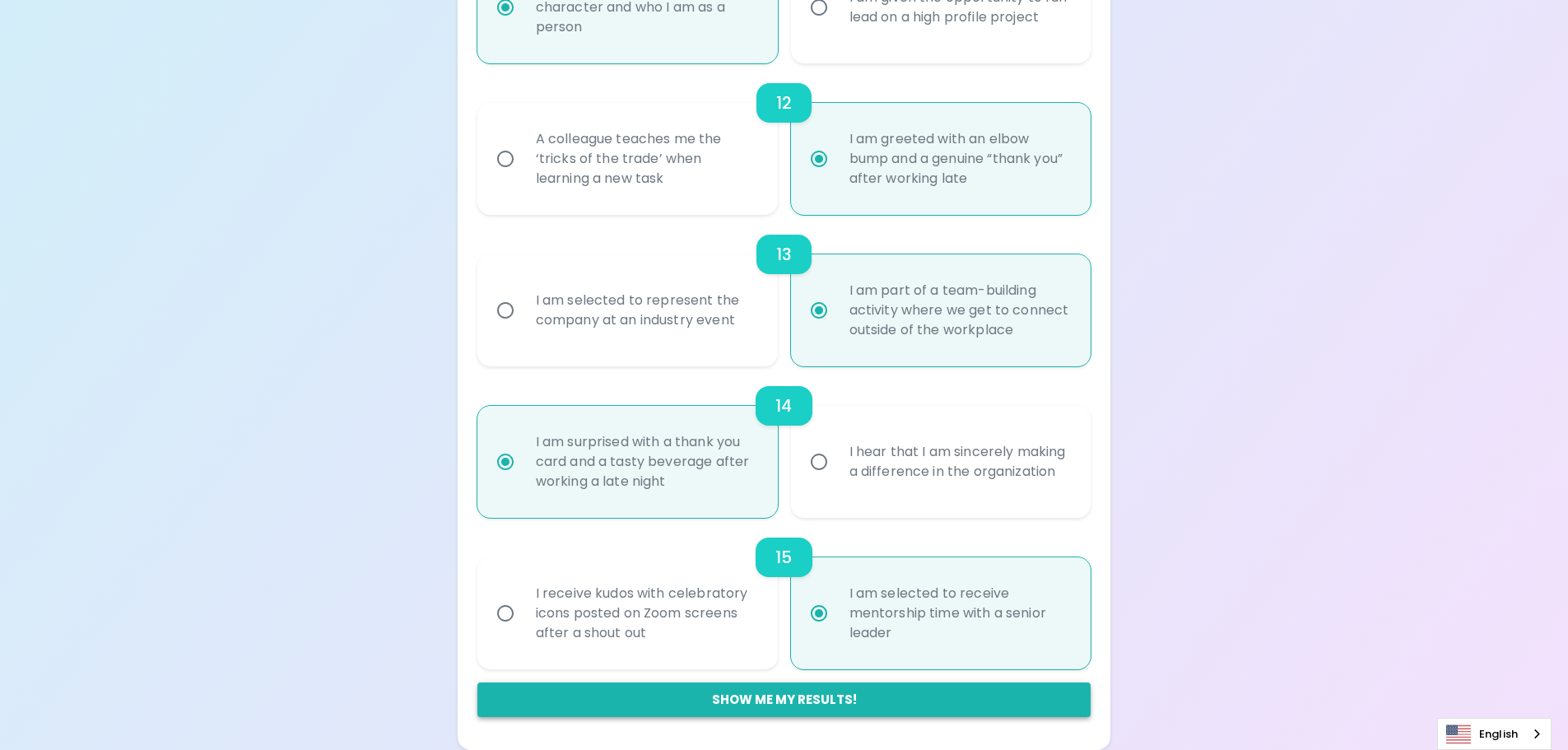
radio input "false"
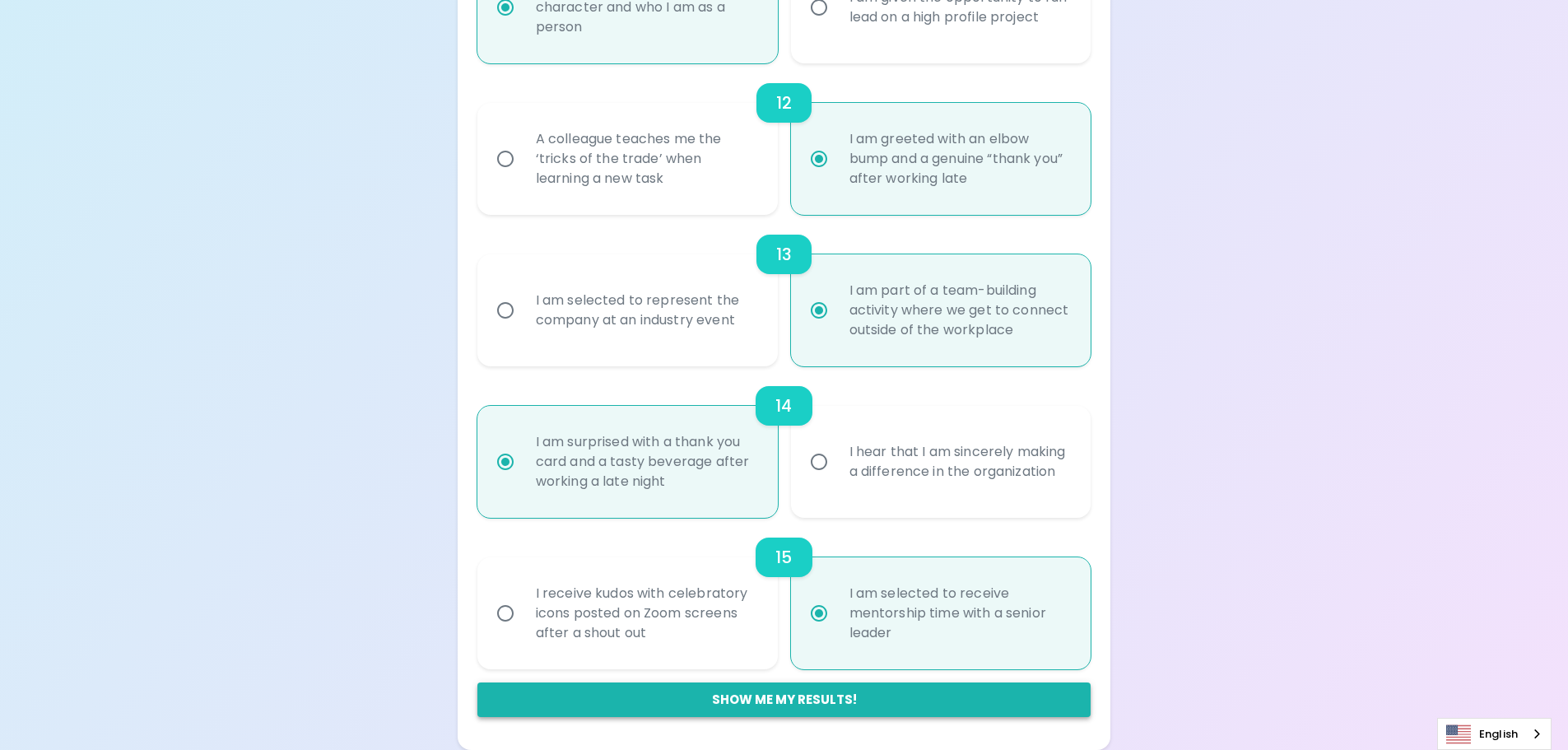
radio input "false"
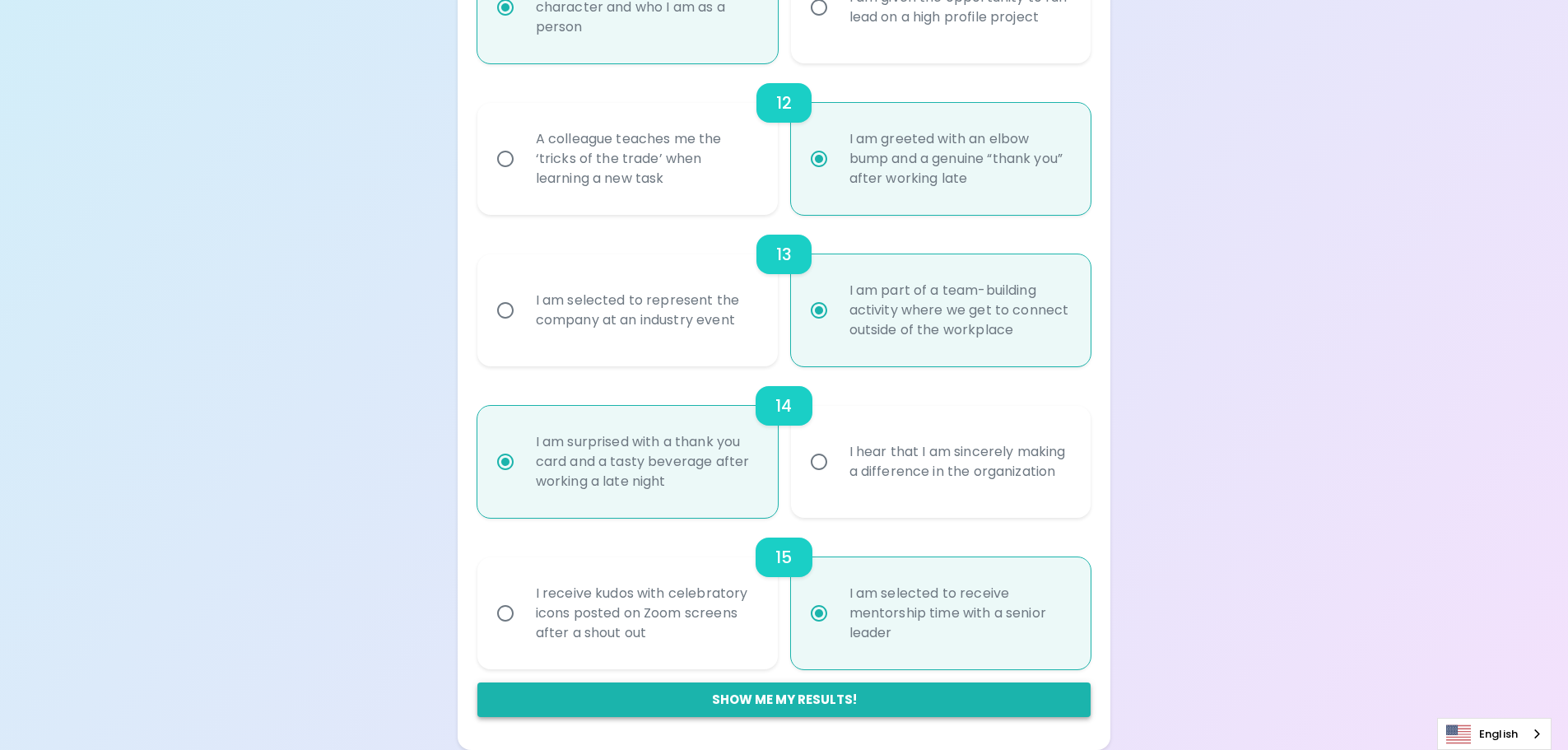
radio input "false"
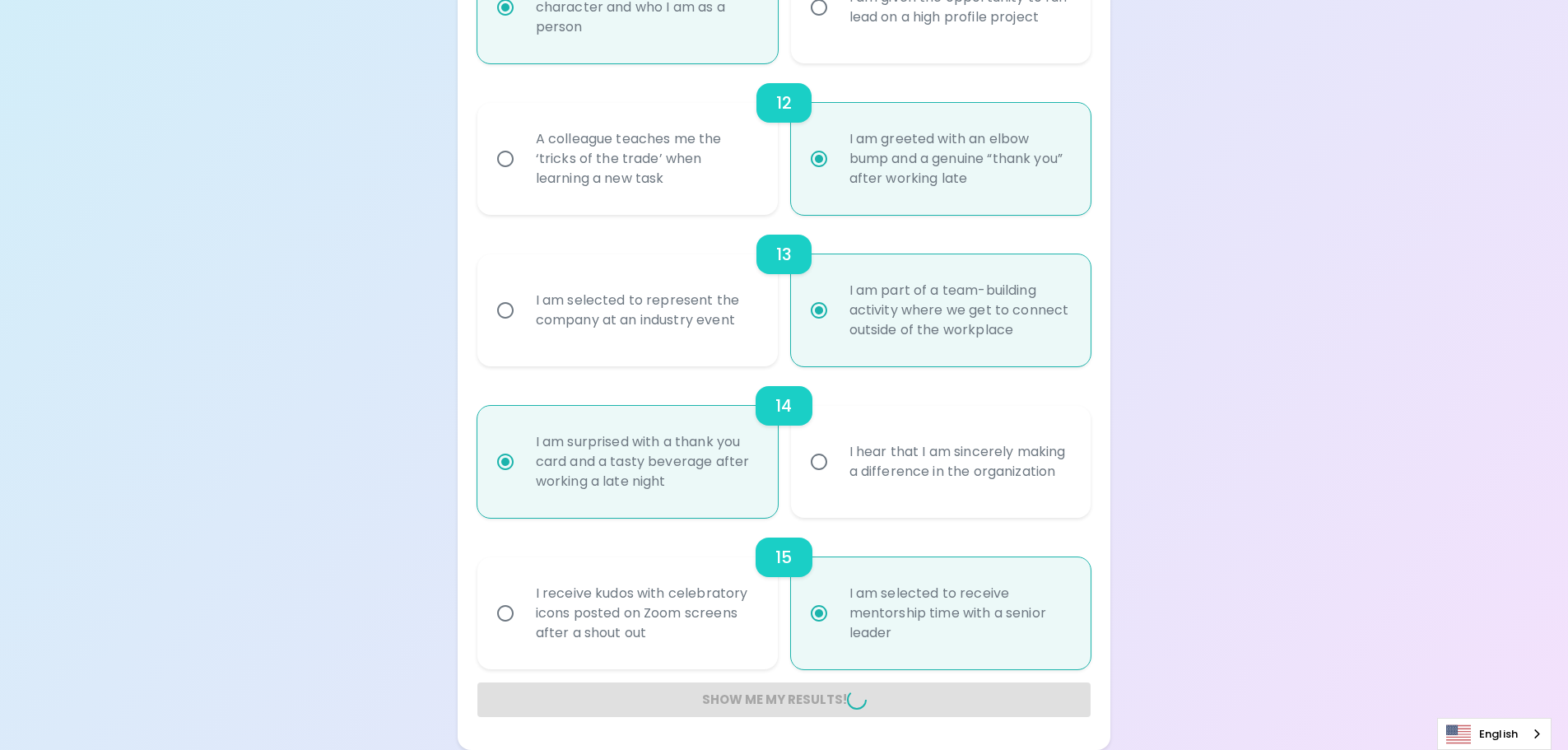
radio input "false"
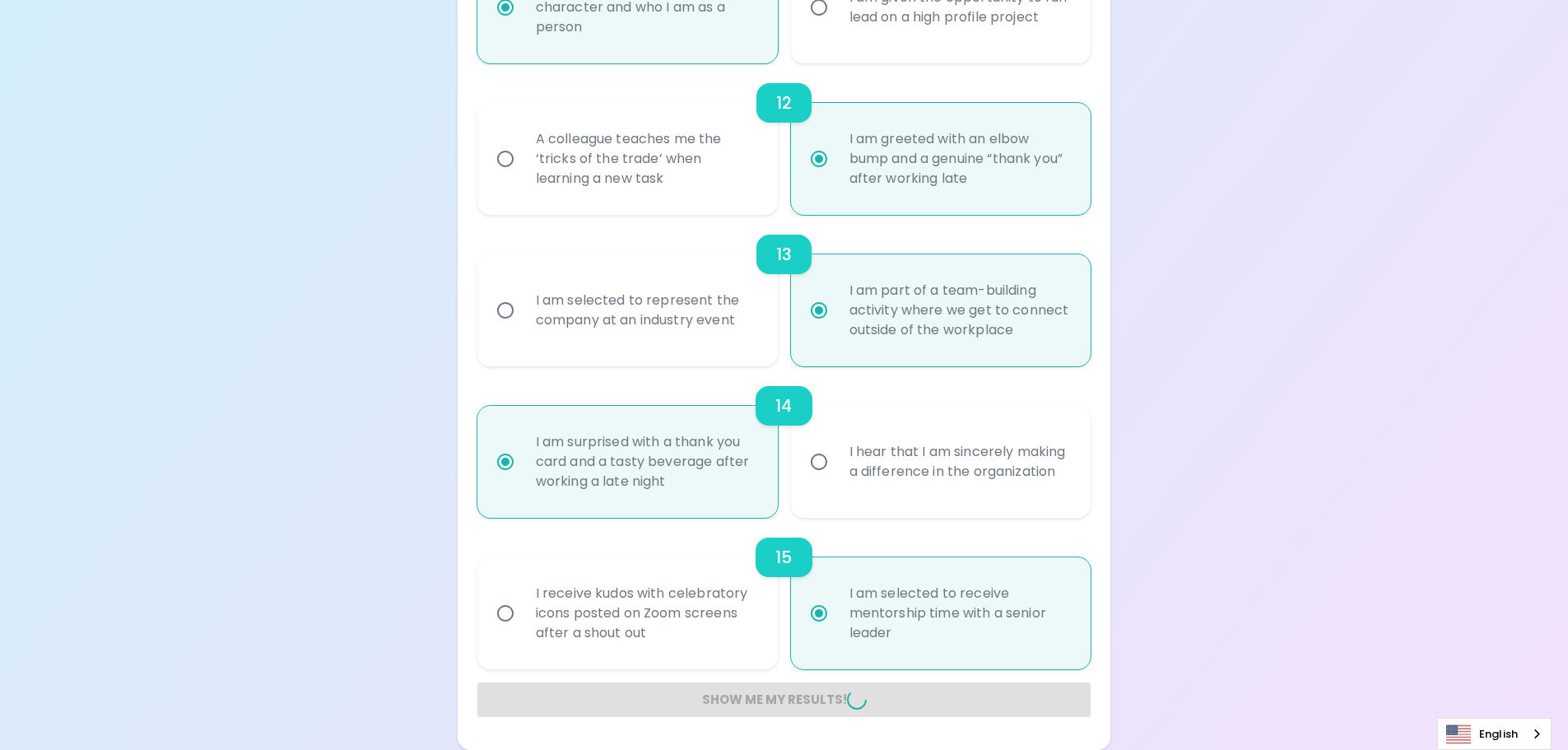
radio input "false"
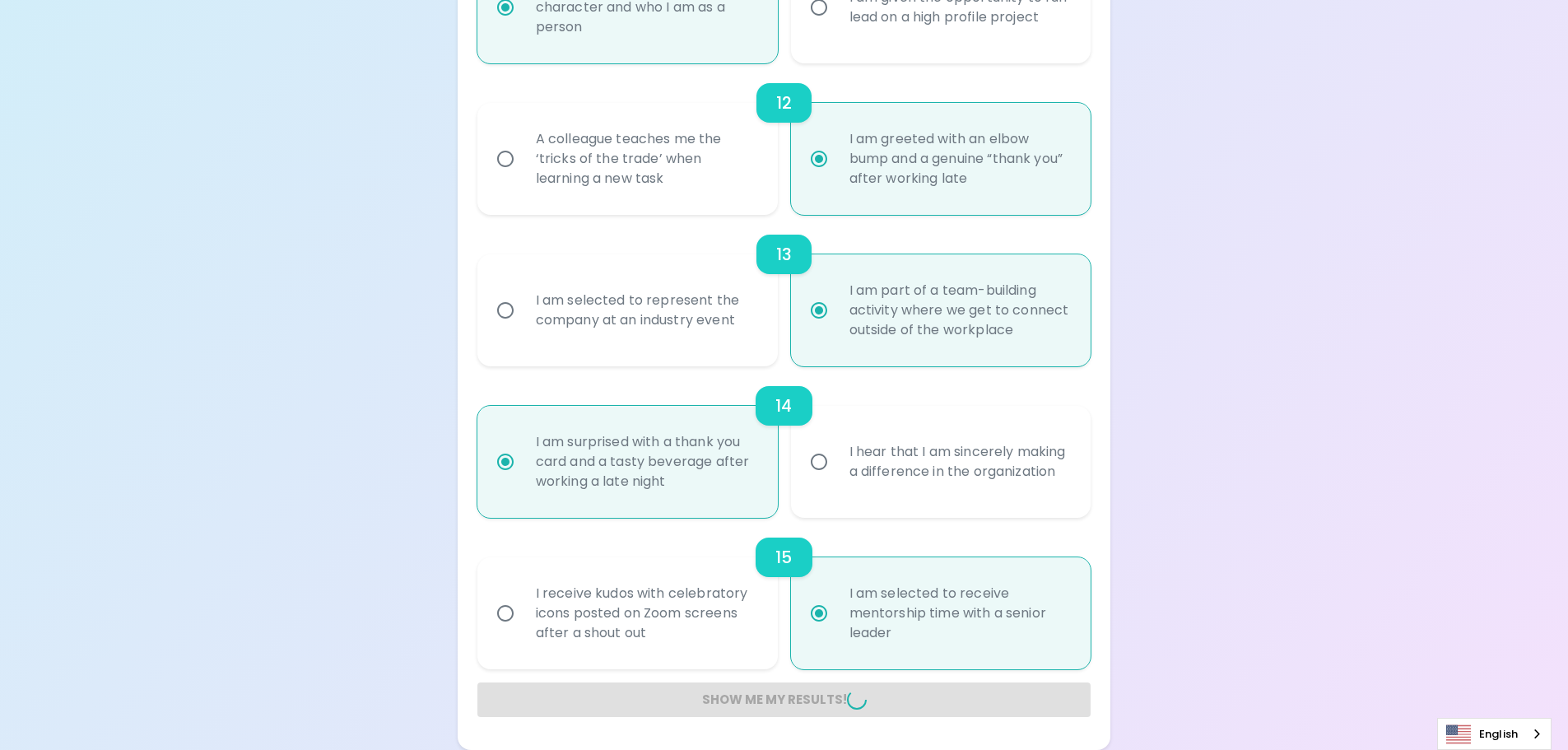
radio input "false"
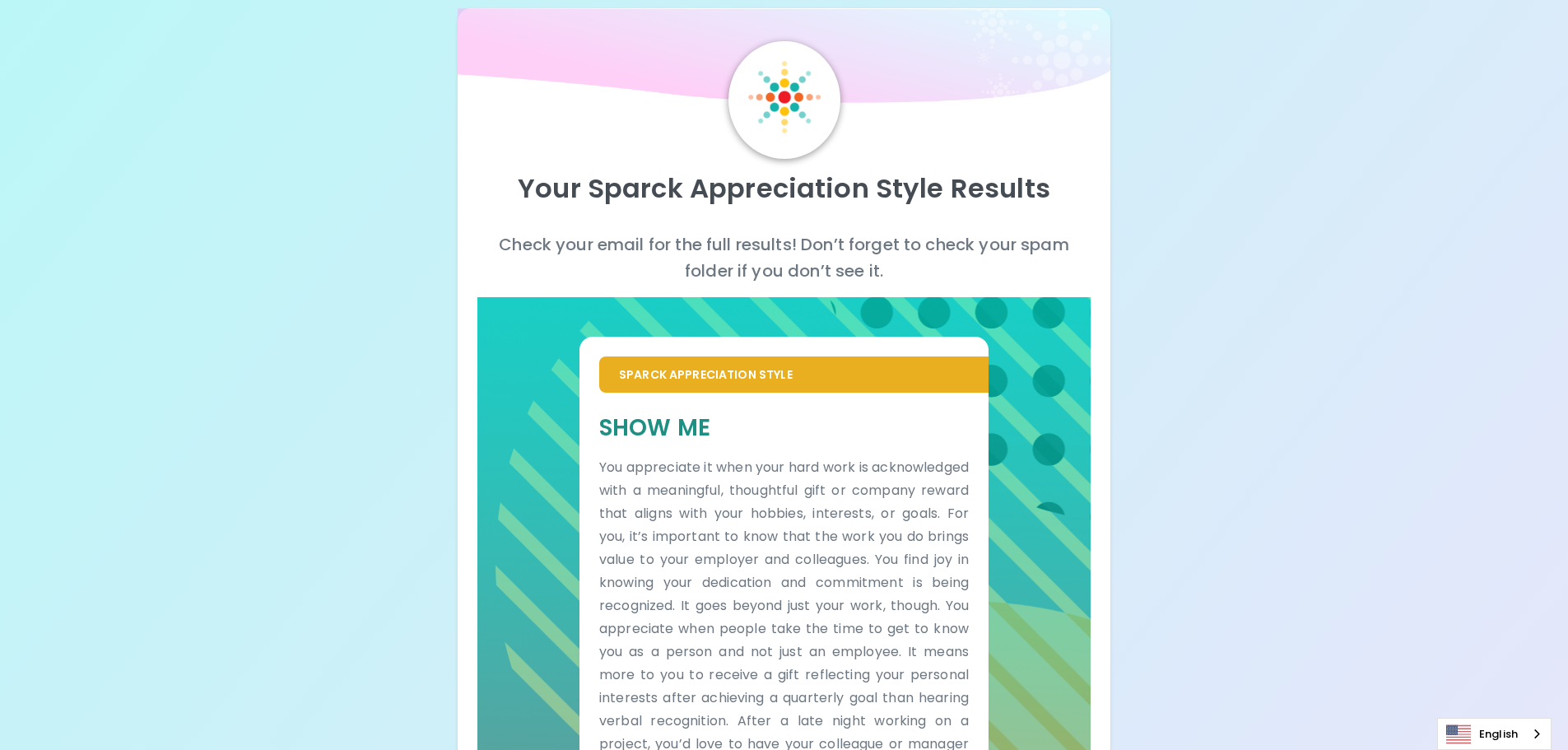
scroll to position [0, 0]
